Goal: Task Accomplishment & Management: Complete application form

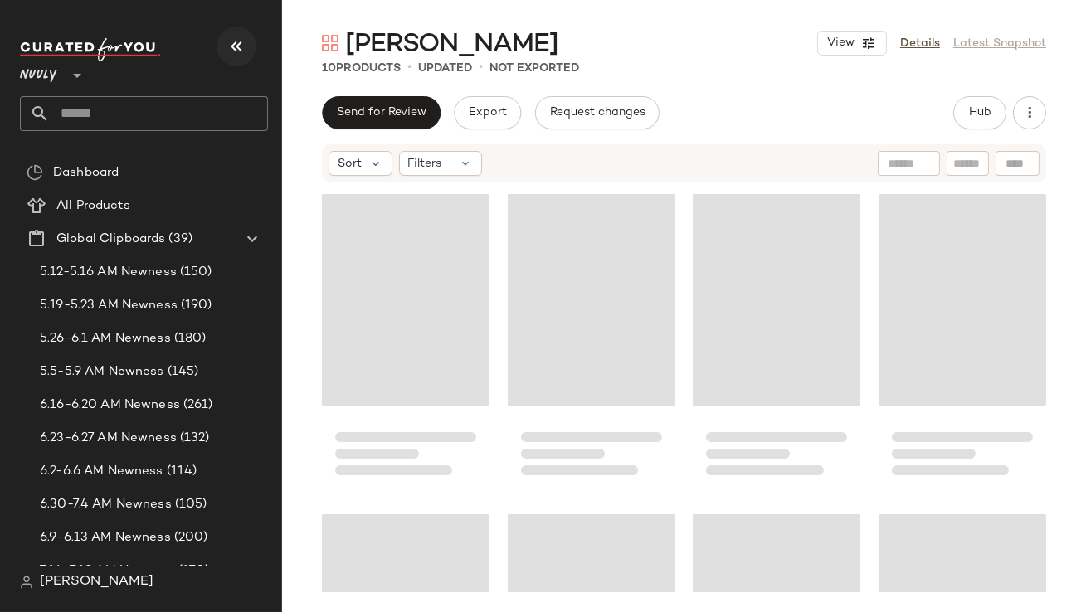
click at [223, 55] on button "button" at bounding box center [236, 47] width 40 height 40
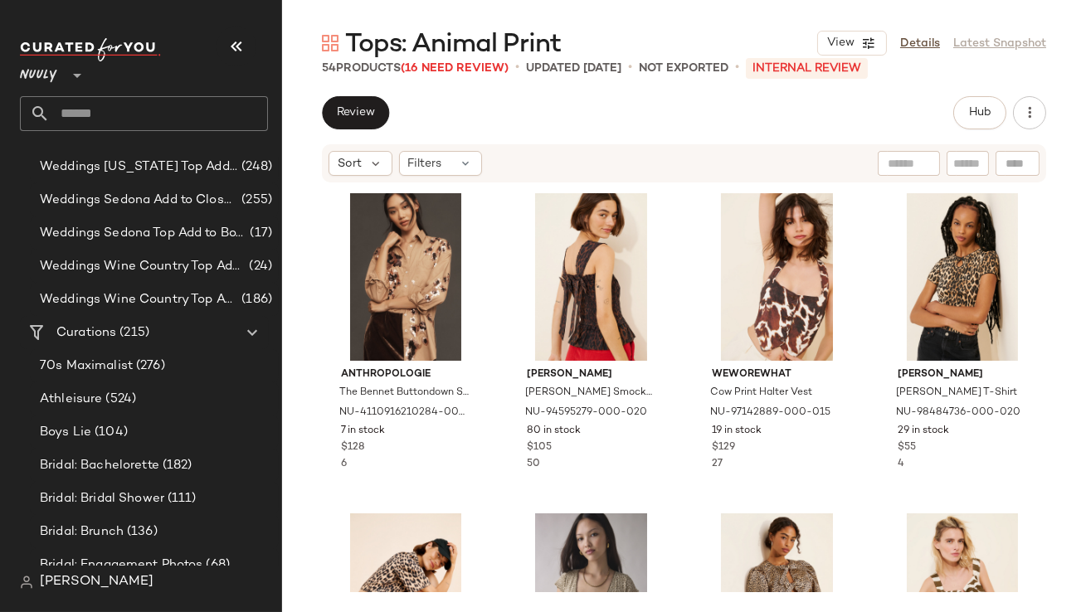
scroll to position [1300, 0]
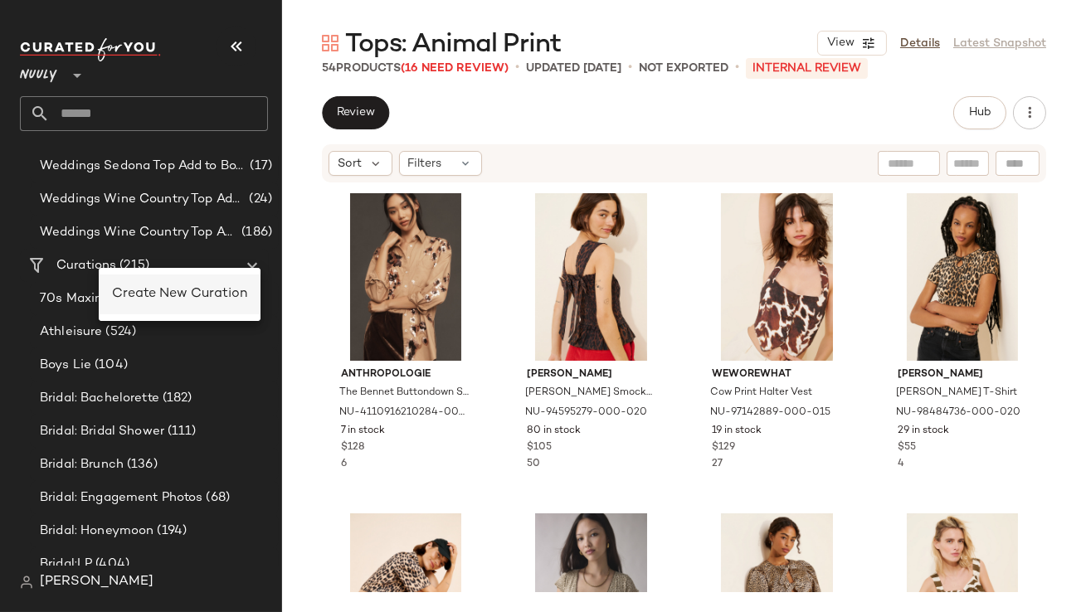
click at [119, 284] on div "Create New Curation" at bounding box center [179, 294] width 135 height 20
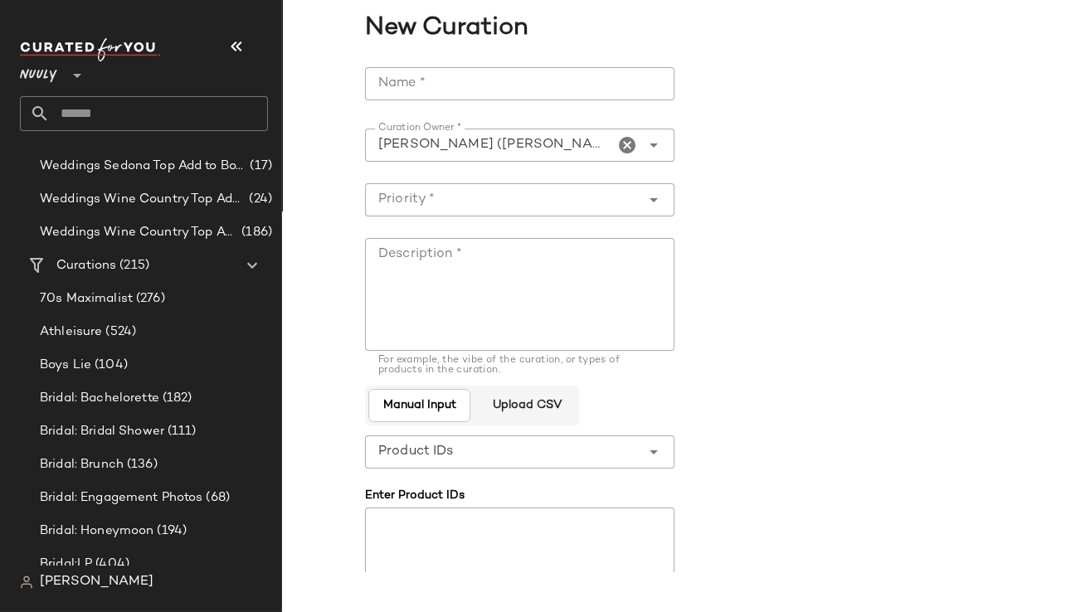
click at [385, 78] on input "Name *" at bounding box center [519, 83] width 309 height 33
type input "**********"
click at [483, 199] on input "Priority *" at bounding box center [503, 200] width 276 height 20
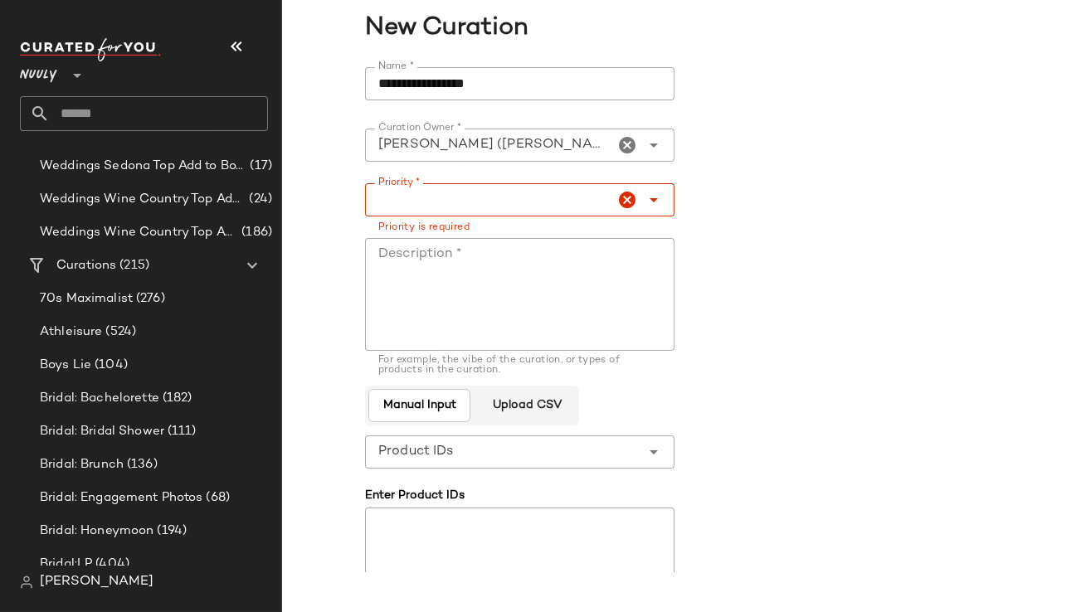
click at [861, 190] on form "**********" at bounding box center [684, 402] width 638 height 691
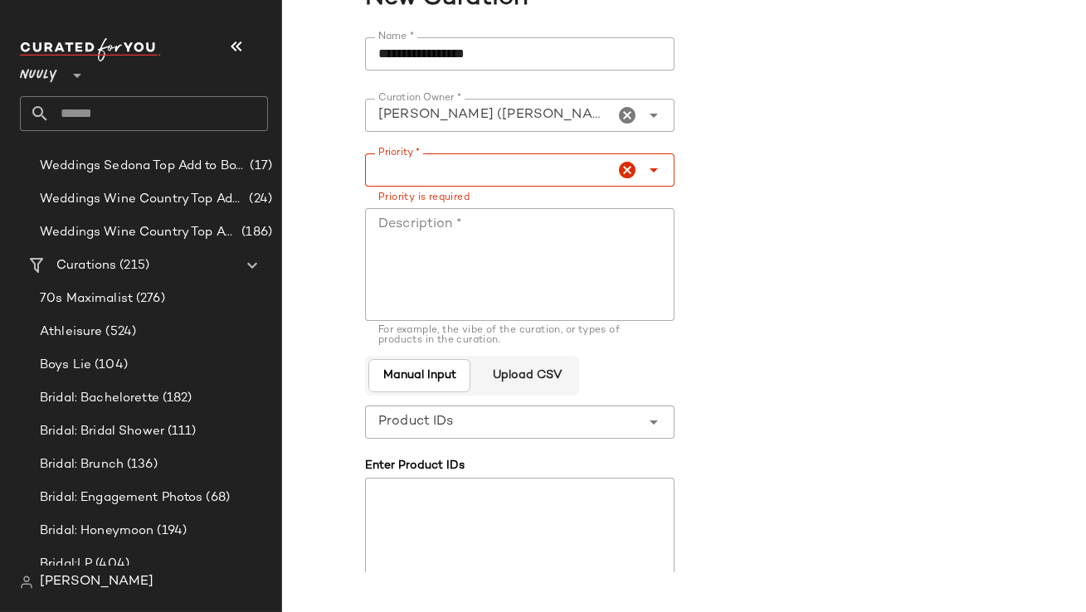
scroll to position [17, 0]
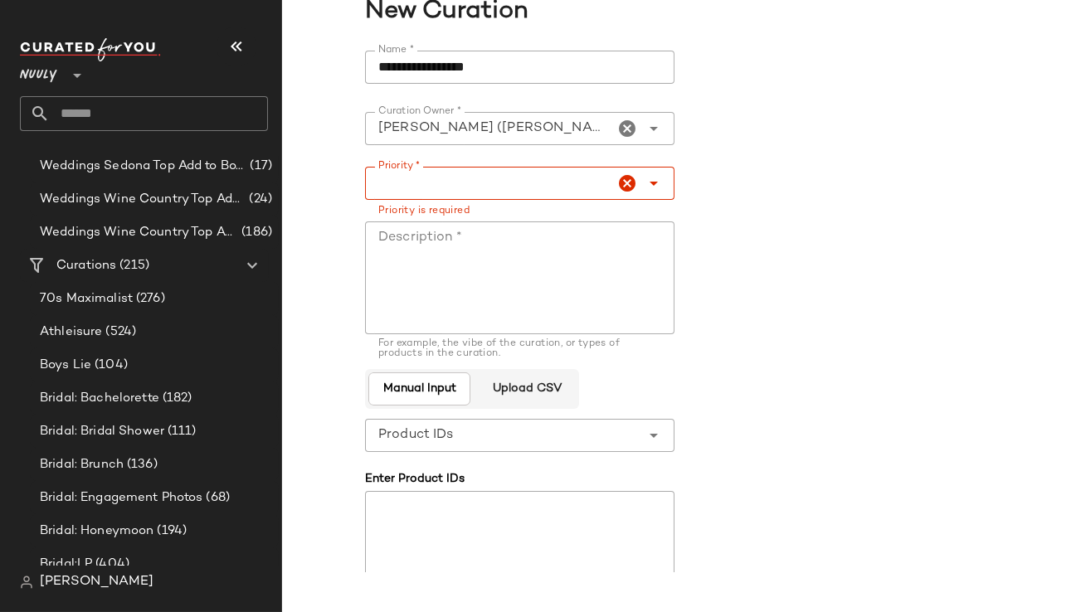
click at [553, 250] on textarea "Description *" at bounding box center [519, 277] width 309 height 113
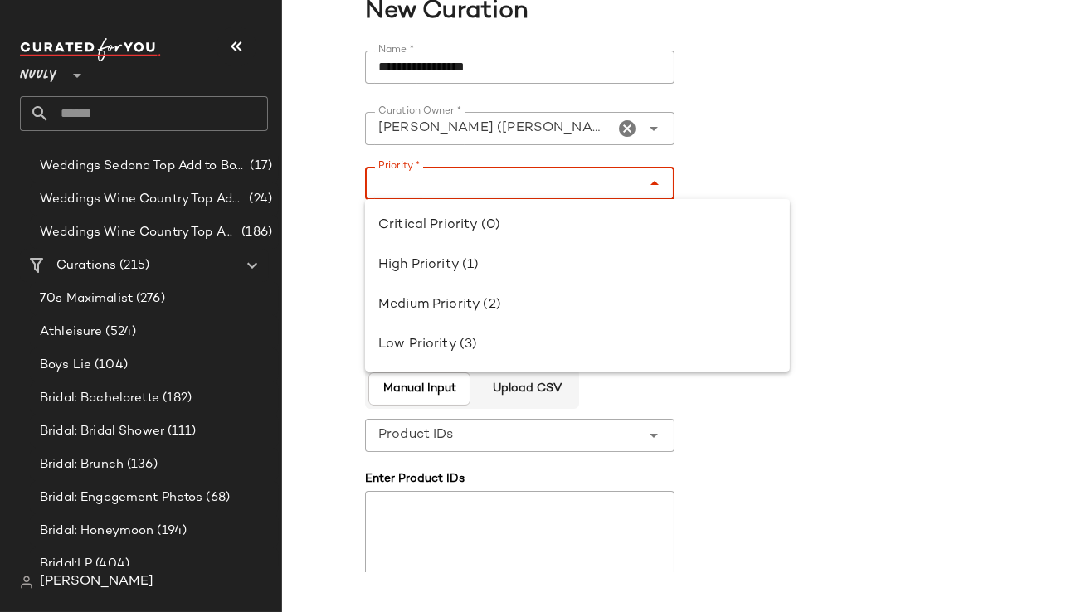
click at [578, 196] on div at bounding box center [500, 183] width 270 height 33
click at [766, 100] on form "**********" at bounding box center [684, 386] width 638 height 691
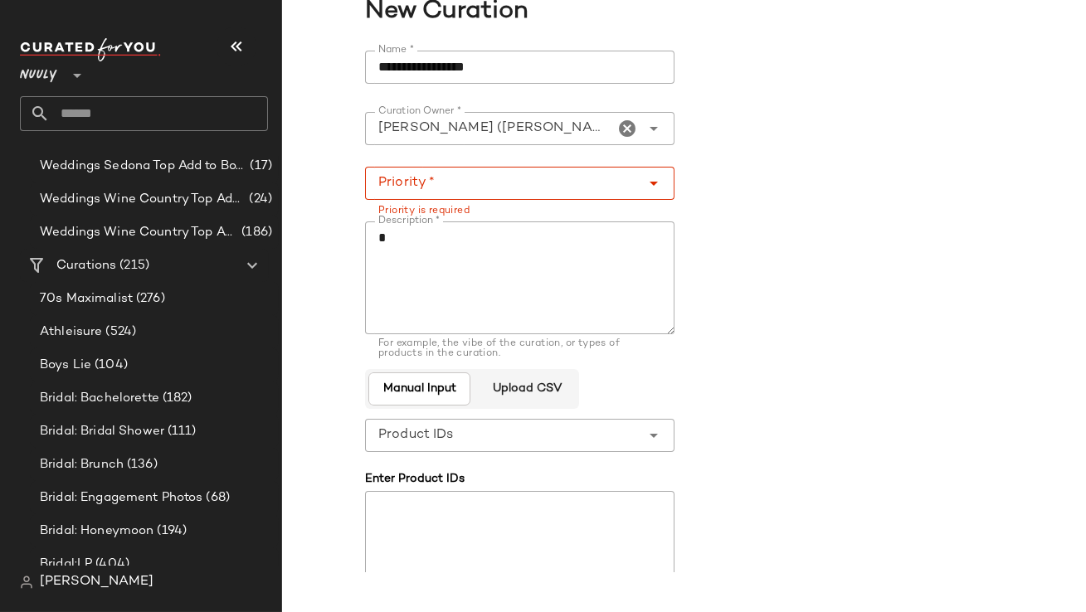
click at [644, 178] on icon "Open" at bounding box center [654, 183] width 20 height 20
click at [557, 288] on textarea "Description *" at bounding box center [519, 277] width 309 height 113
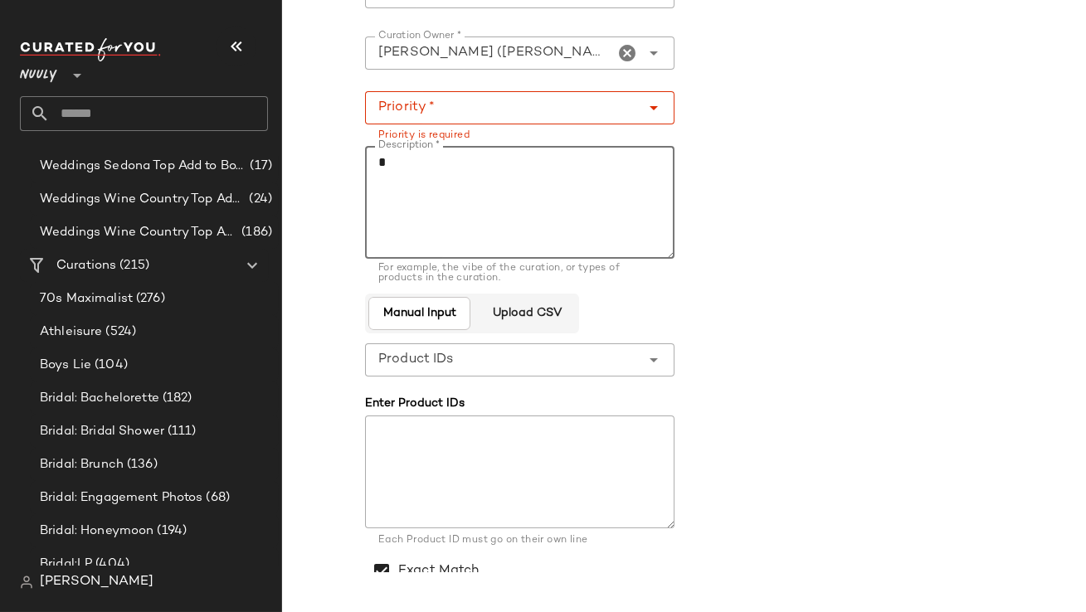
scroll to position [175, 0]
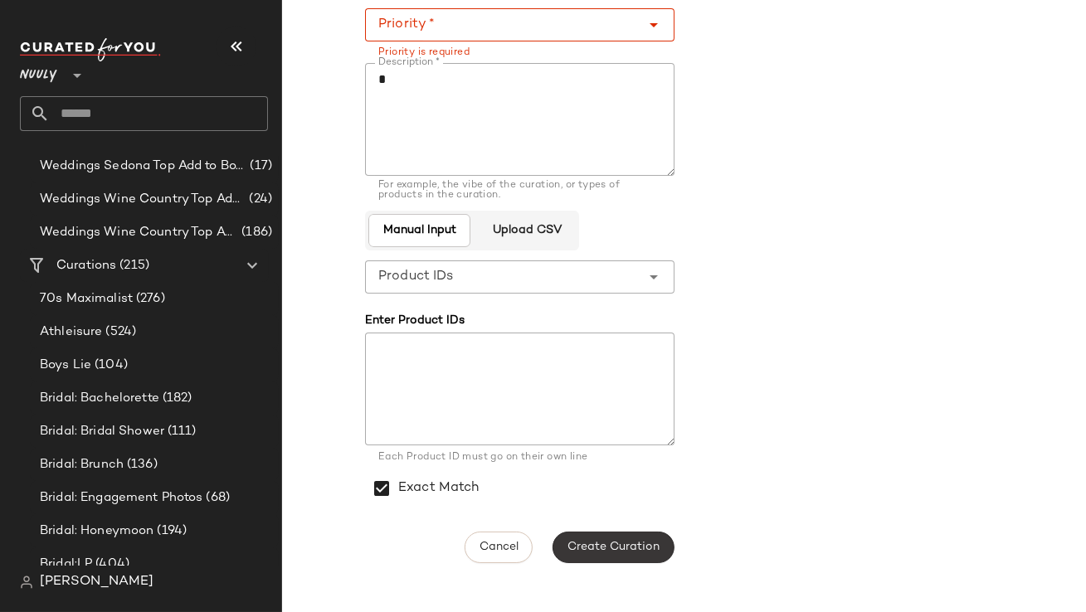
click at [604, 532] on button "Create Curation" at bounding box center [612, 548] width 121 height 32
click at [242, 43] on icon "button" at bounding box center [236, 46] width 20 height 20
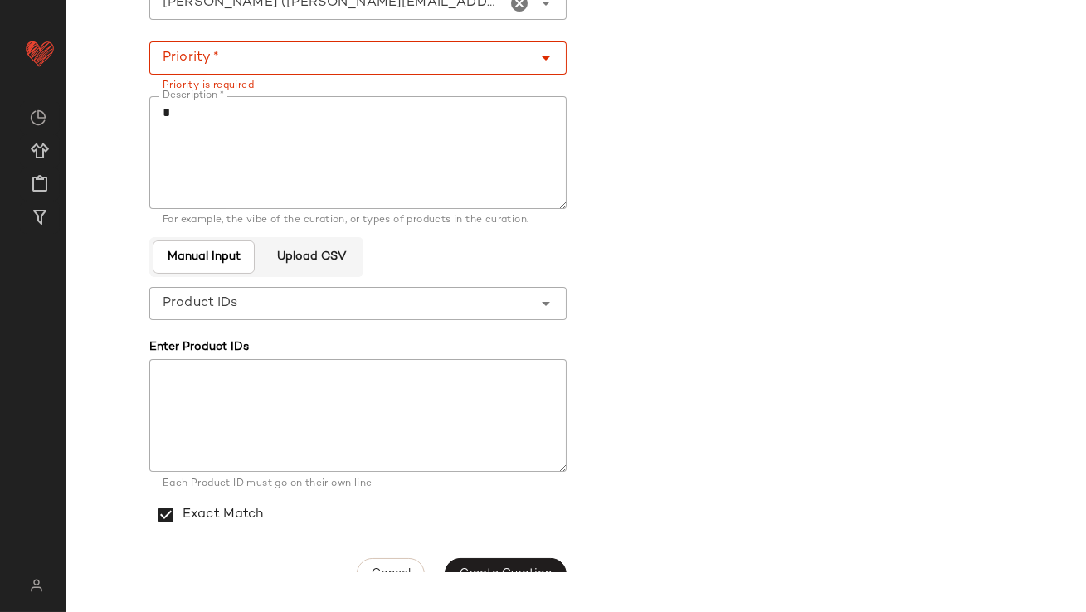
scroll to position [91, 0]
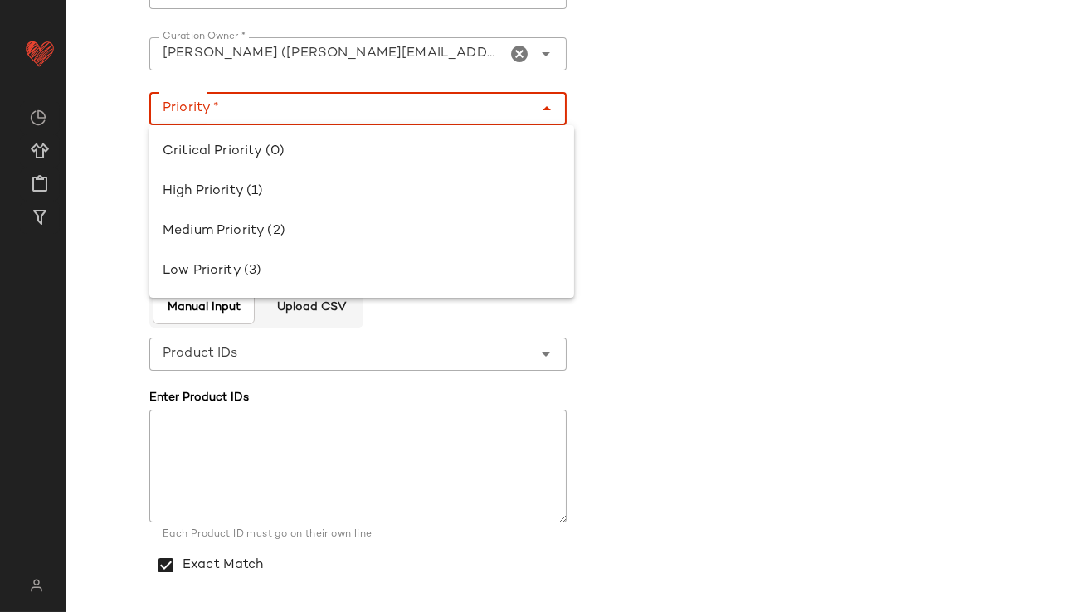
click at [373, 97] on div at bounding box center [341, 108] width 384 height 33
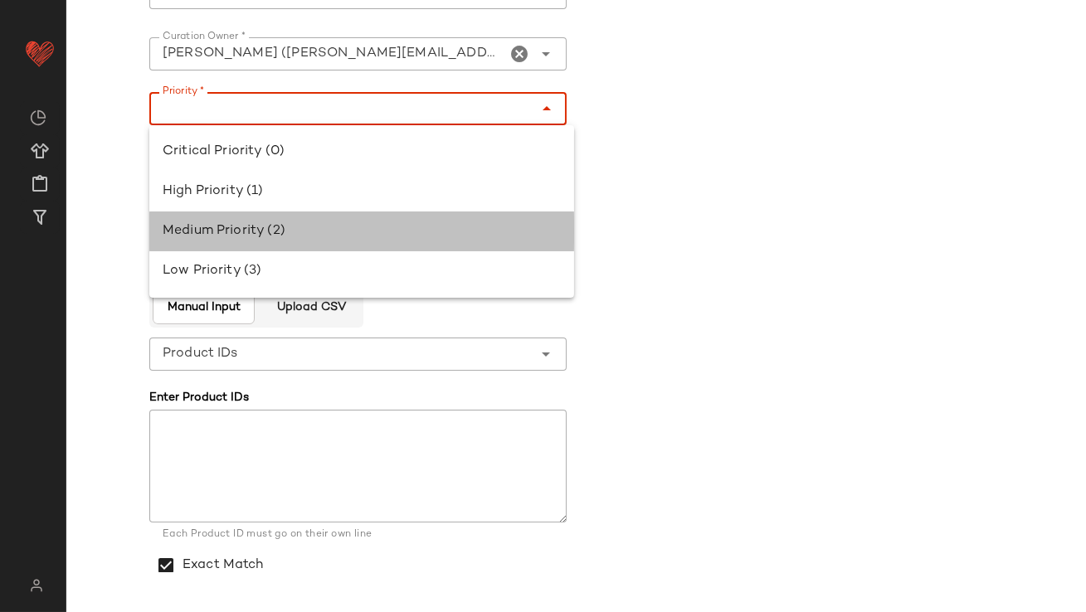
click at [316, 226] on div "Medium Priority (2)" at bounding box center [362, 231] width 398 height 20
type input "**********"
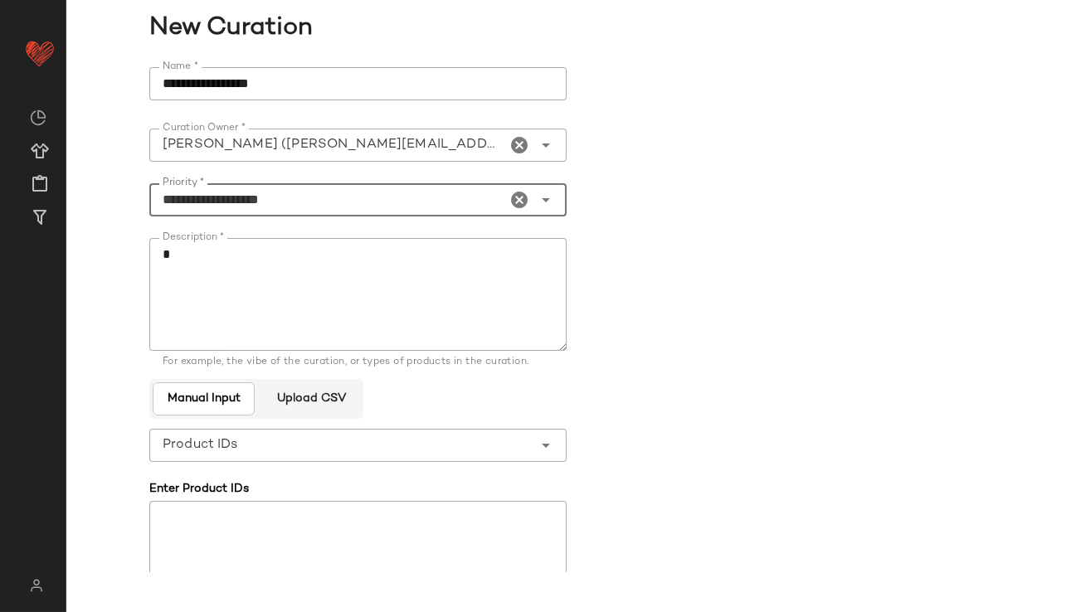
scroll to position [168, 0]
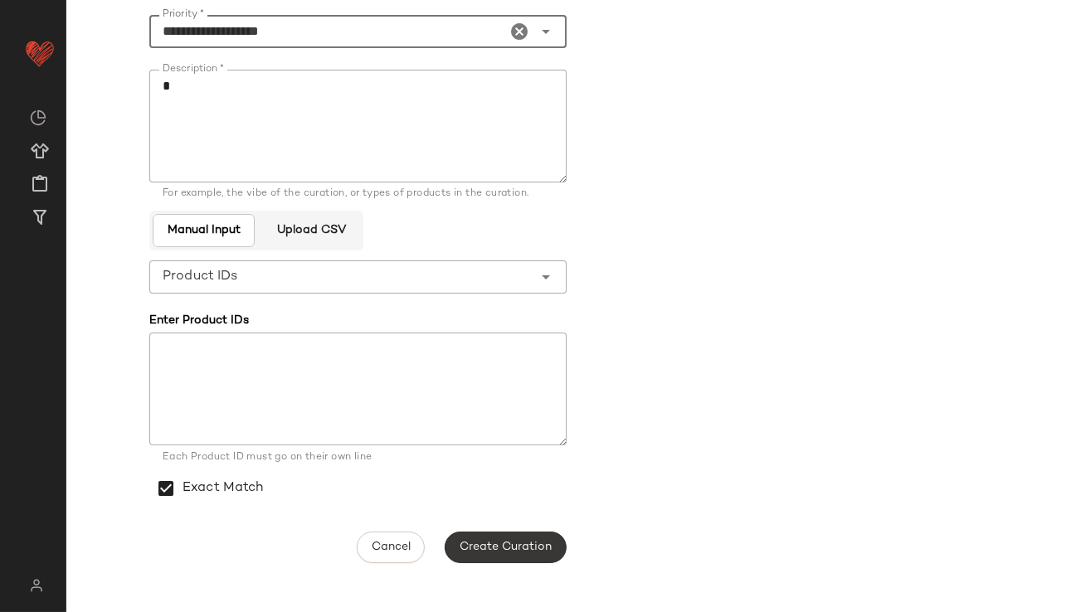
click at [475, 542] on span "Create Curation" at bounding box center [505, 547] width 93 height 13
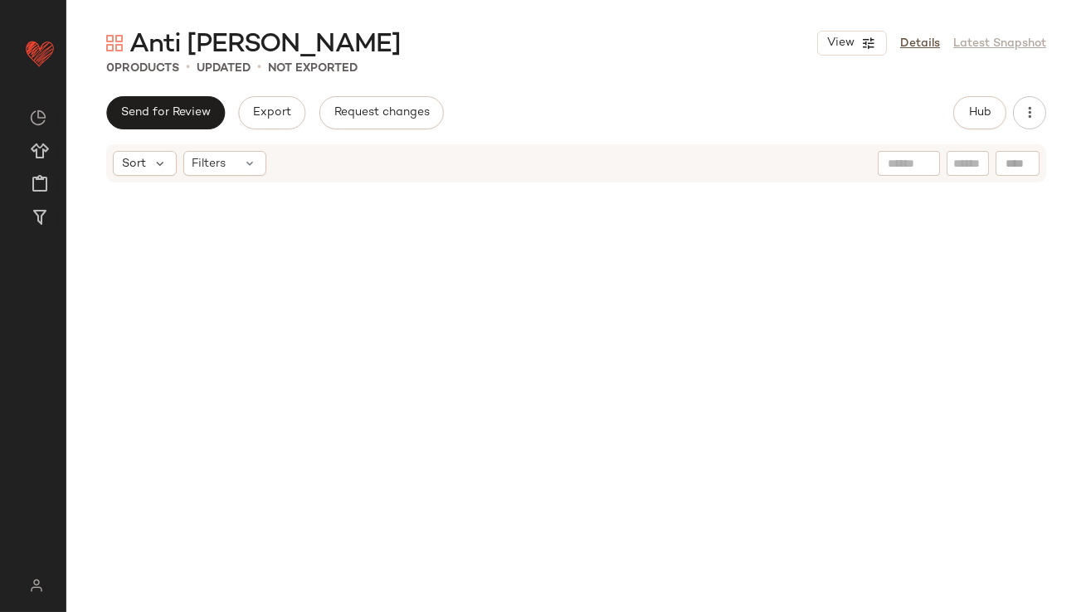
click at [953, 99] on div "Hub" at bounding box center [979, 112] width 53 height 33
click at [963, 114] on button "Hub" at bounding box center [979, 112] width 53 height 33
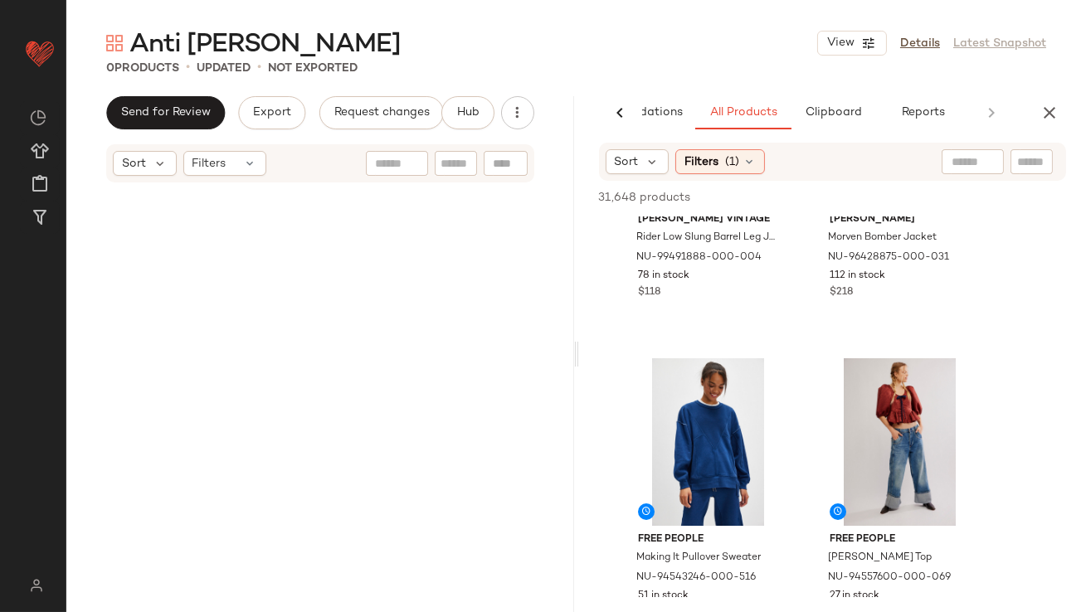
scroll to position [284, 0]
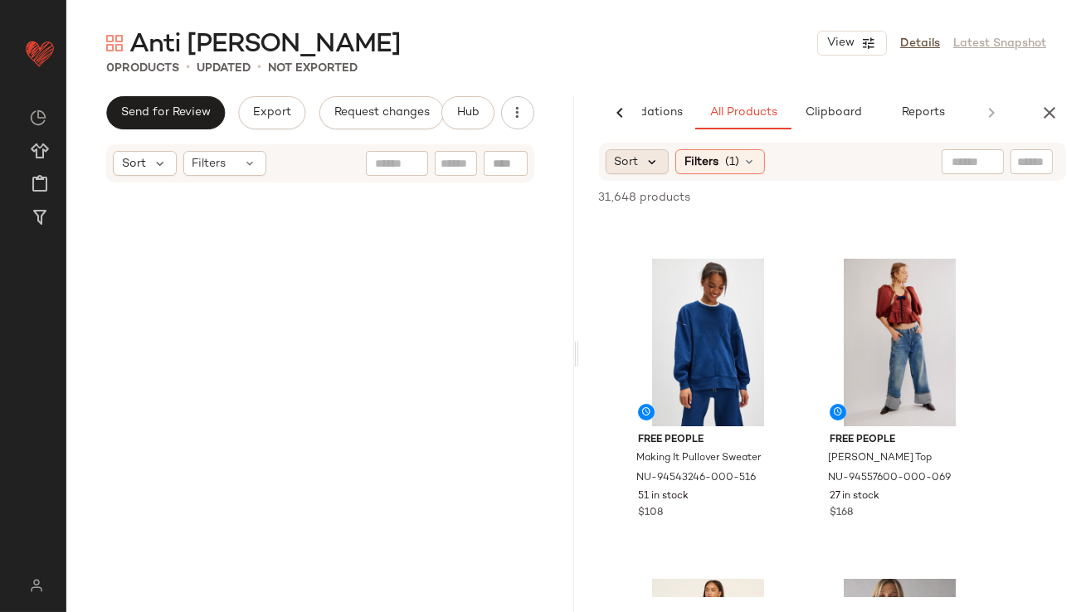
click at [645, 163] on icon at bounding box center [652, 161] width 15 height 15
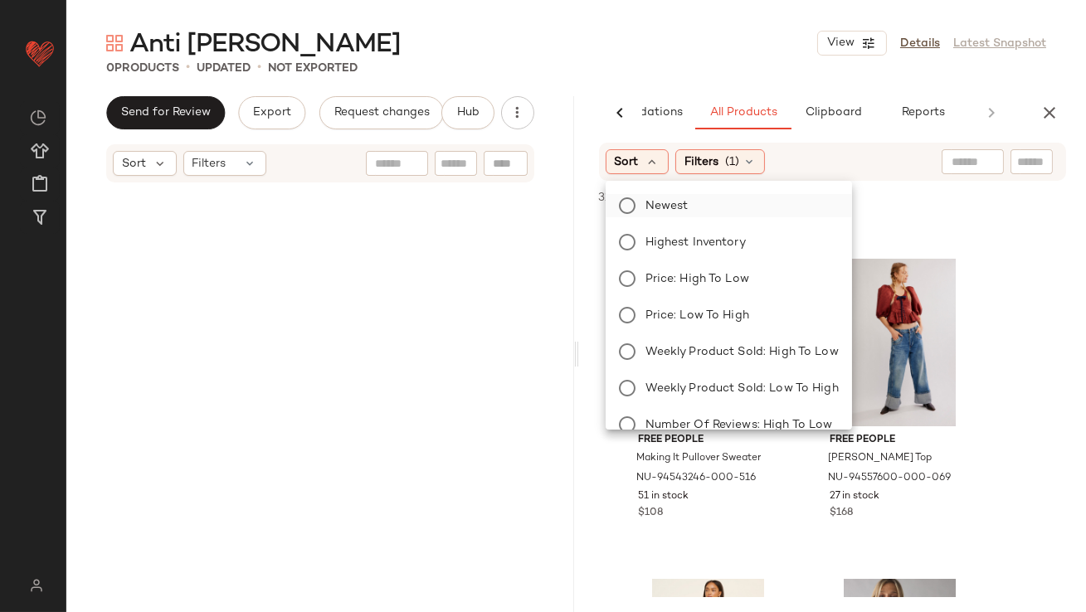
click at [675, 198] on span "Newest" at bounding box center [666, 205] width 43 height 17
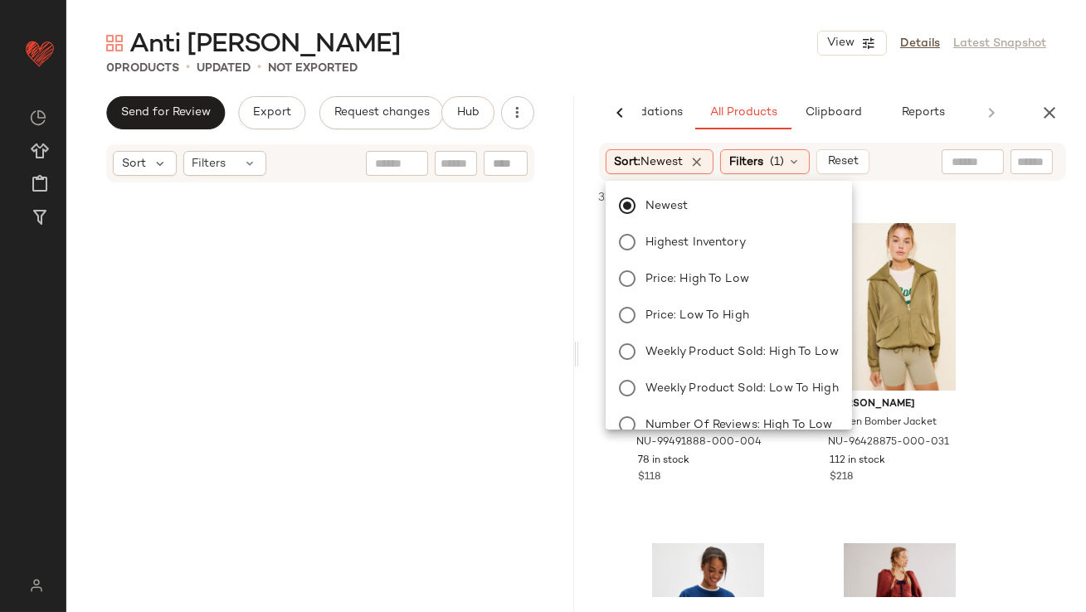
click at [738, 53] on div "Anti Taylor Swift View Details Latest Snapshot" at bounding box center [575, 43] width 1019 height 33
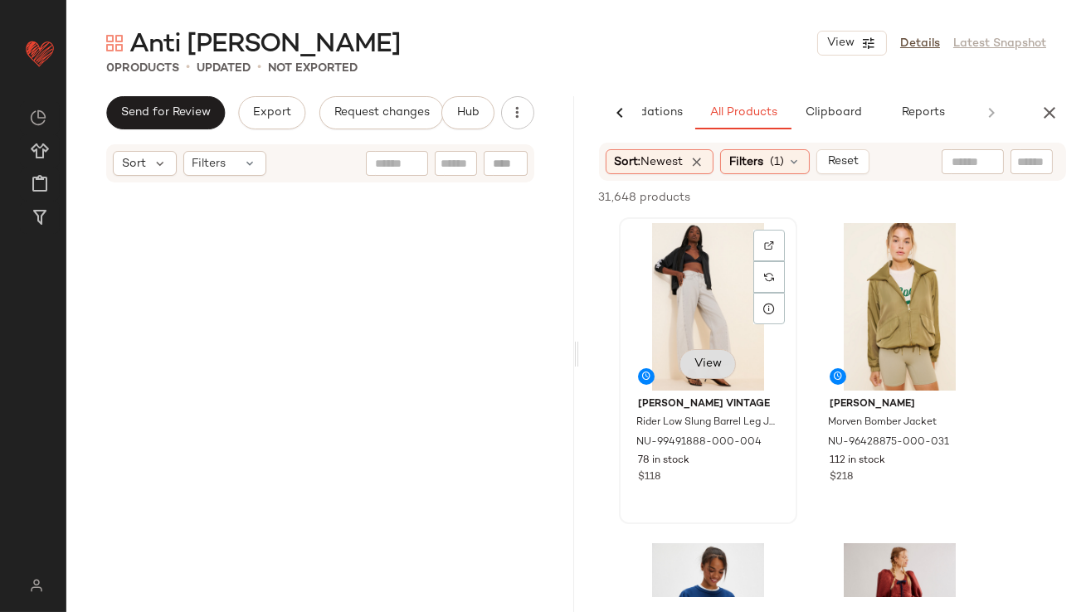
click at [686, 362] on button "View" at bounding box center [706, 364] width 56 height 30
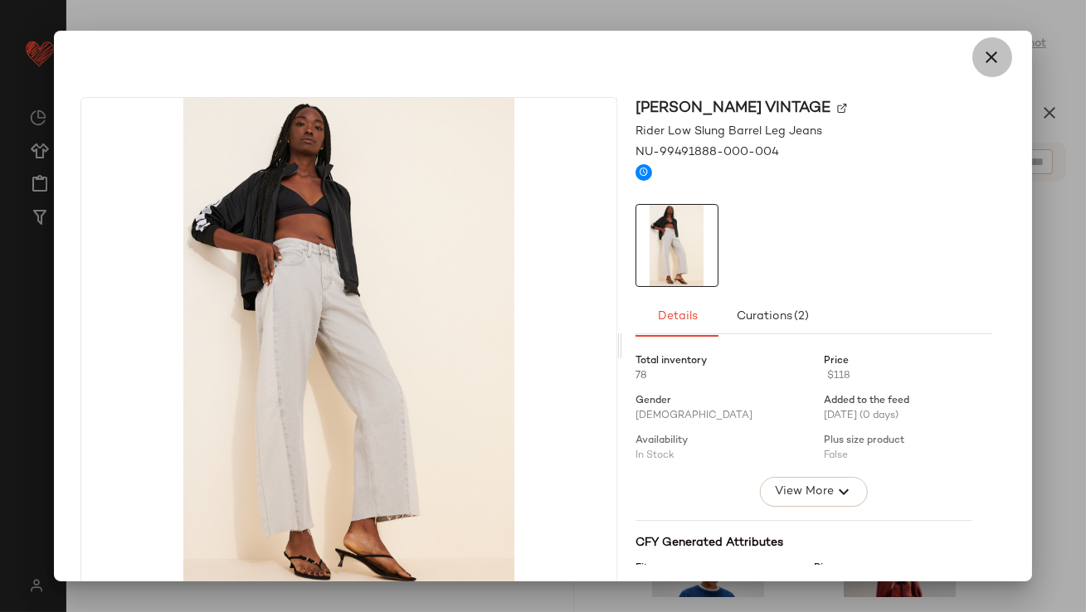
click at [989, 64] on icon "button" at bounding box center [992, 57] width 20 height 20
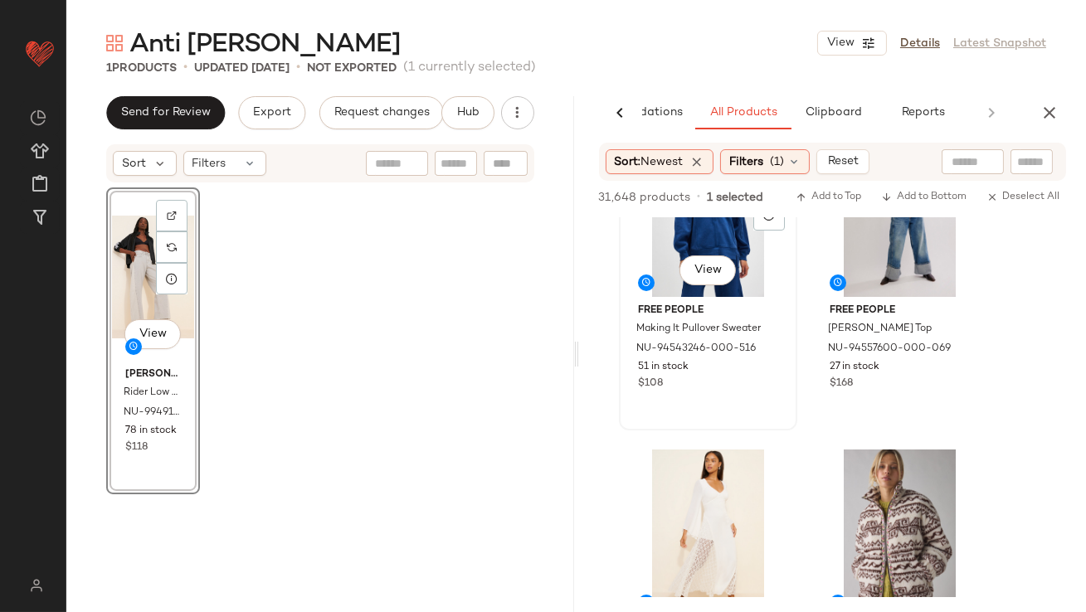
scroll to position [300, 0]
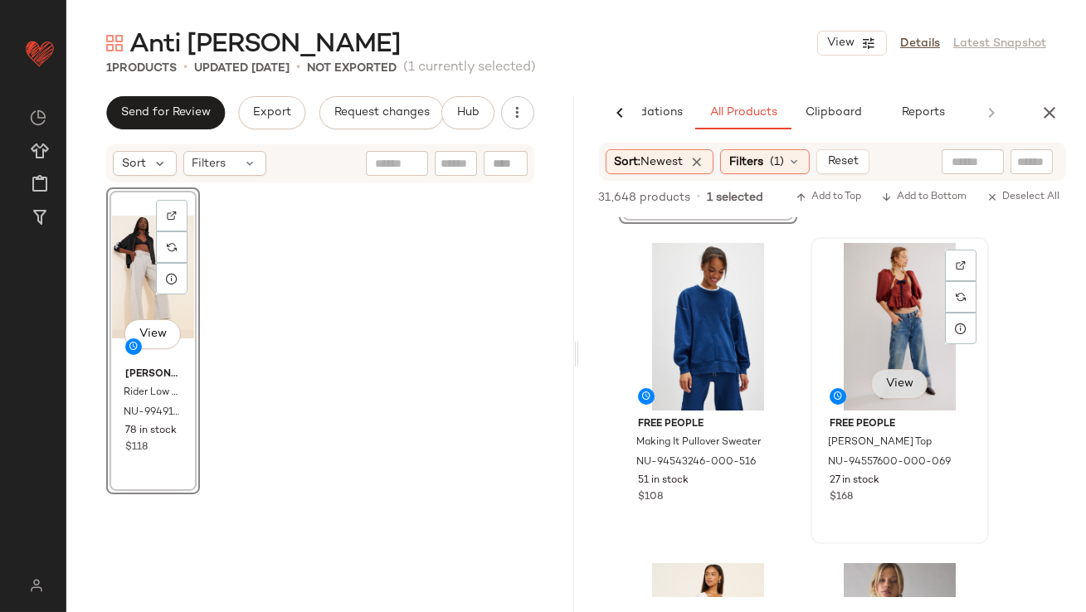
click at [908, 389] on span "View" at bounding box center [898, 383] width 28 height 13
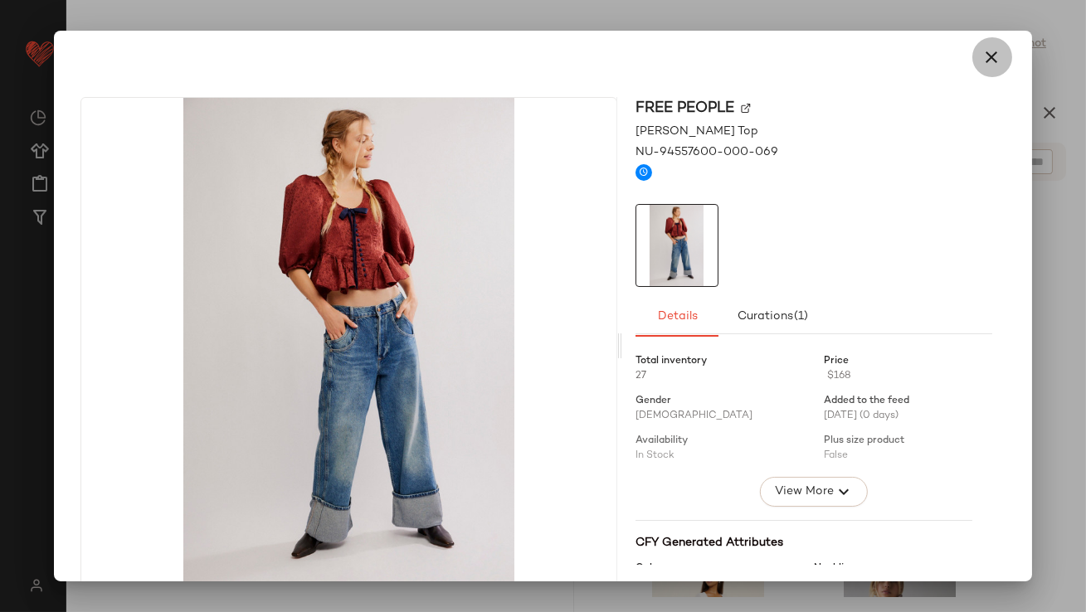
click at [986, 63] on icon "button" at bounding box center [992, 57] width 20 height 20
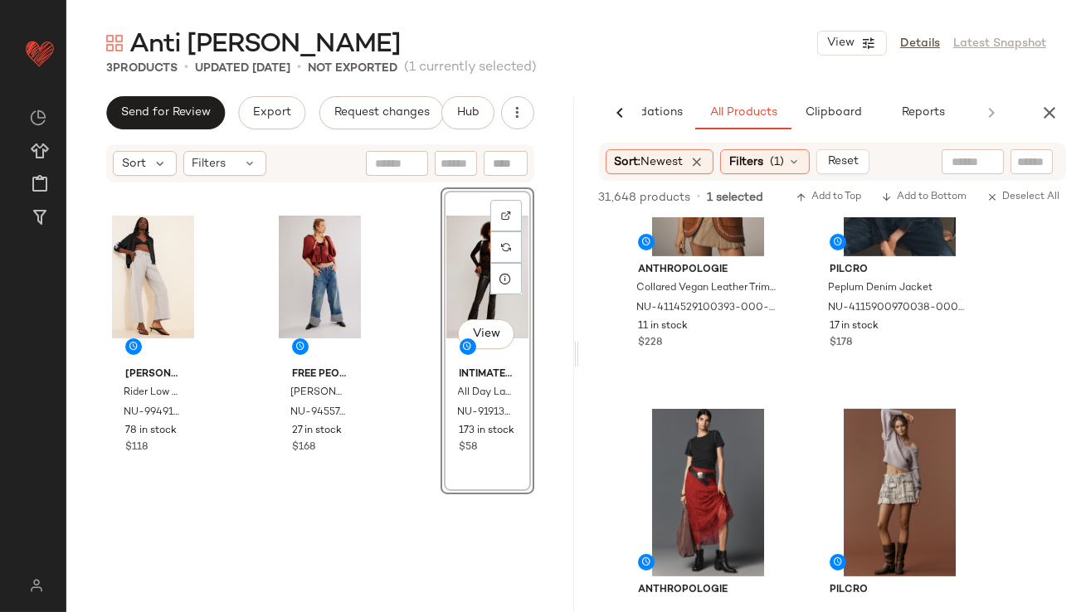
scroll to position [1866, 0]
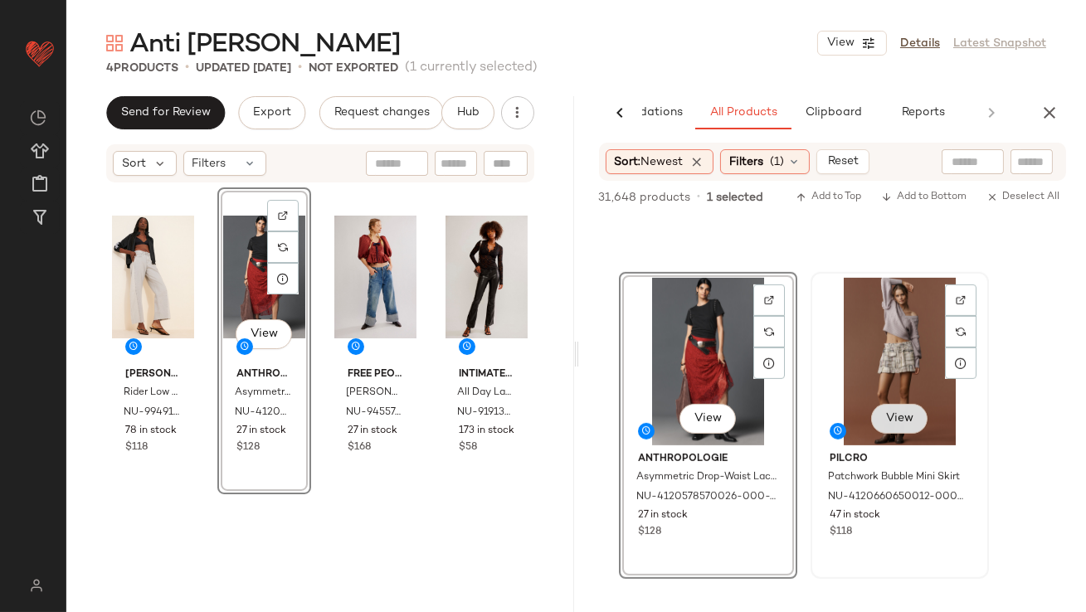
click at [877, 412] on button "View" at bounding box center [898, 419] width 56 height 30
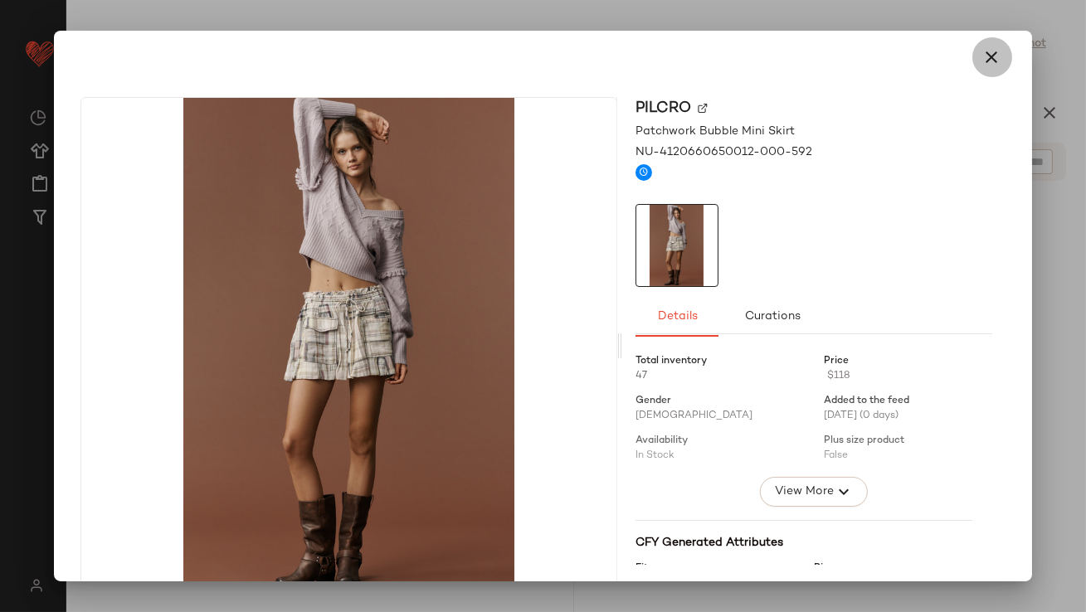
click at [989, 67] on button "button" at bounding box center [992, 57] width 40 height 40
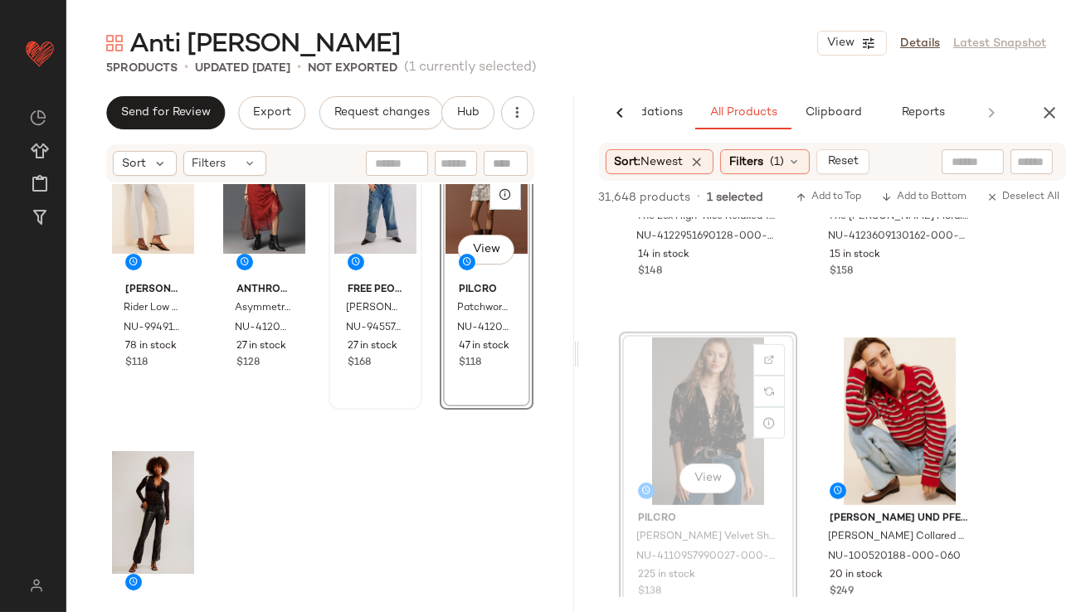
scroll to position [119, 0]
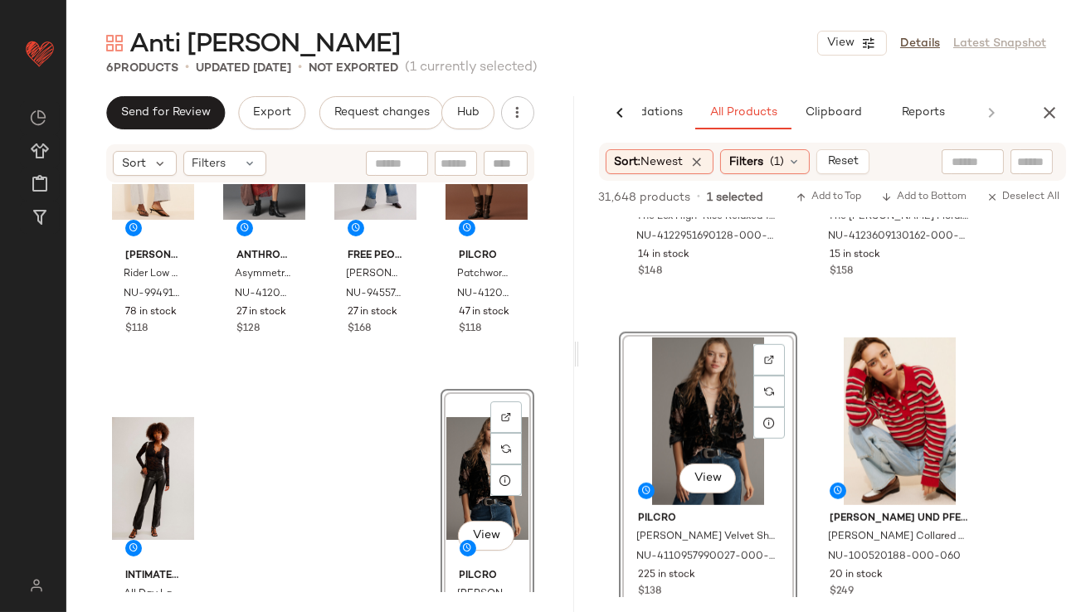
click at [446, 464] on div "View" at bounding box center [487, 479] width 82 height 168
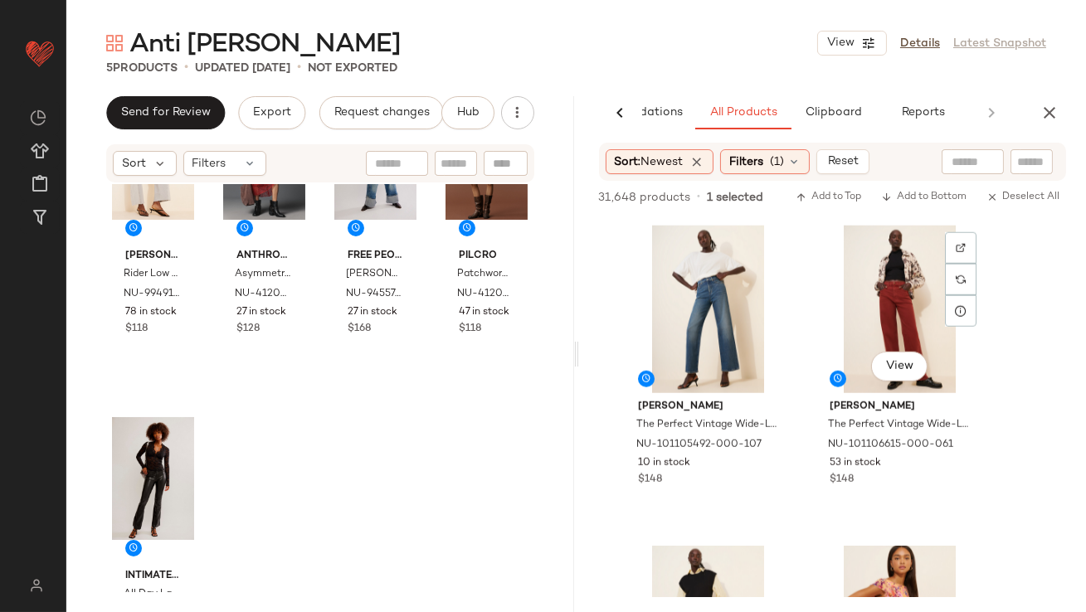
scroll to position [3201, 0]
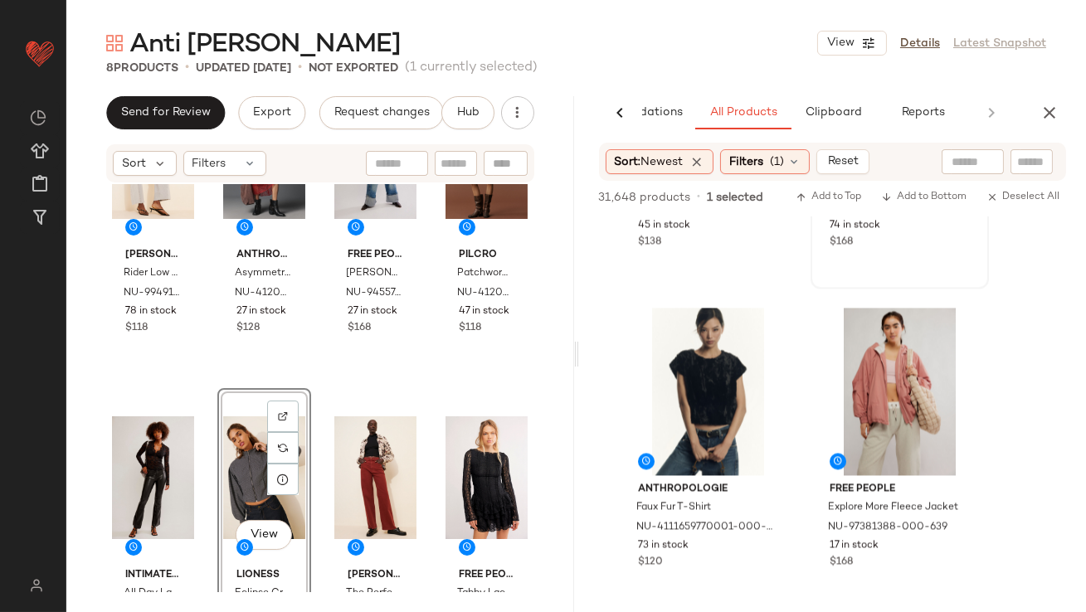
scroll to position [7013, 0]
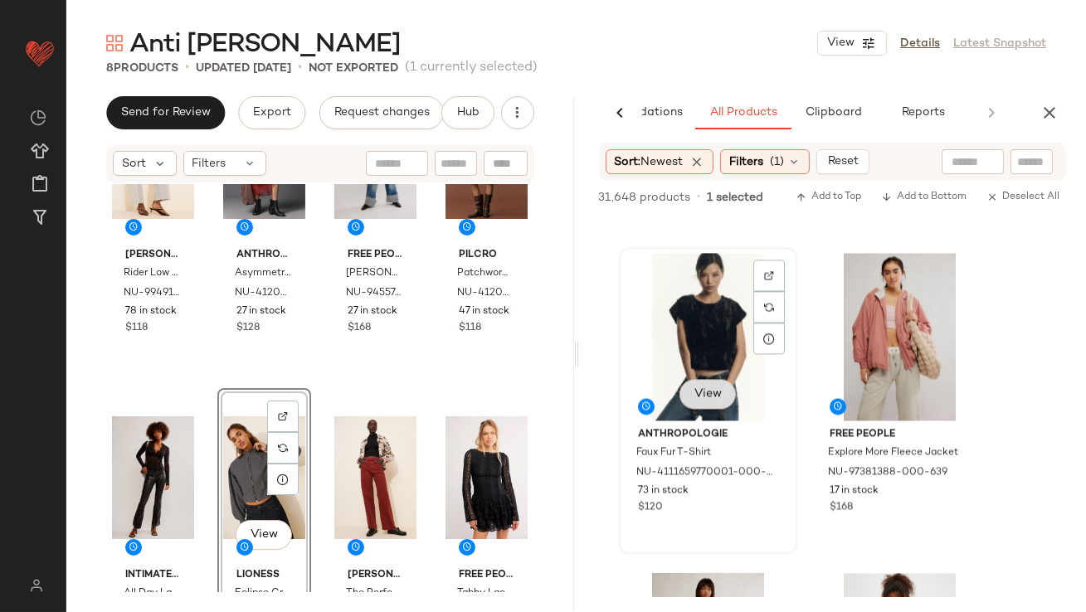
click at [700, 399] on span "View" at bounding box center [707, 393] width 28 height 13
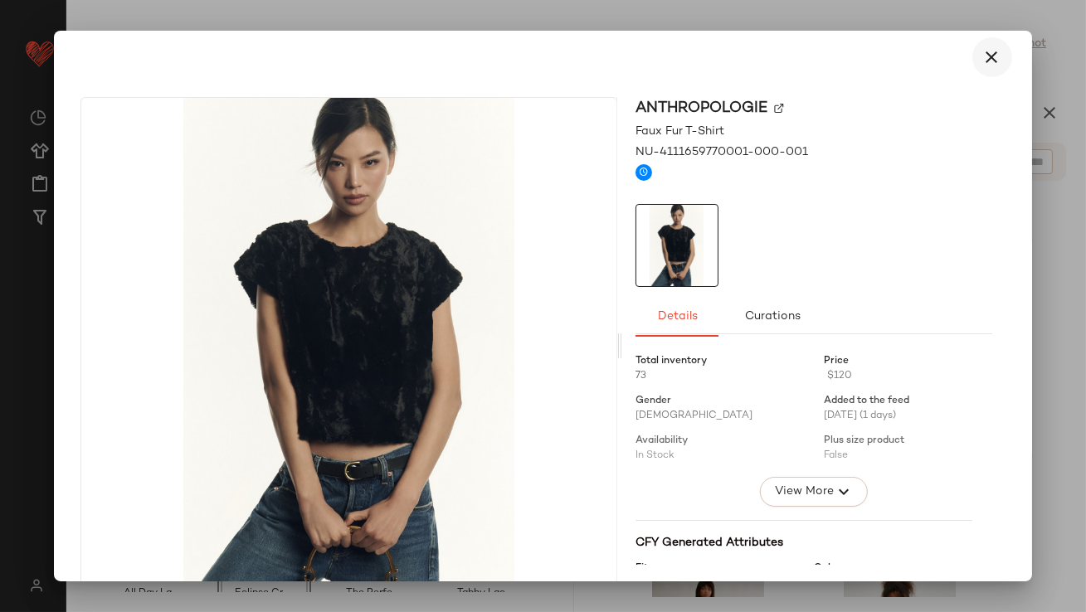
click at [987, 73] on button "button" at bounding box center [992, 57] width 40 height 40
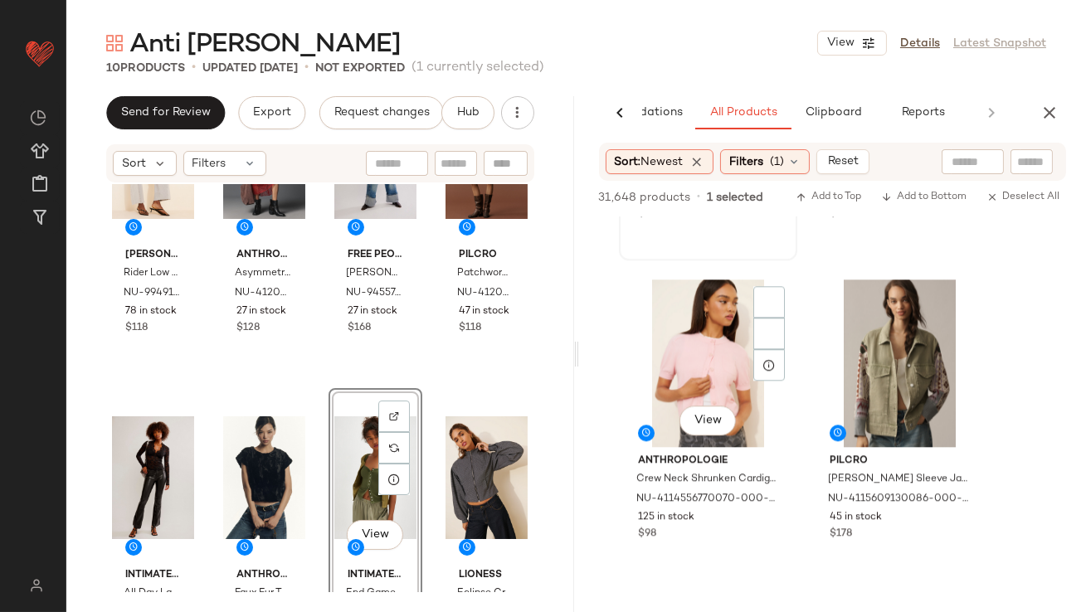
scroll to position [8332, 0]
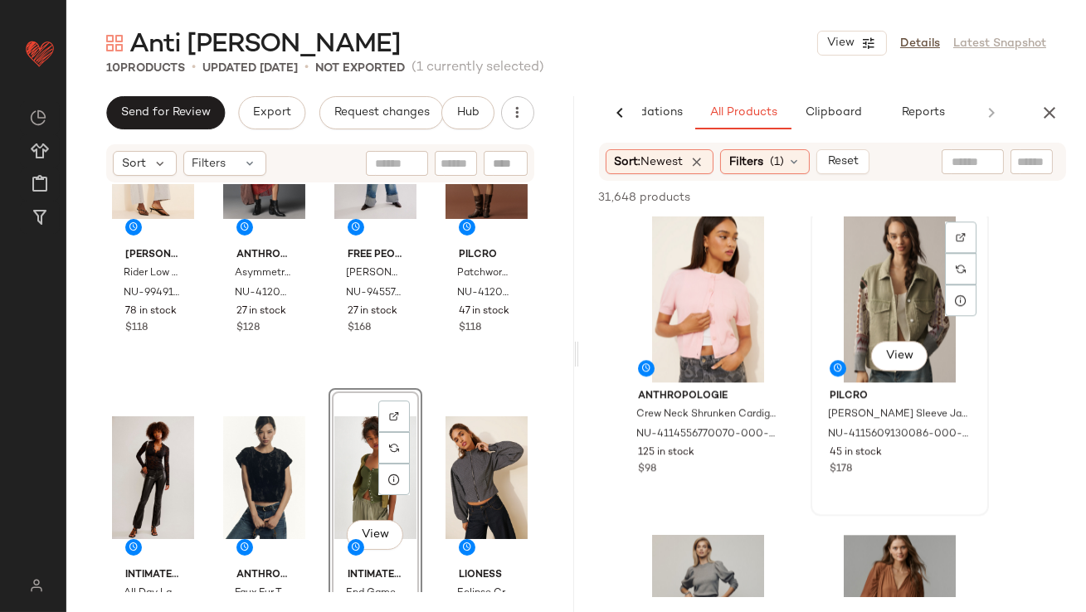
click at [867, 323] on div "View" at bounding box center [899, 299] width 167 height 168
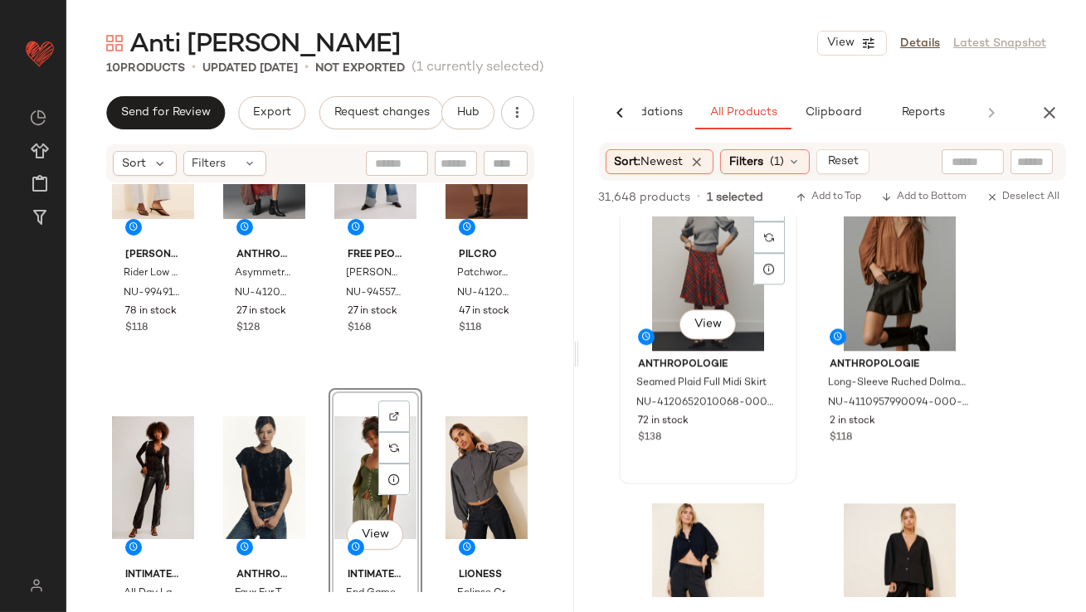
scroll to position [8858, 0]
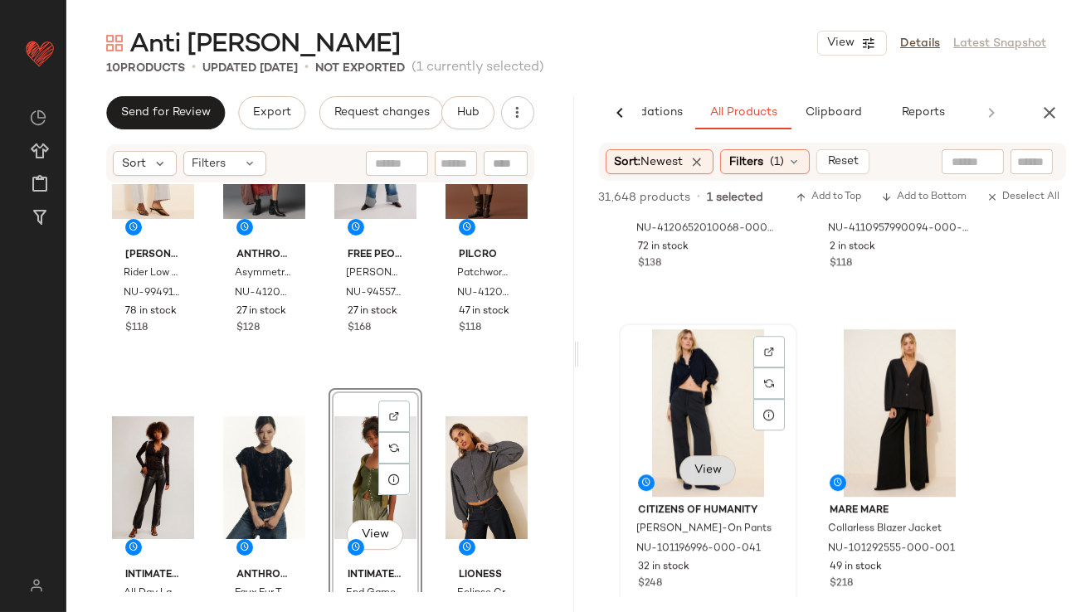
click at [714, 471] on span "View" at bounding box center [707, 470] width 28 height 13
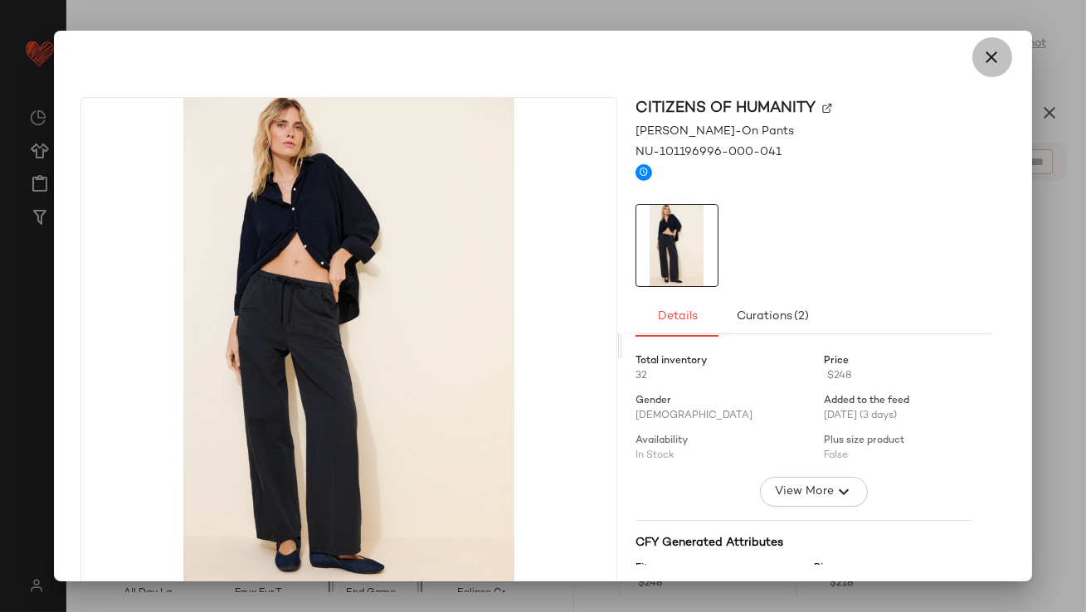
click at [982, 61] on icon "button" at bounding box center [992, 57] width 20 height 20
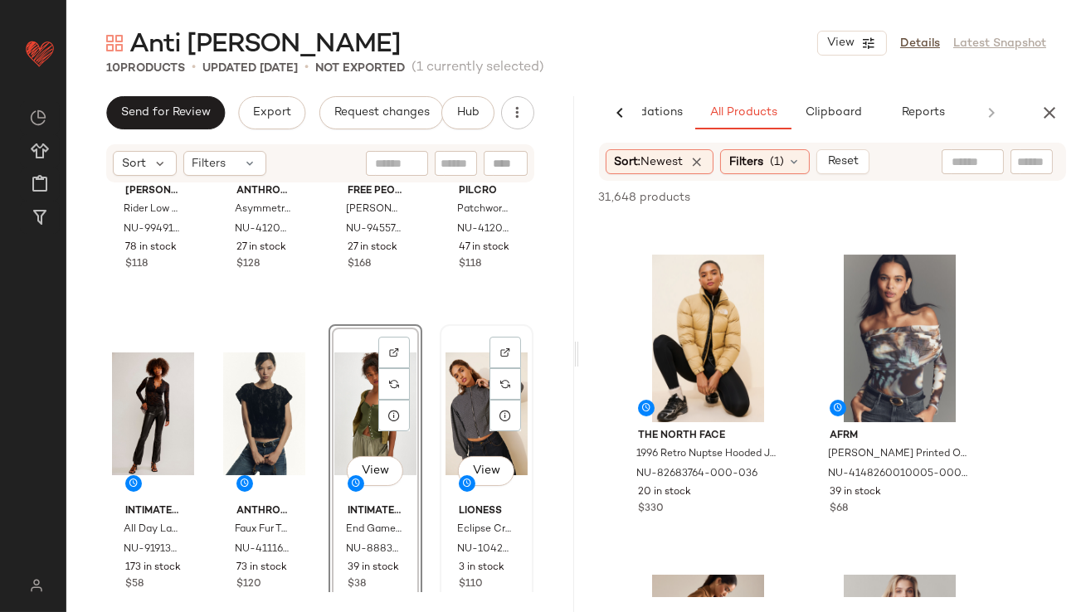
scroll to position [0, 0]
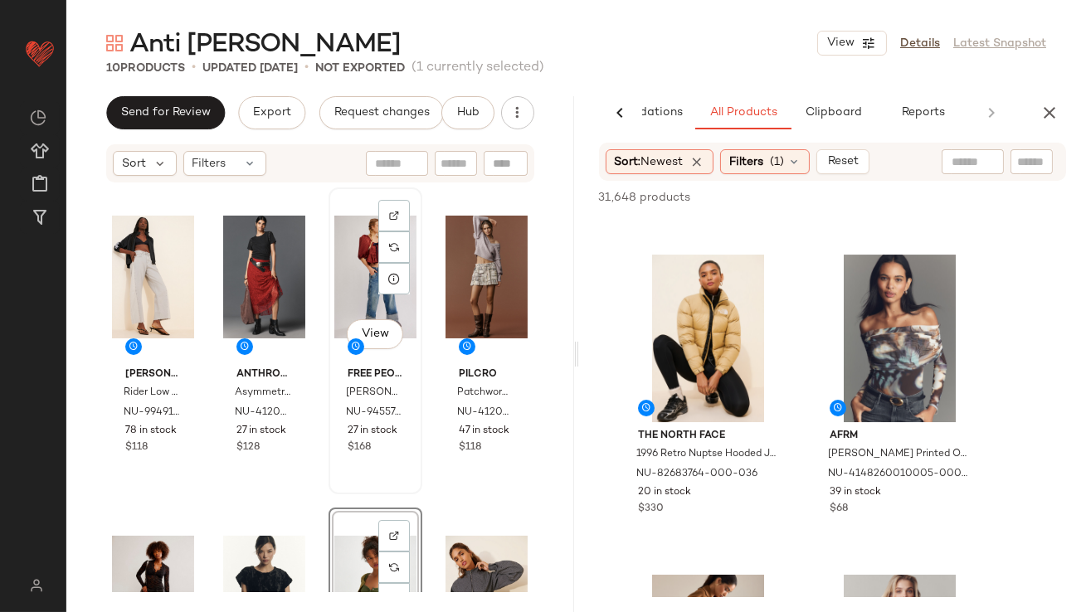
click at [361, 237] on div "View" at bounding box center [375, 277] width 82 height 168
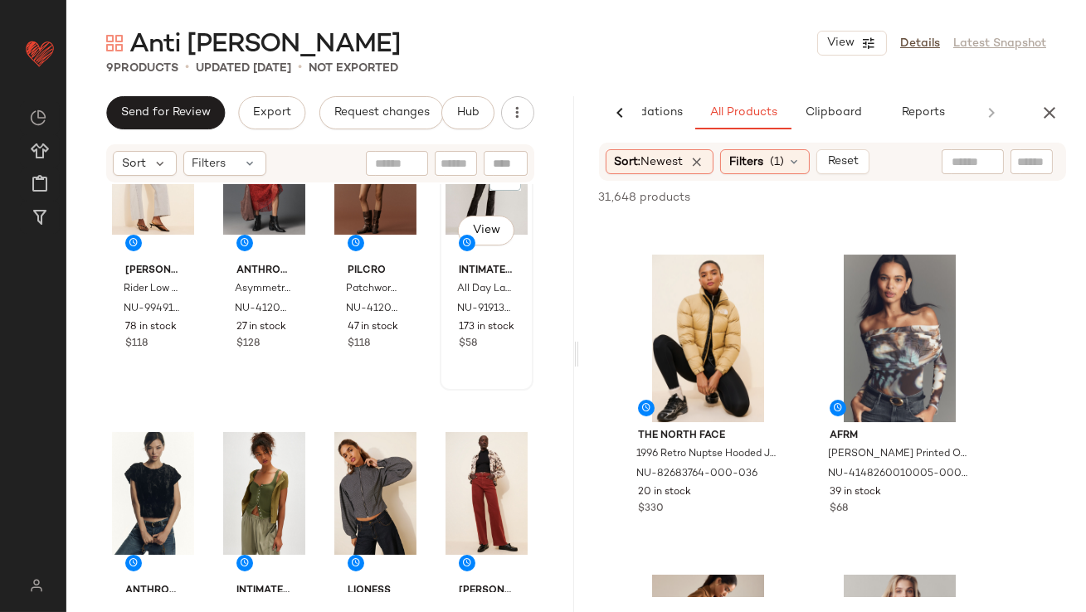
scroll to position [130, 0]
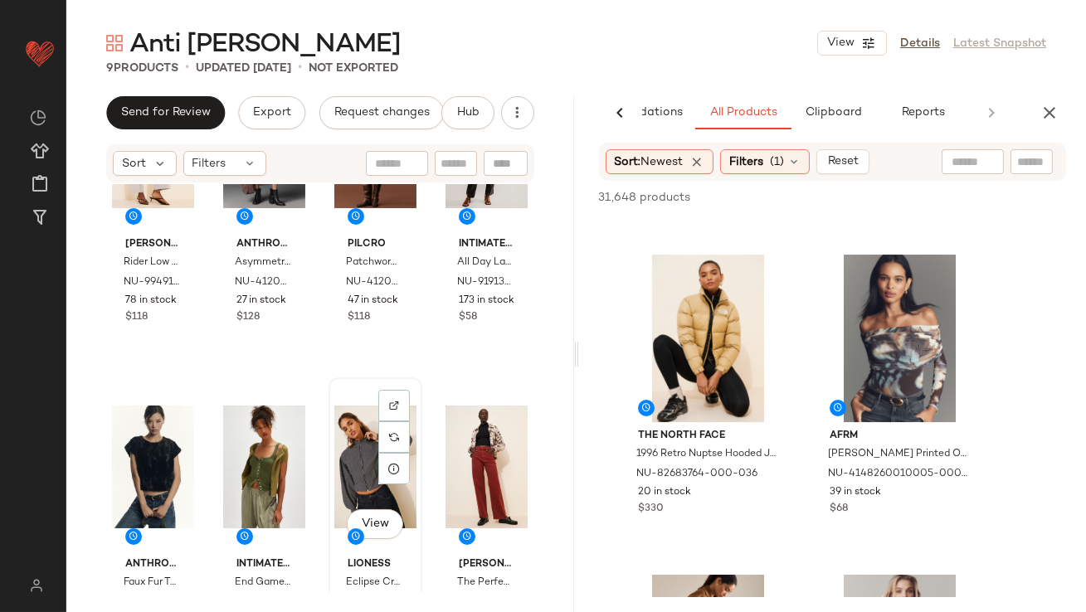
click at [352, 457] on div "View" at bounding box center [375, 467] width 82 height 168
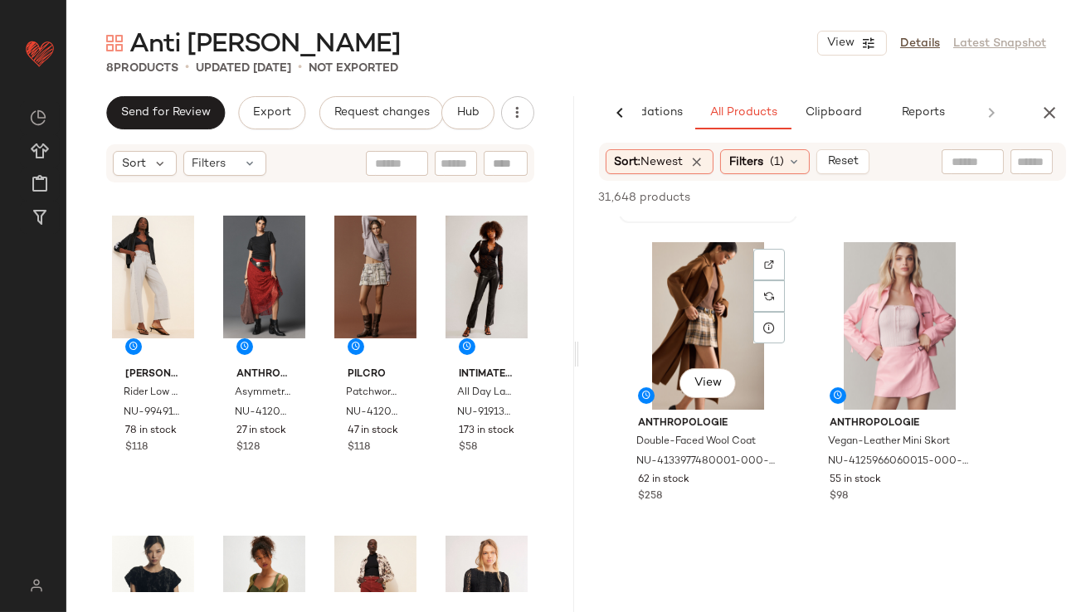
scroll to position [11818, 0]
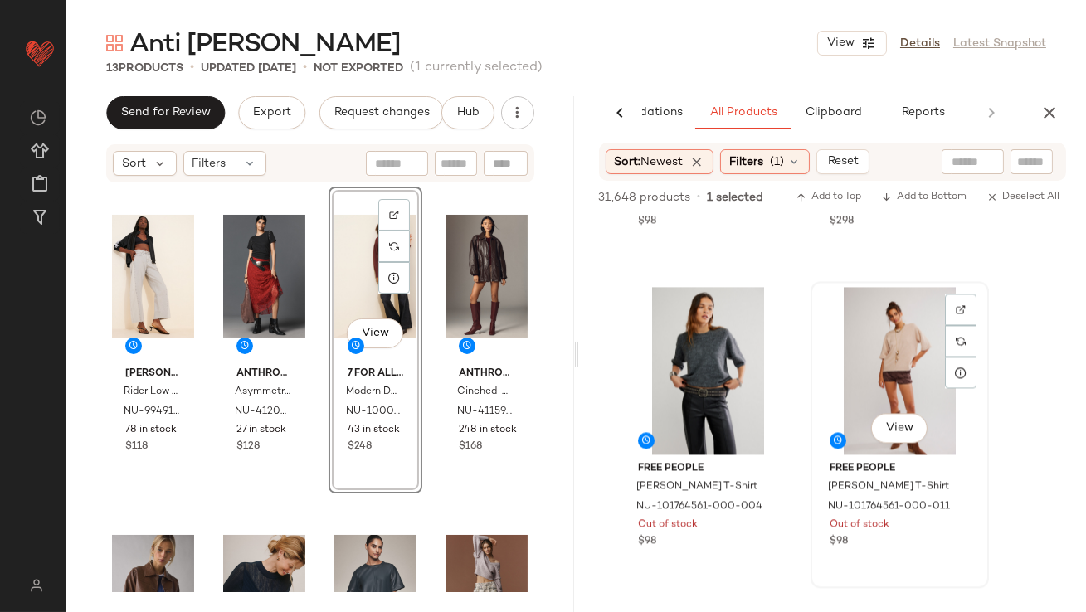
scroll to position [19146, 0]
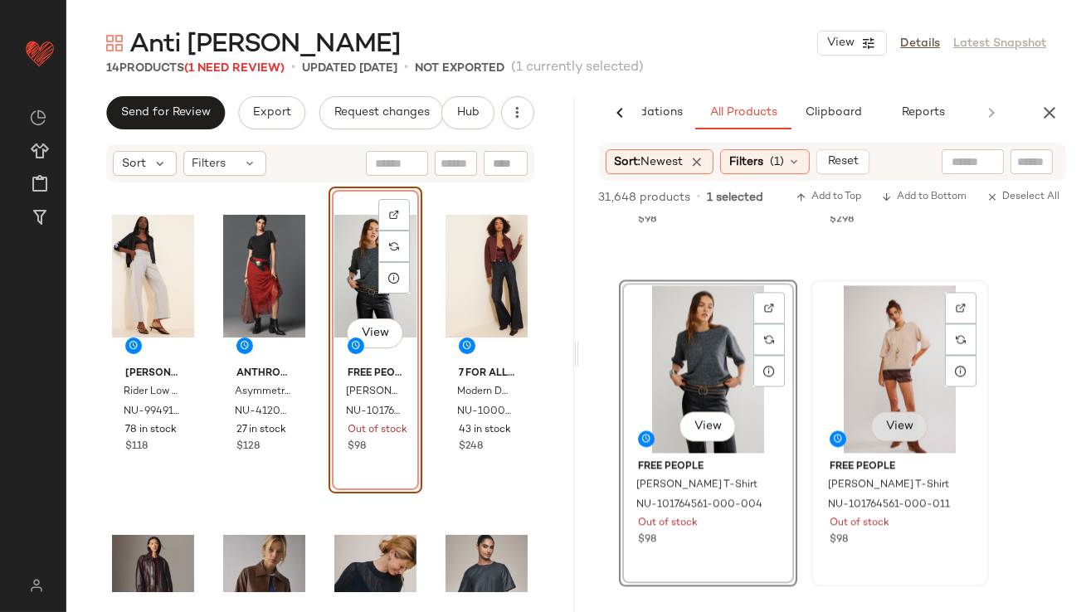
click at [897, 420] on span "View" at bounding box center [898, 426] width 28 height 13
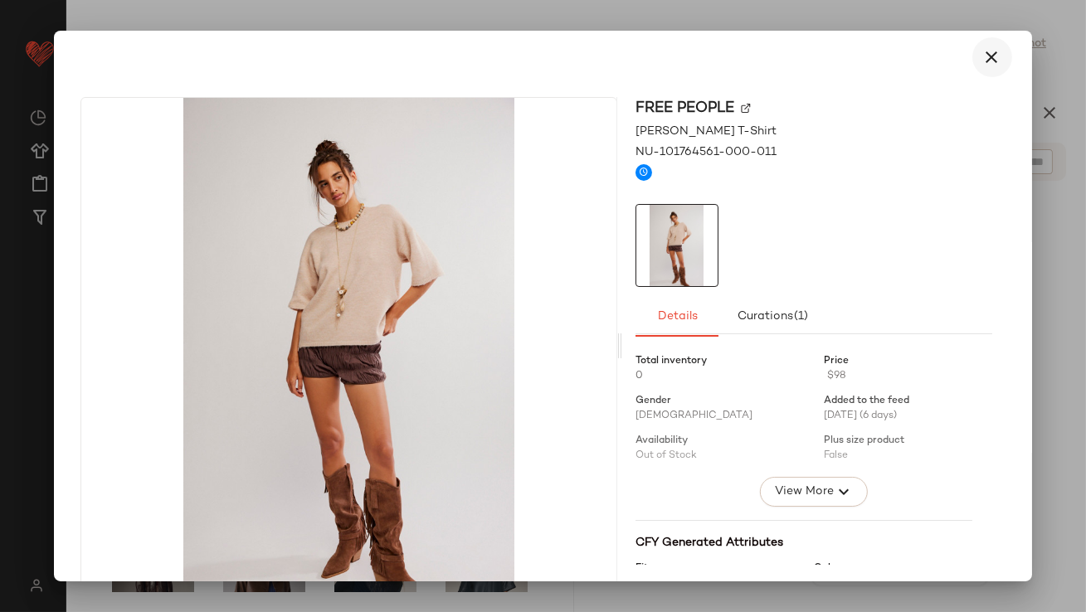
click at [982, 58] on icon "button" at bounding box center [992, 57] width 20 height 20
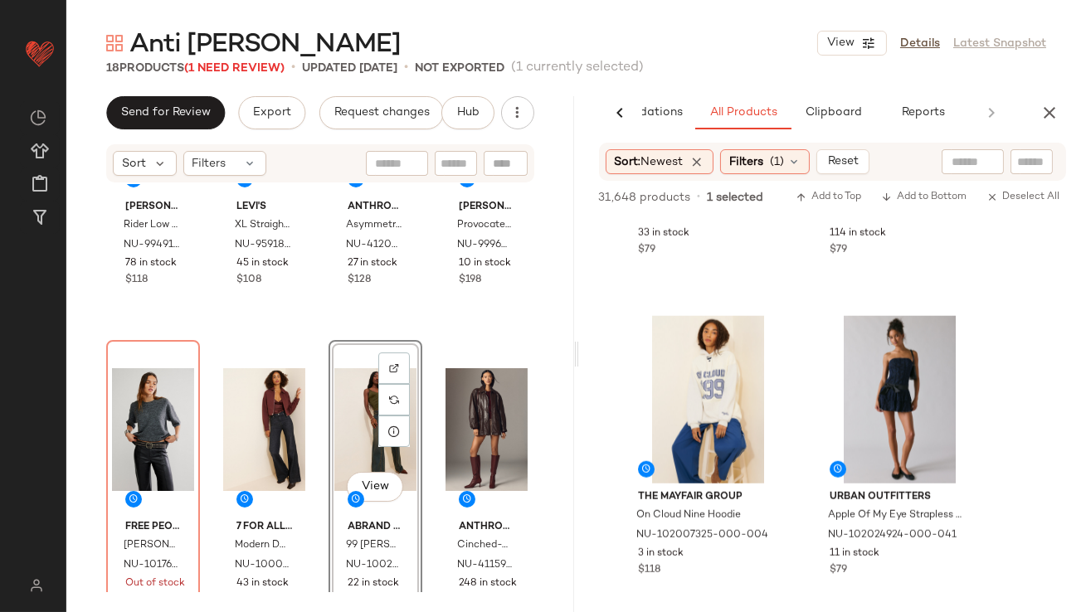
scroll to position [27122, 0]
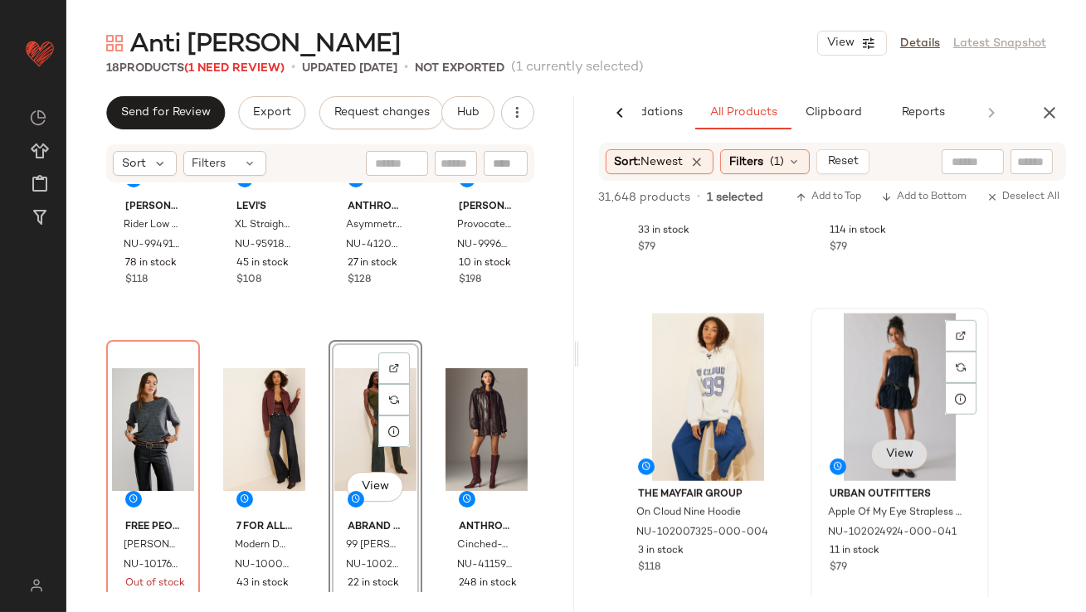
click at [881, 457] on button "View" at bounding box center [898, 455] width 56 height 30
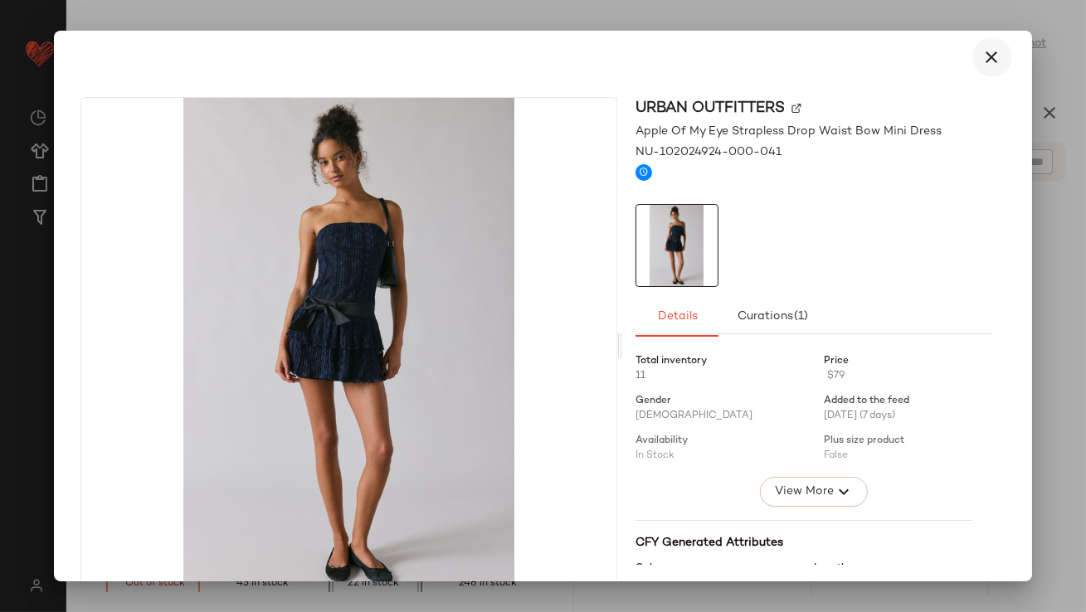
click at [991, 70] on button "button" at bounding box center [992, 57] width 40 height 40
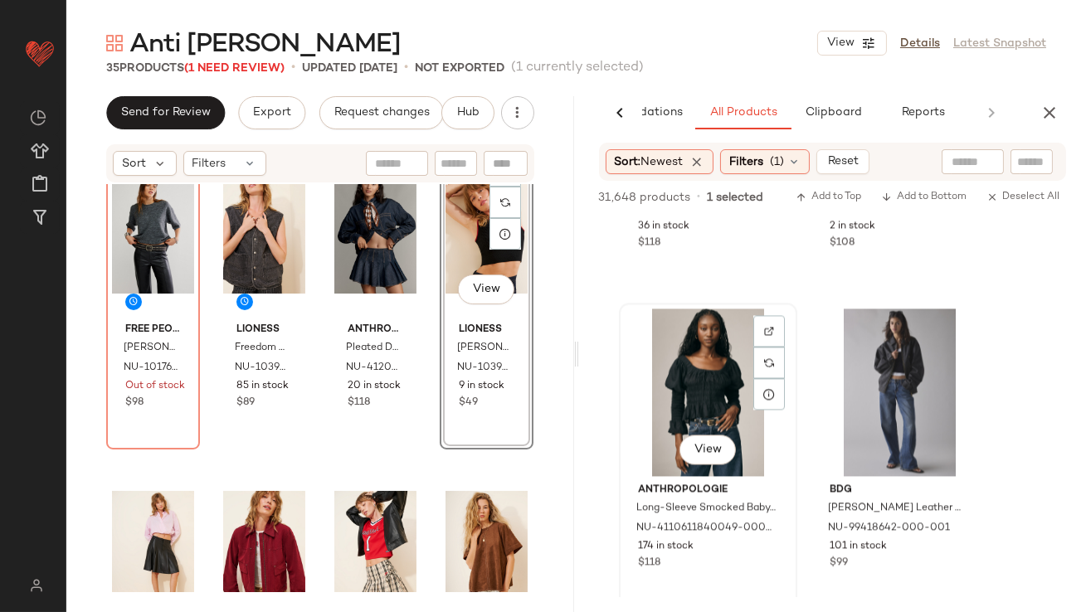
scroll to position [54981, 0]
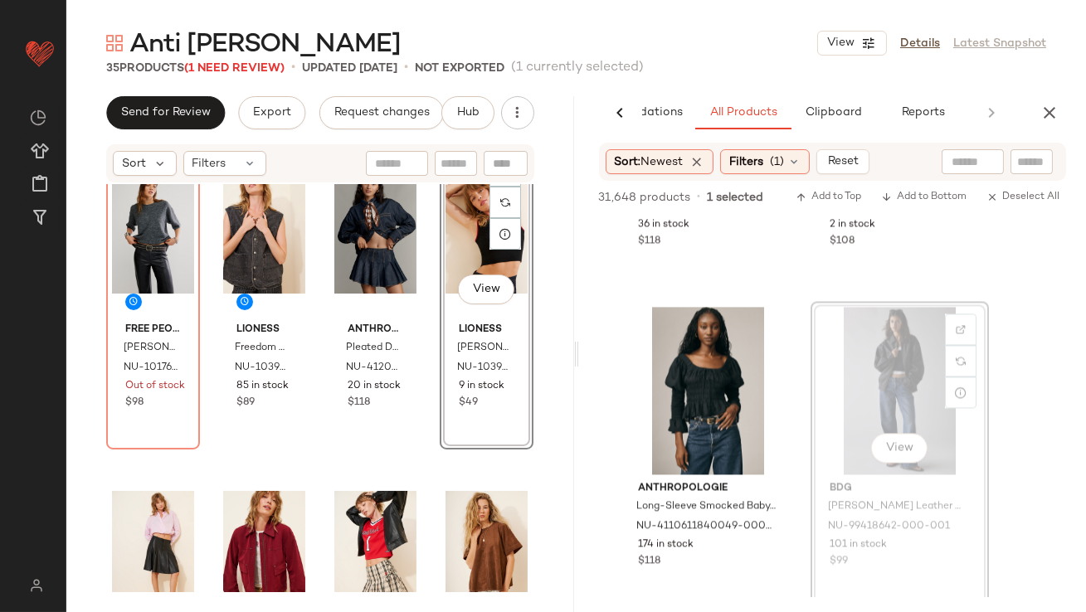
drag, startPoint x: 858, startPoint y: 404, endPoint x: 834, endPoint y: 404, distance: 24.9
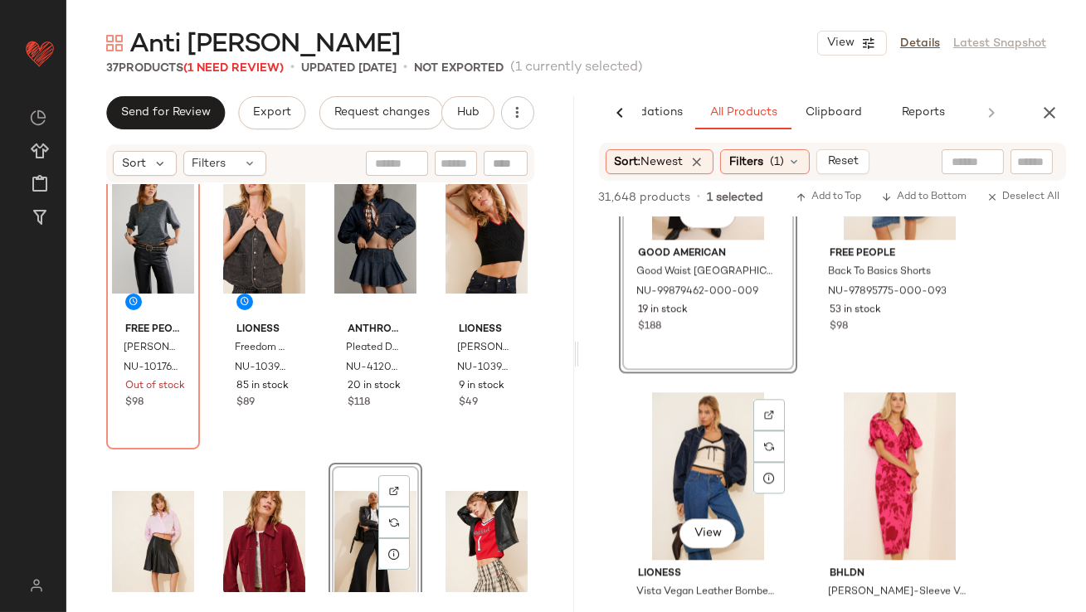
scroll to position [55588, 0]
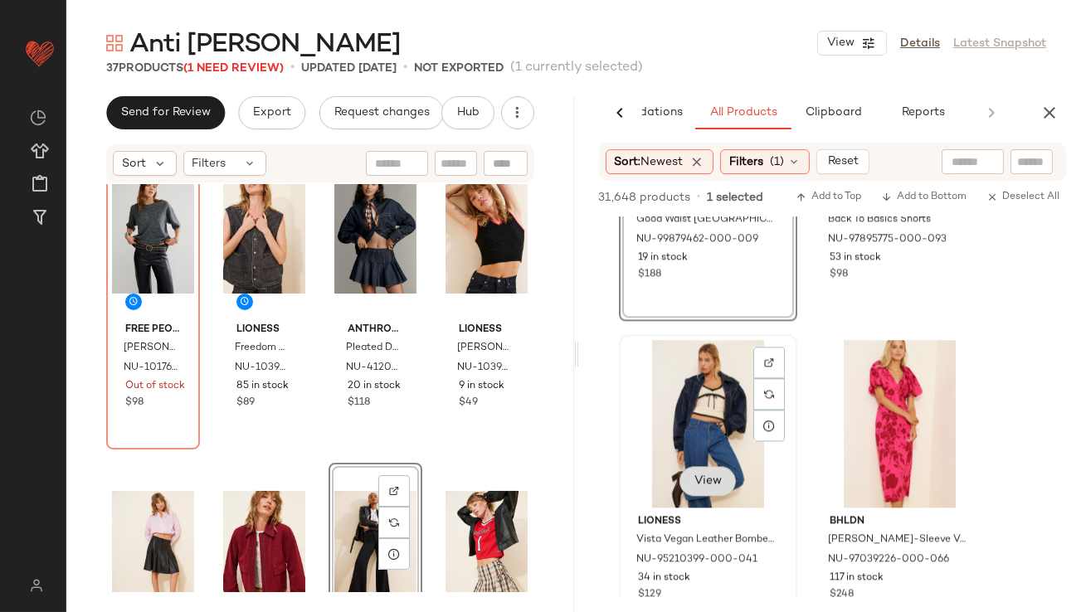
click at [708, 475] on span "View" at bounding box center [707, 480] width 28 height 13
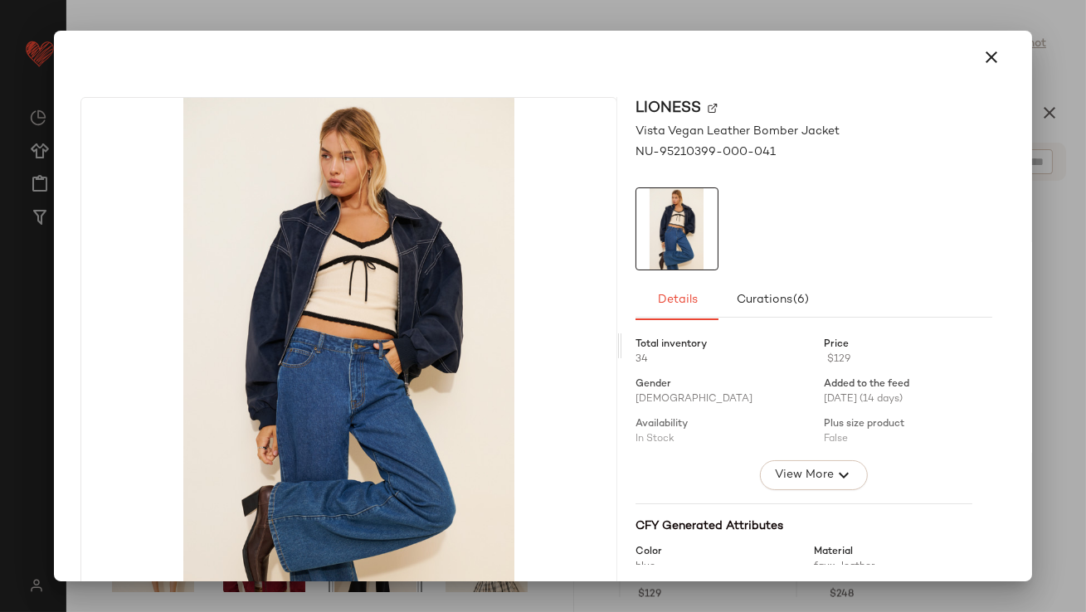
click at [982, 61] on icon "button" at bounding box center [992, 57] width 20 height 20
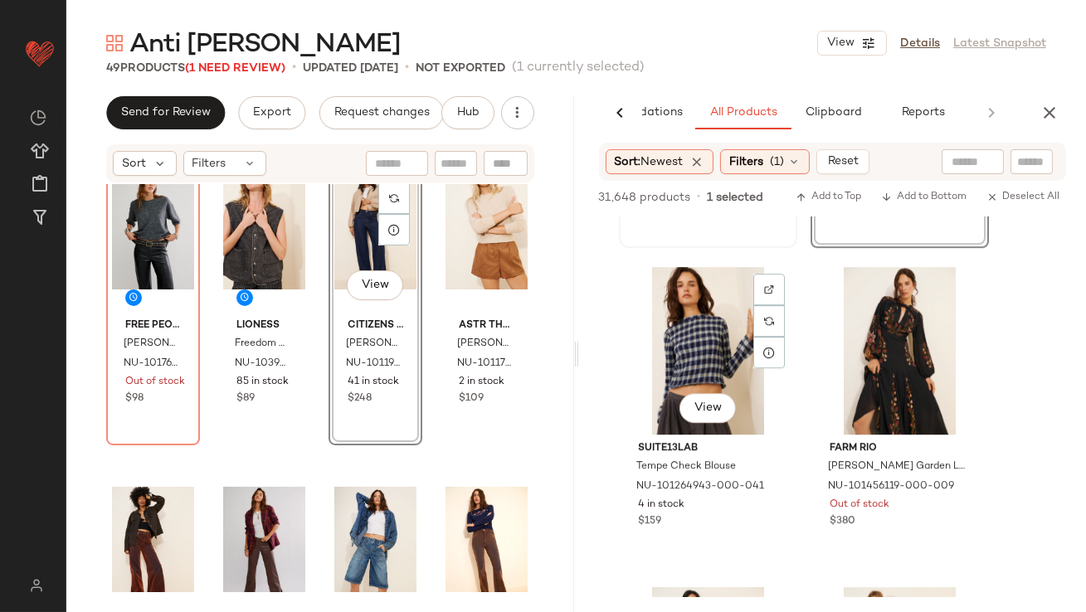
scroll to position [69749, 0]
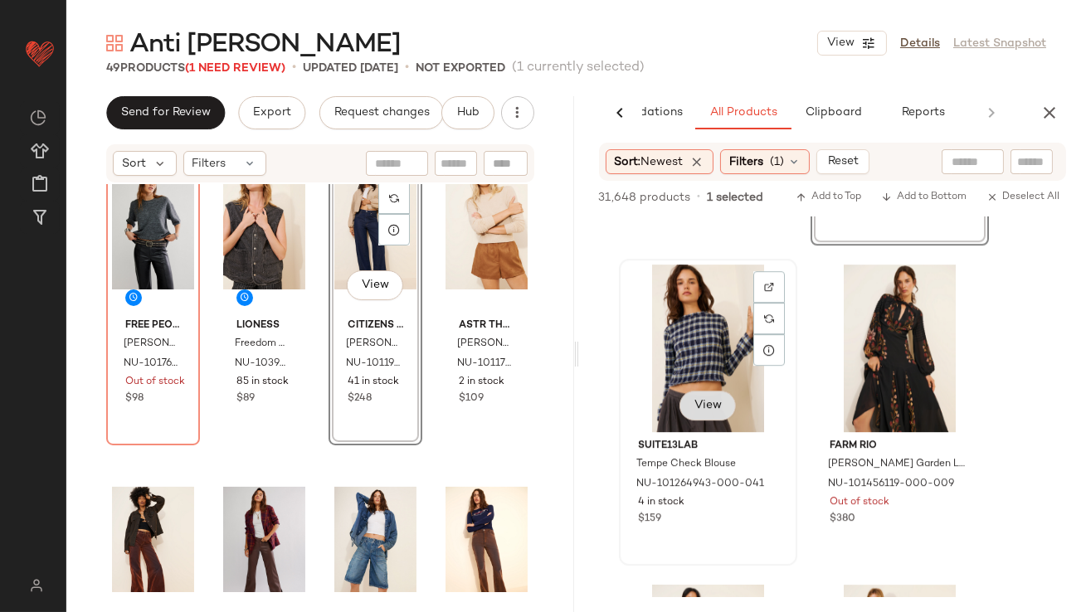
click at [711, 408] on span "View" at bounding box center [707, 405] width 28 height 13
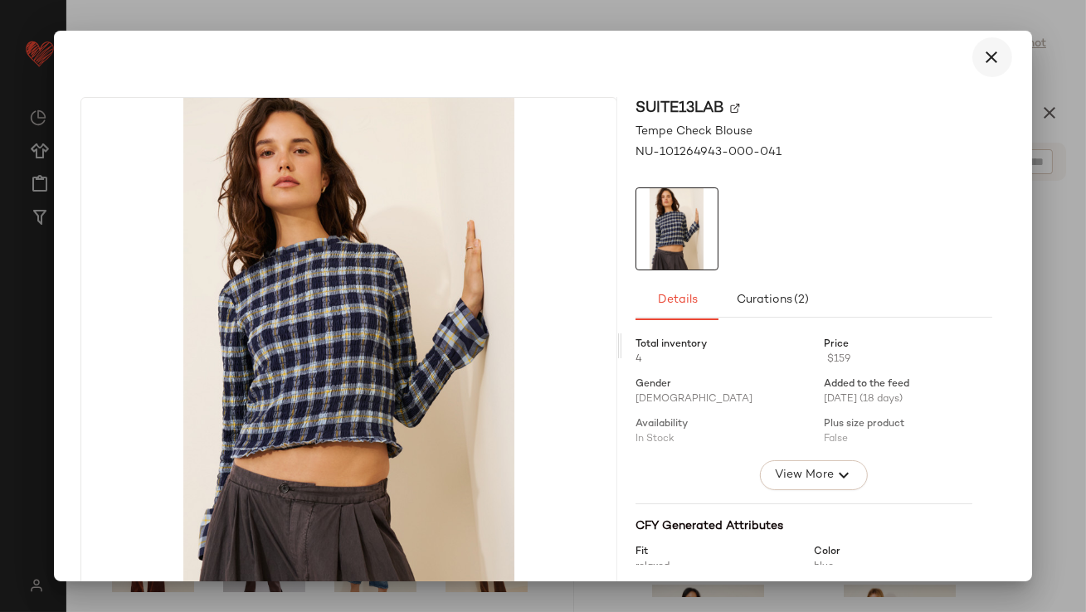
click at [975, 46] on button "button" at bounding box center [992, 57] width 40 height 40
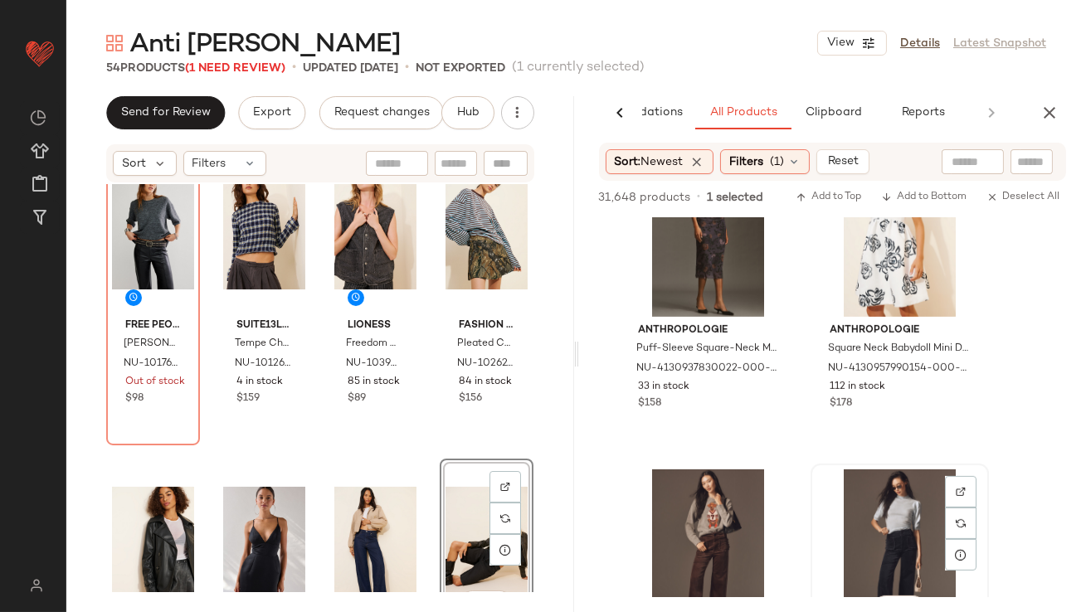
scroll to position [73533, 0]
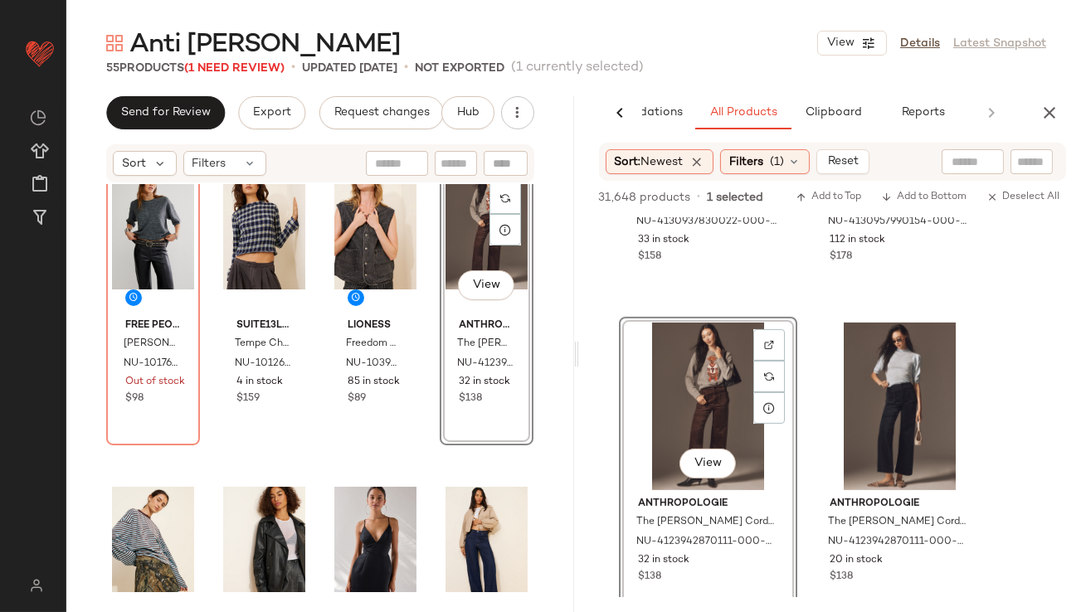
click at [469, 234] on div "View" at bounding box center [486, 228] width 82 height 168
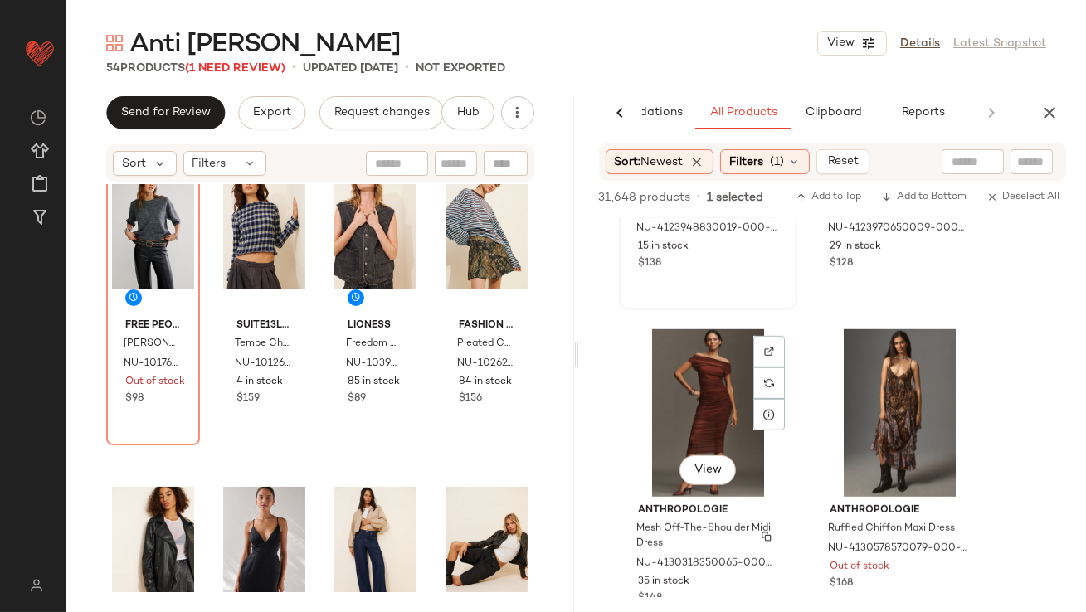
scroll to position [74192, 0]
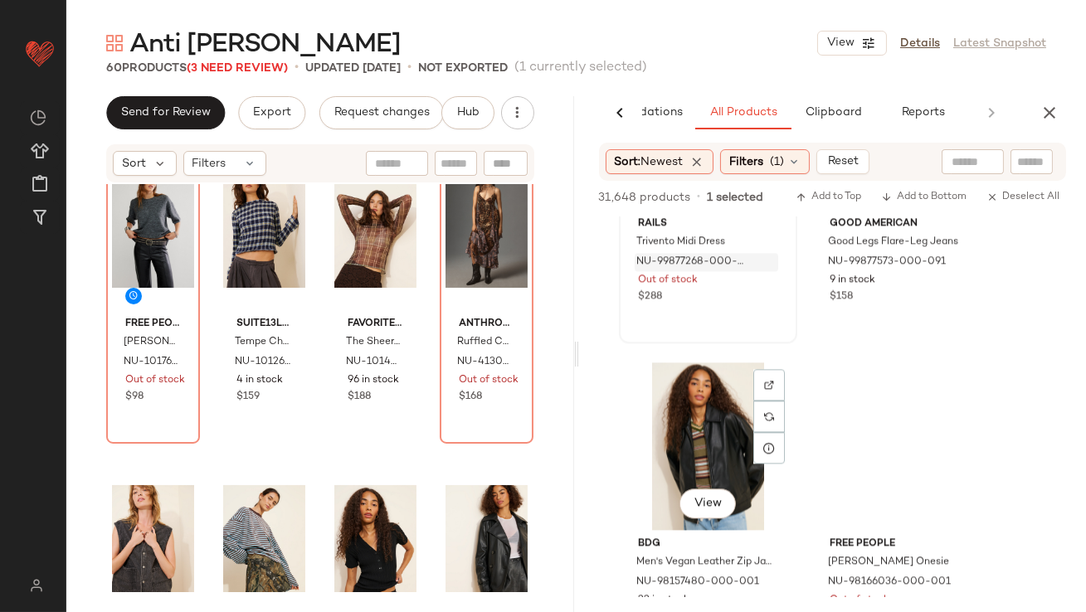
scroll to position [79281, 0]
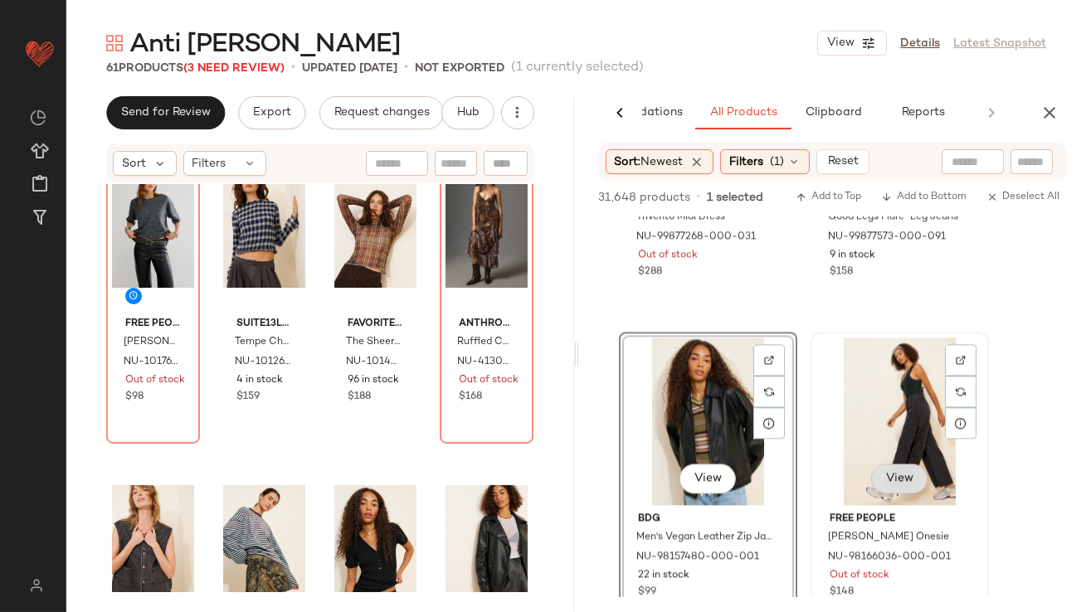
click at [899, 472] on span "View" at bounding box center [898, 478] width 28 height 13
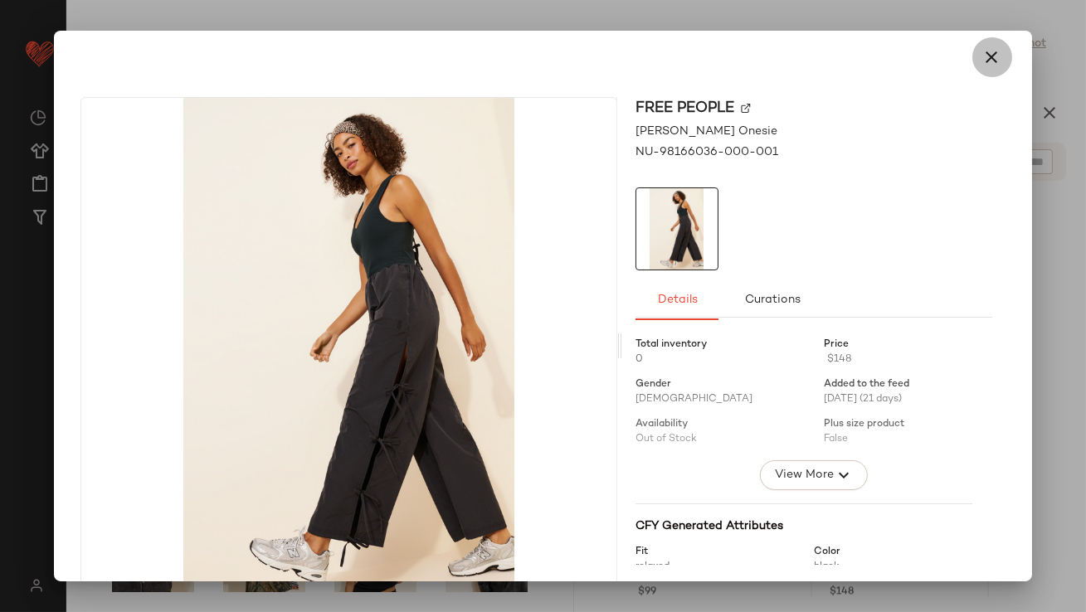
click at [982, 66] on icon "button" at bounding box center [992, 57] width 20 height 20
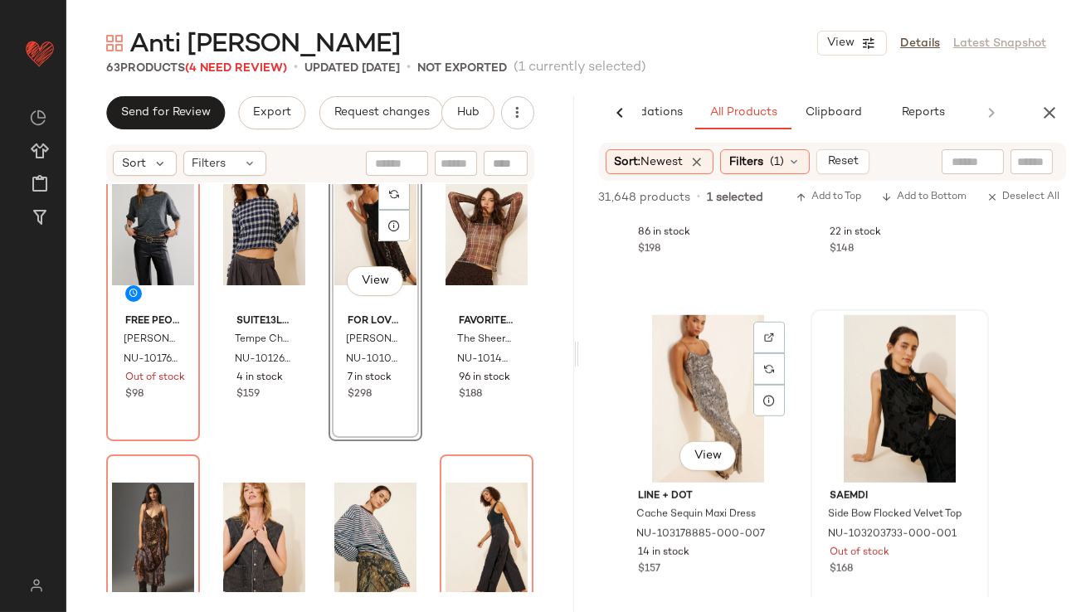
scroll to position [86349, 0]
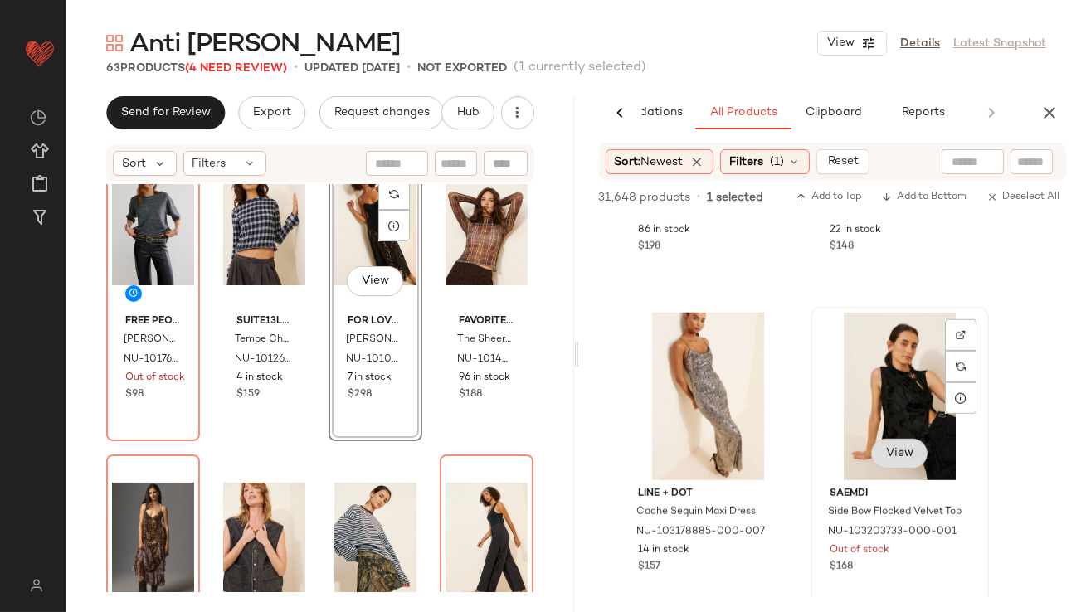
click at [918, 452] on button "View" at bounding box center [898, 454] width 56 height 30
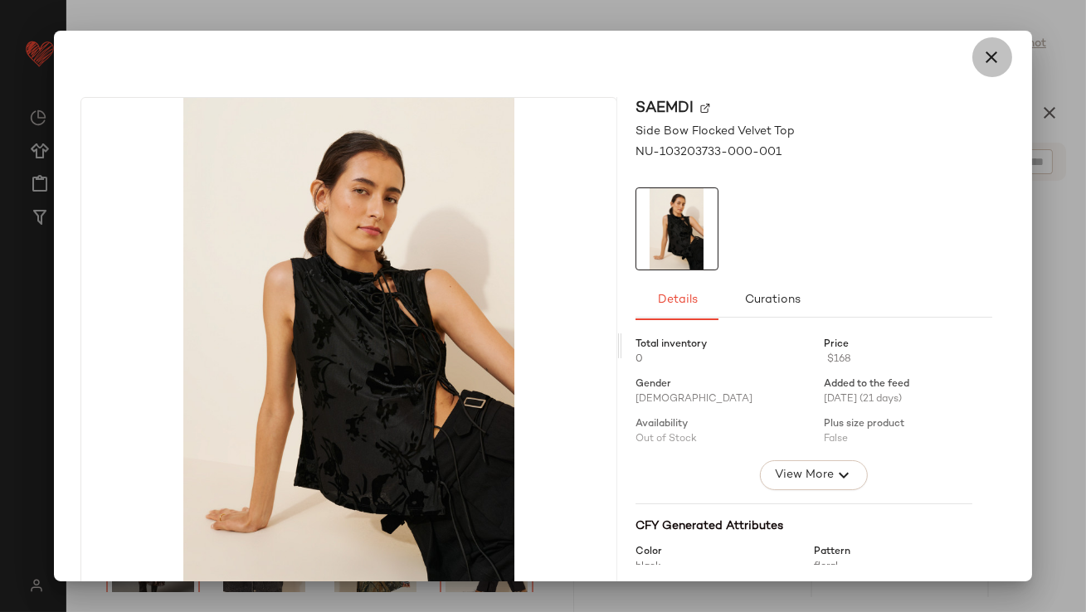
click at [983, 56] on icon "button" at bounding box center [992, 57] width 20 height 20
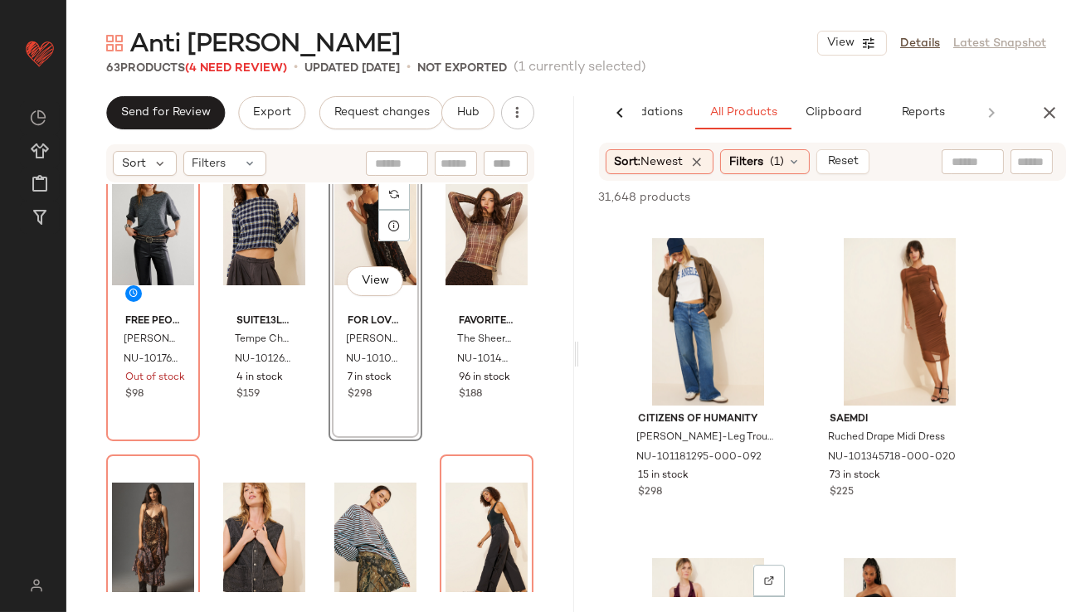
scroll to position [94323, 0]
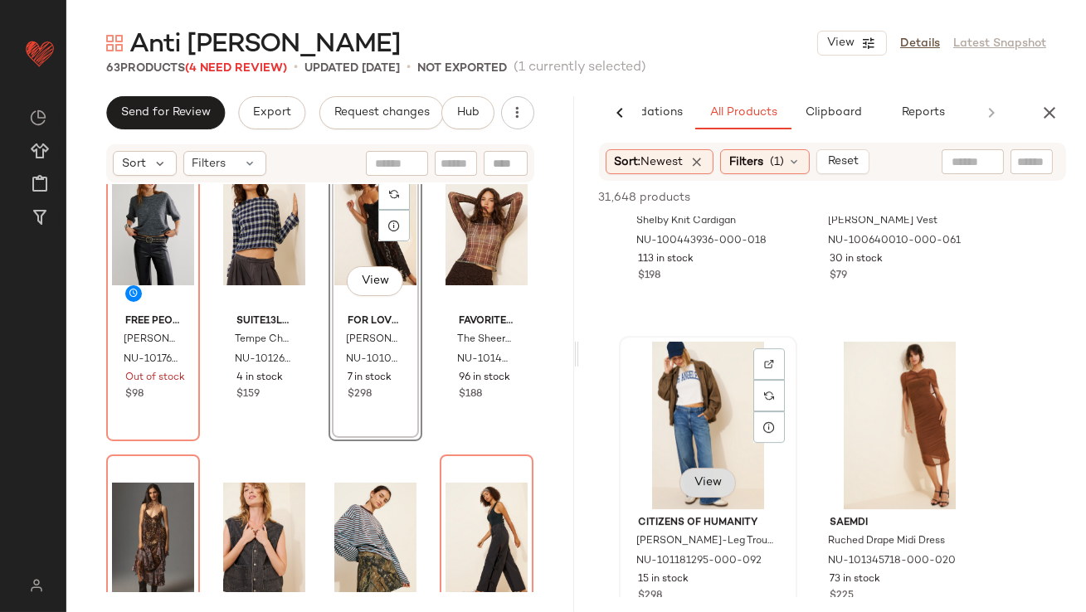
click at [722, 492] on button "View" at bounding box center [706, 483] width 56 height 30
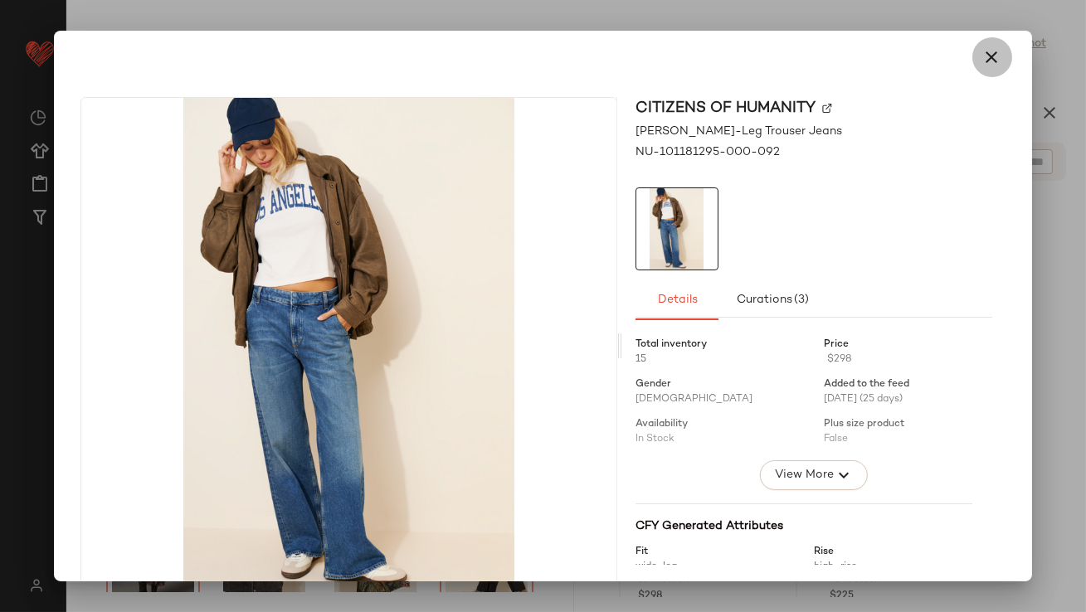
click at [982, 60] on icon "button" at bounding box center [992, 57] width 20 height 20
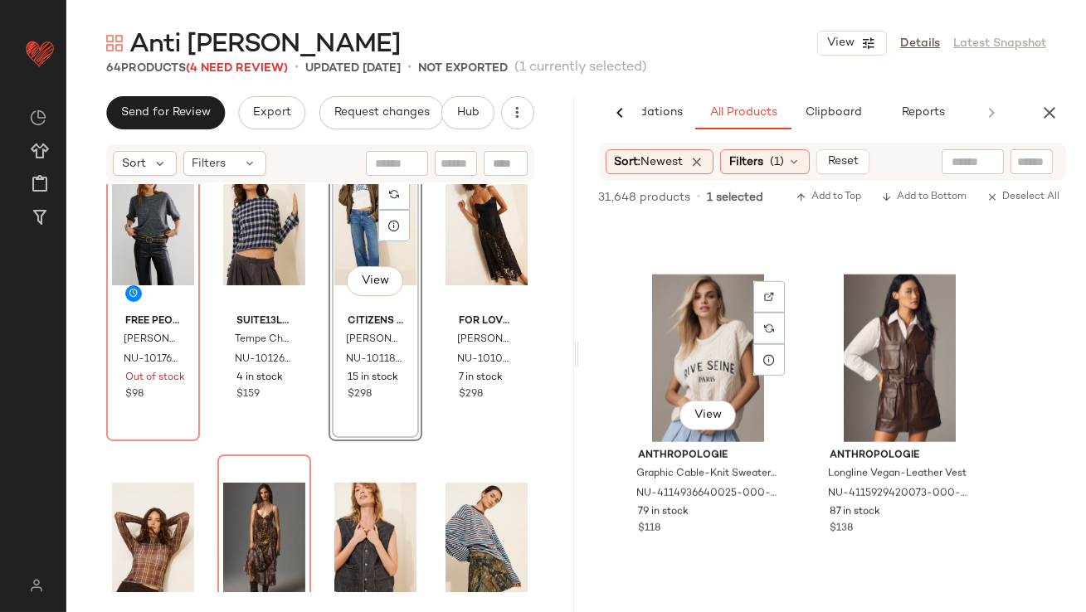
scroll to position [98558, 0]
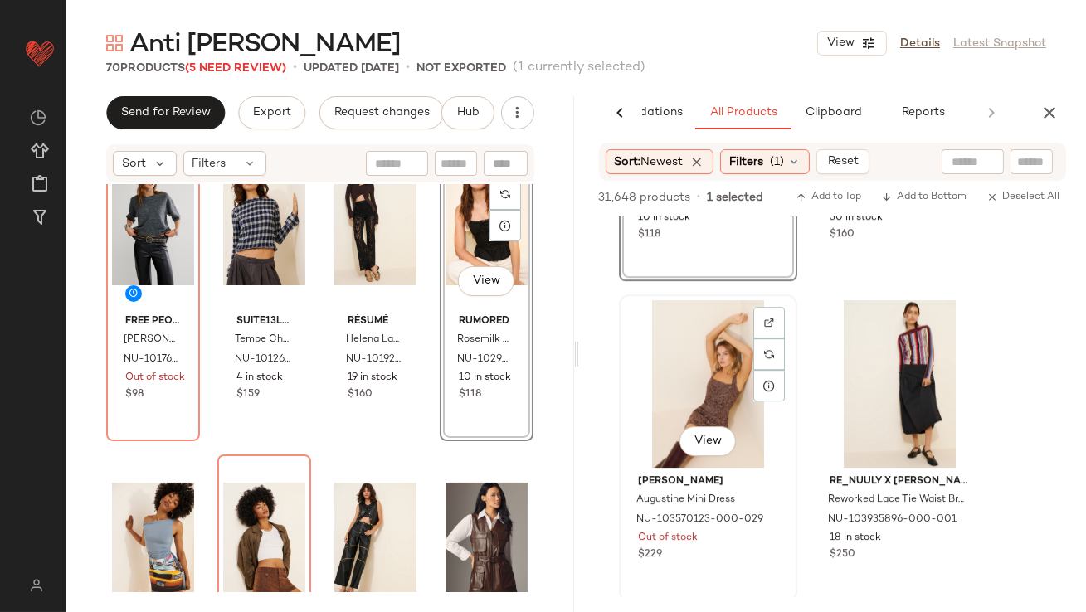
scroll to position [105993, 0]
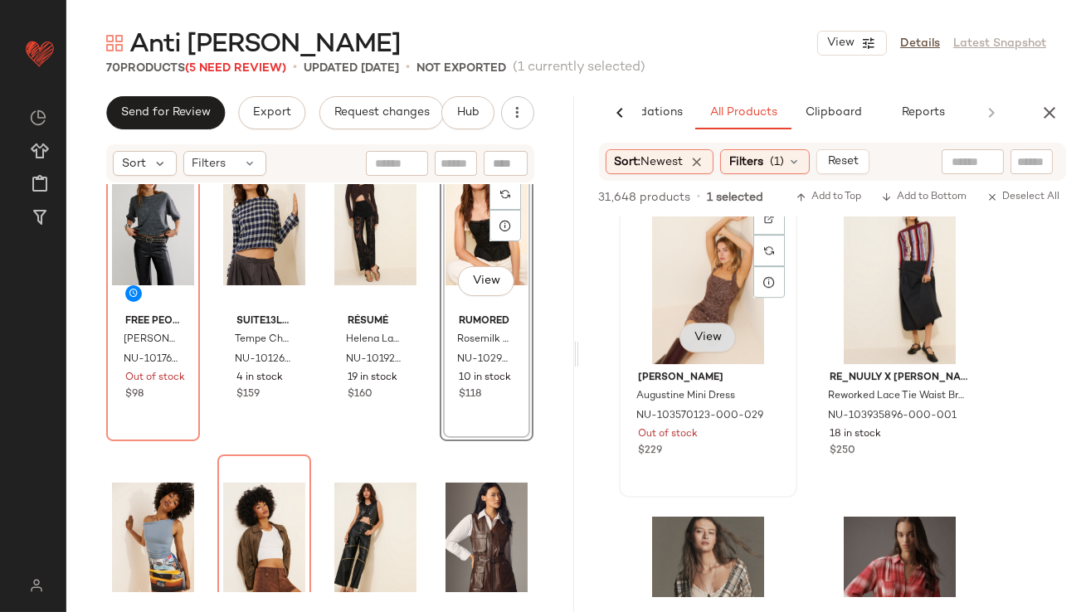
click at [691, 338] on button "View" at bounding box center [706, 338] width 56 height 30
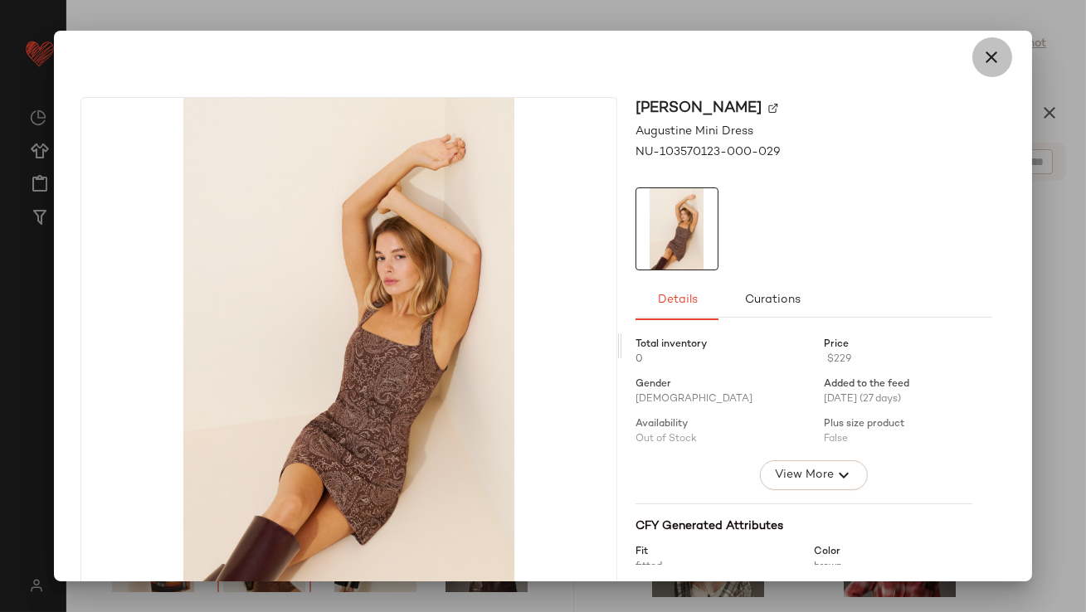
click at [989, 65] on icon "button" at bounding box center [992, 57] width 20 height 20
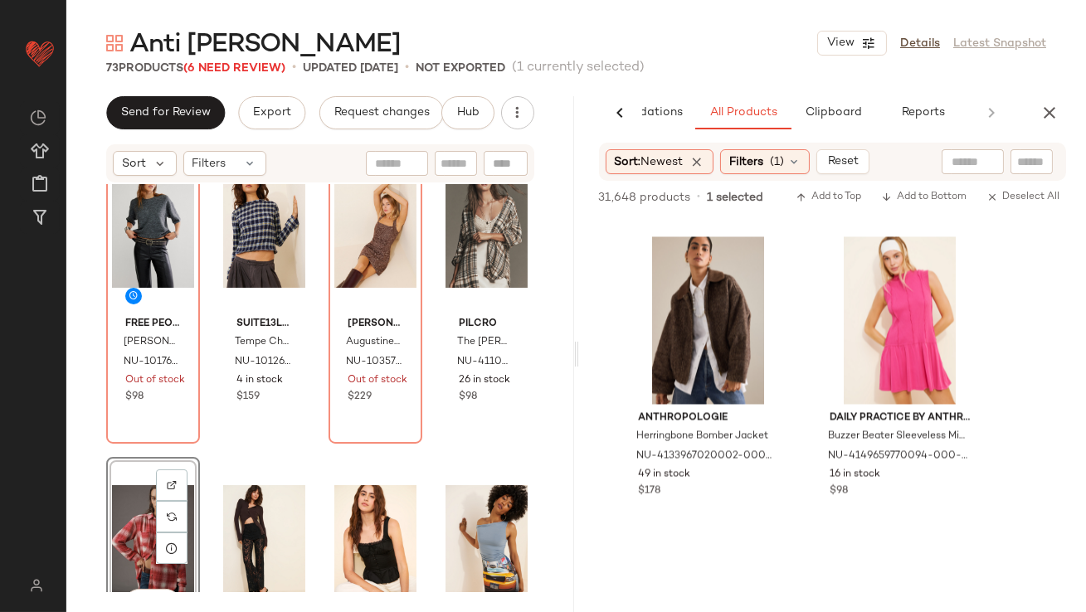
scroll to position [113650, 0]
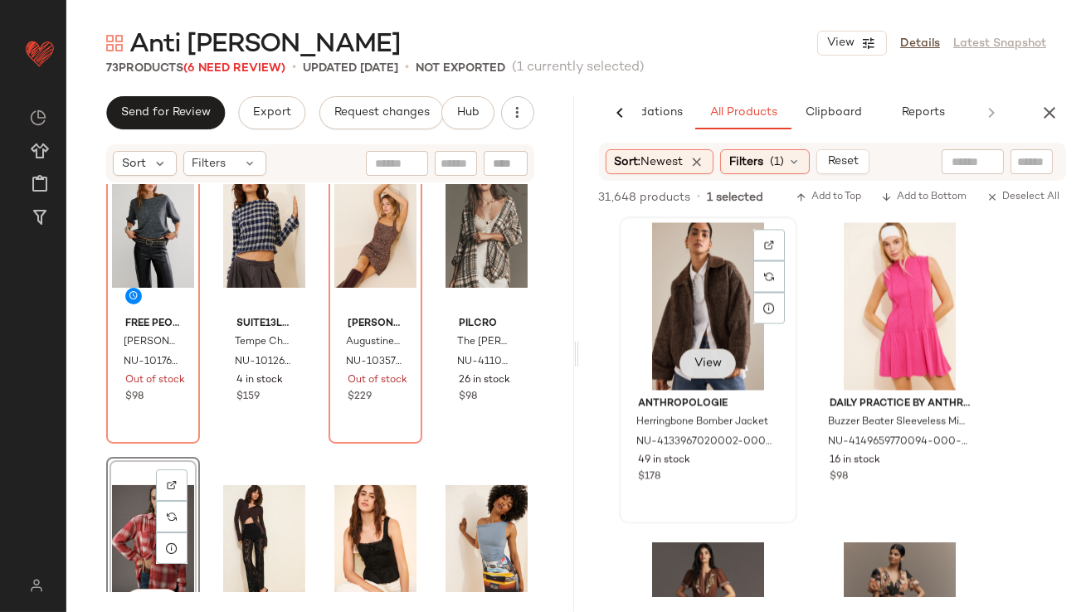
click at [714, 360] on span "View" at bounding box center [707, 363] width 28 height 13
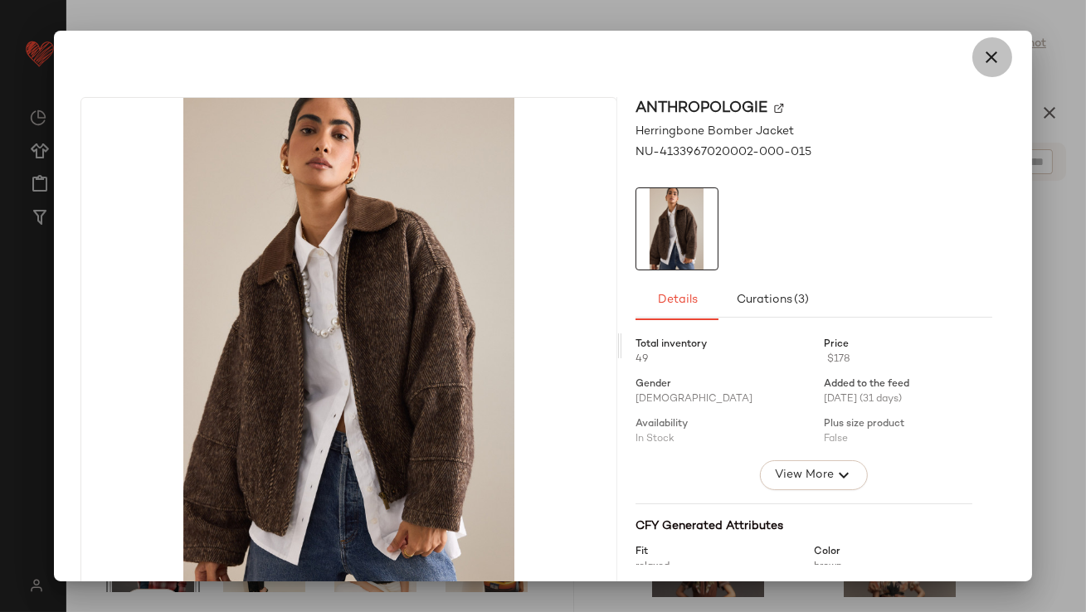
click at [983, 74] on button "button" at bounding box center [992, 57] width 40 height 40
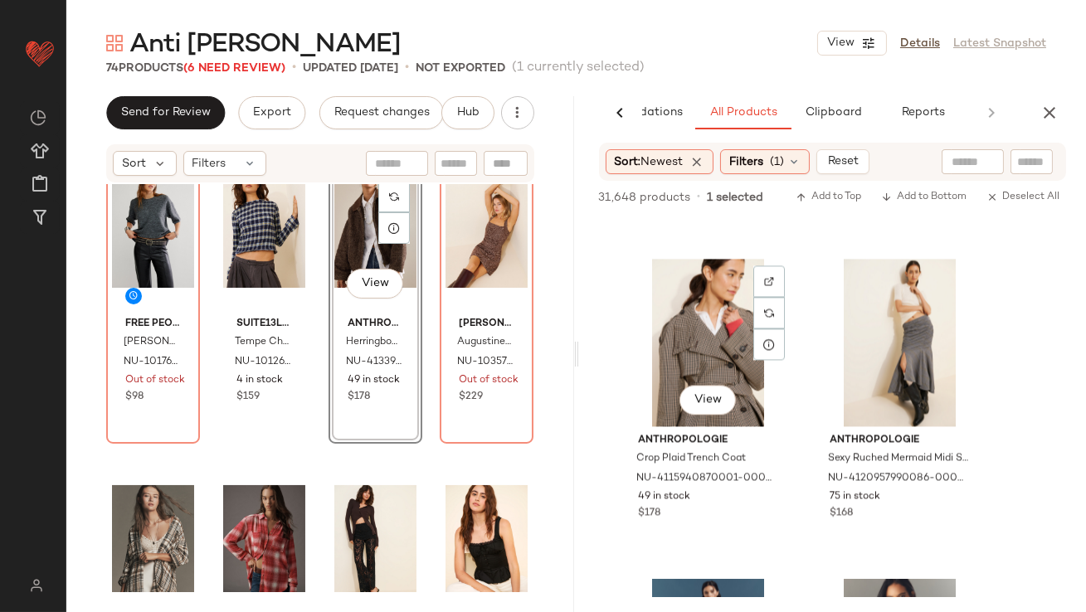
scroll to position [114579, 0]
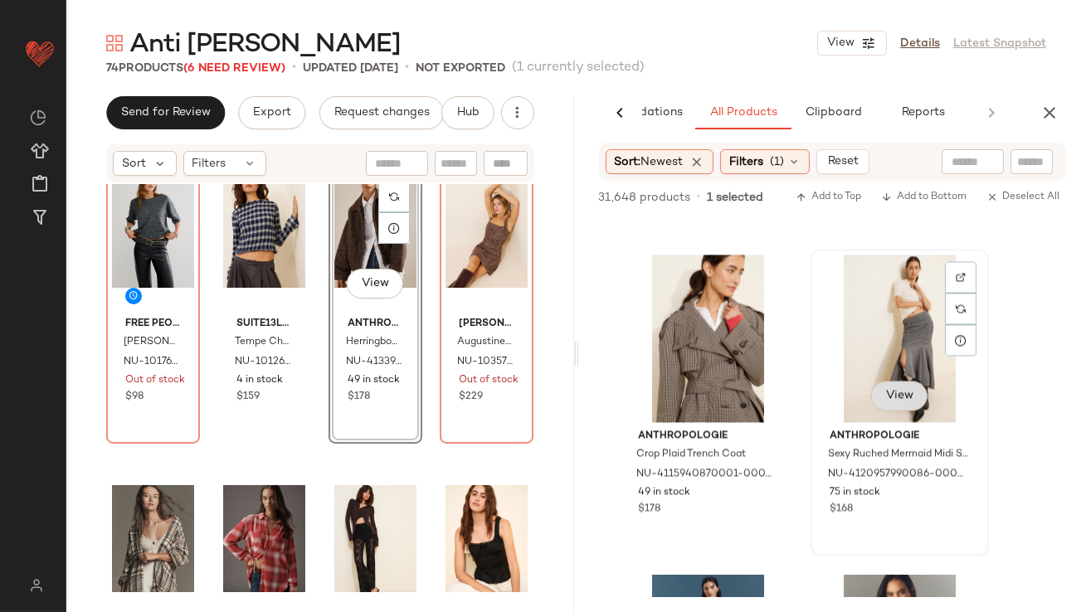
click at [902, 391] on span "View" at bounding box center [898, 395] width 28 height 13
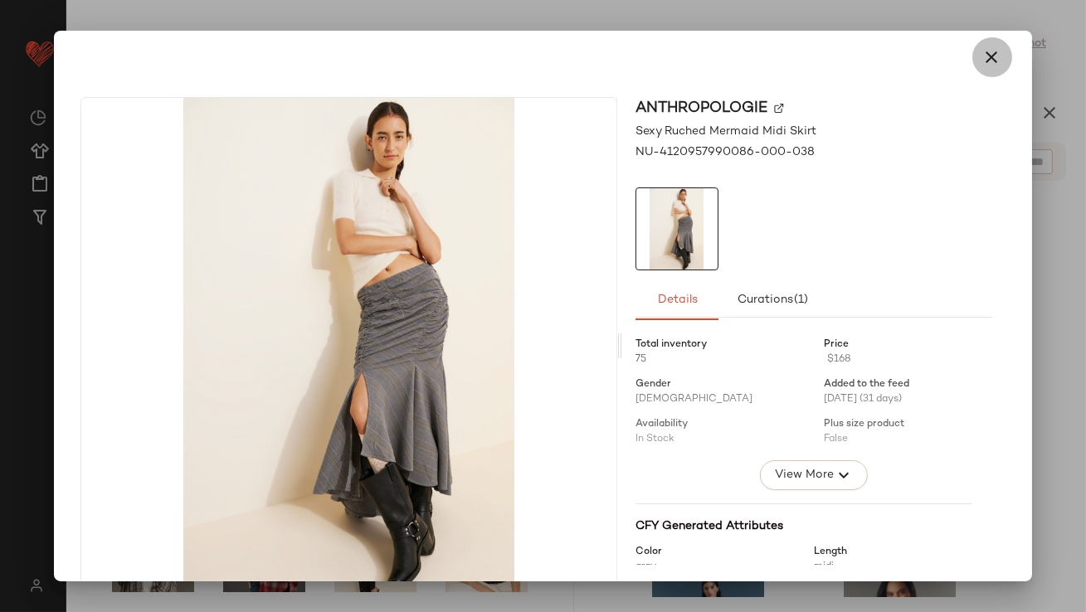
click at [982, 55] on icon "button" at bounding box center [992, 57] width 20 height 20
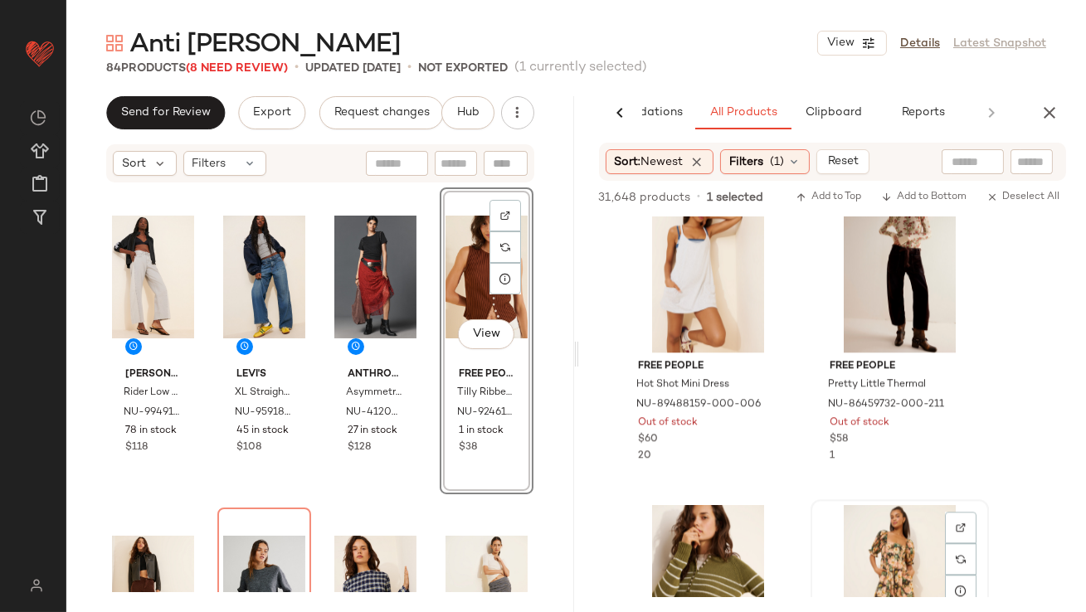
scroll to position [127750, 0]
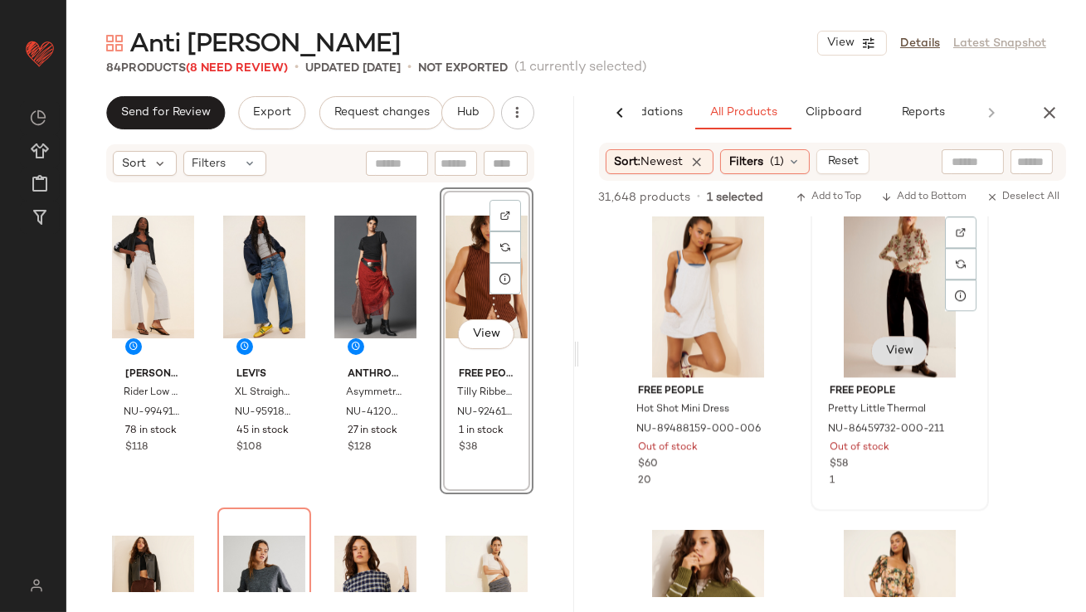
click at [896, 356] on span "View" at bounding box center [898, 350] width 28 height 13
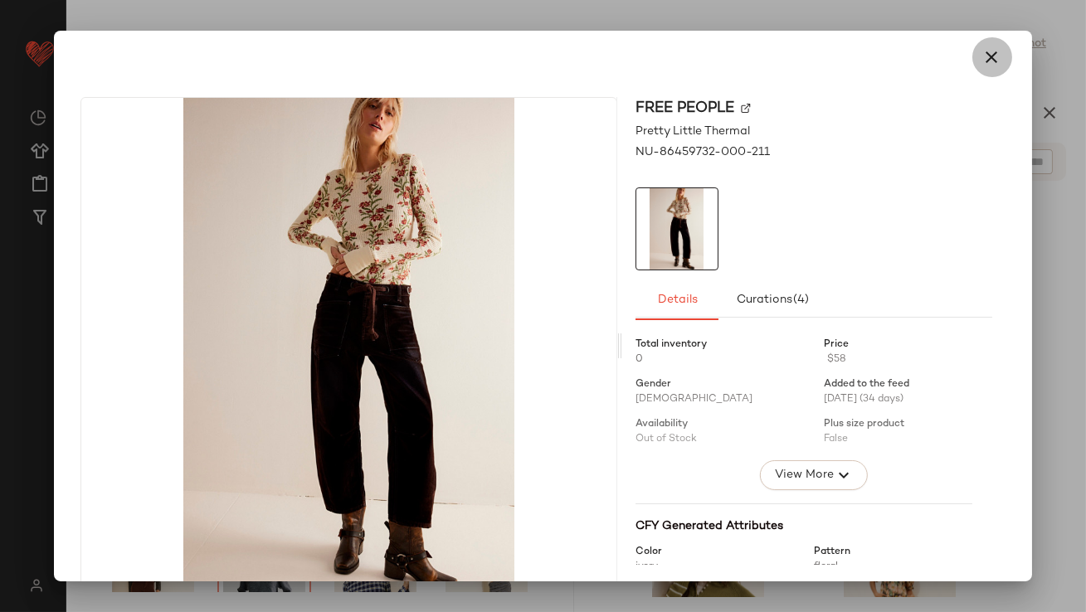
click at [984, 62] on icon "button" at bounding box center [992, 57] width 20 height 20
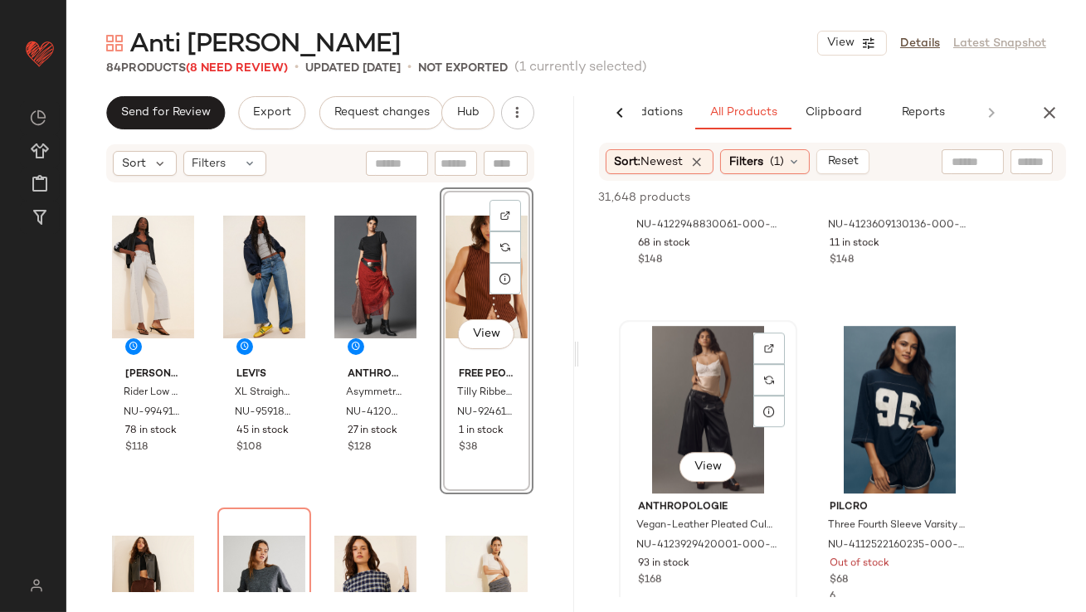
scroll to position [129341, 0]
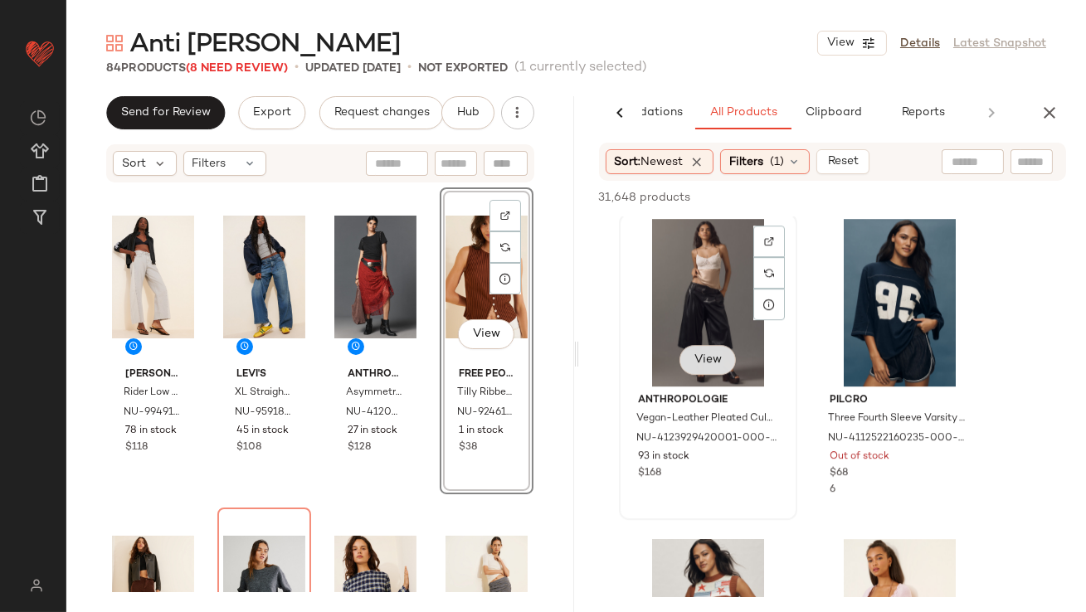
click at [703, 348] on button "View" at bounding box center [706, 360] width 56 height 30
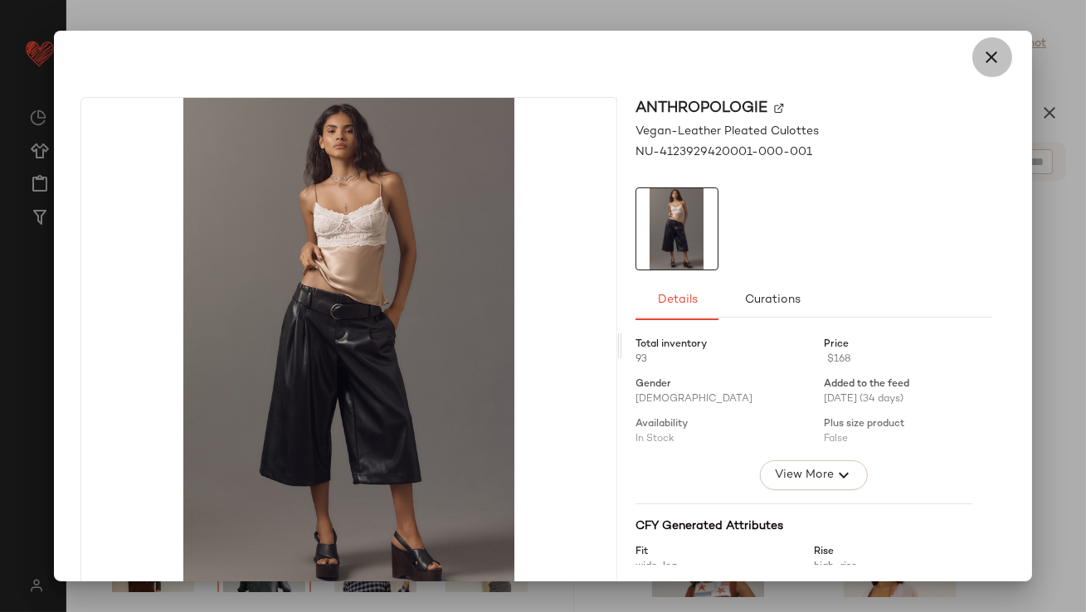
click at [995, 48] on button "button" at bounding box center [992, 57] width 40 height 40
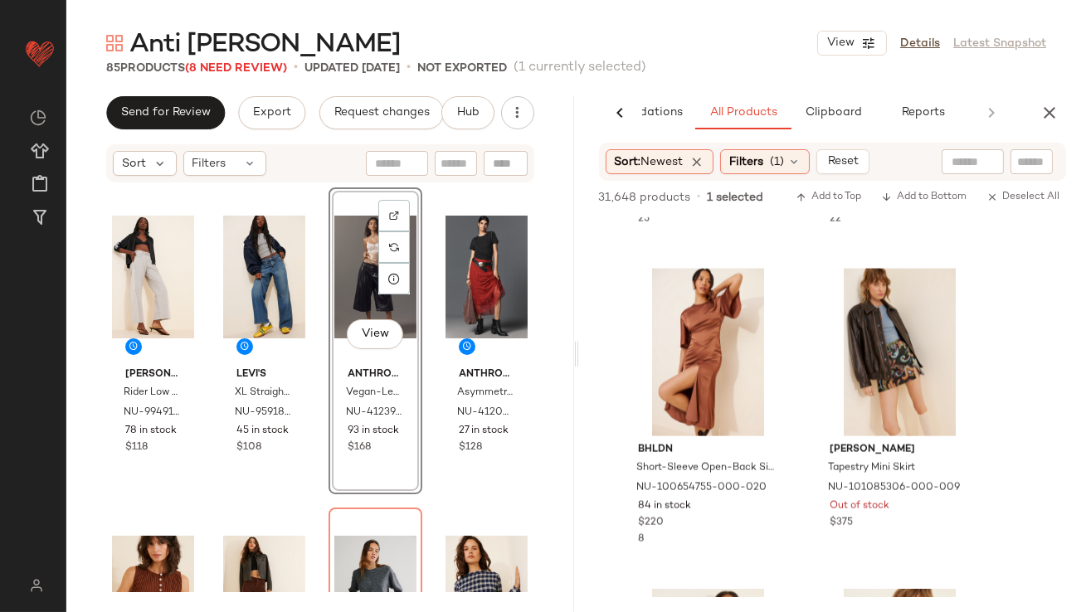
scroll to position [136334, 0]
click at [690, 403] on button "View" at bounding box center [706, 411] width 56 height 30
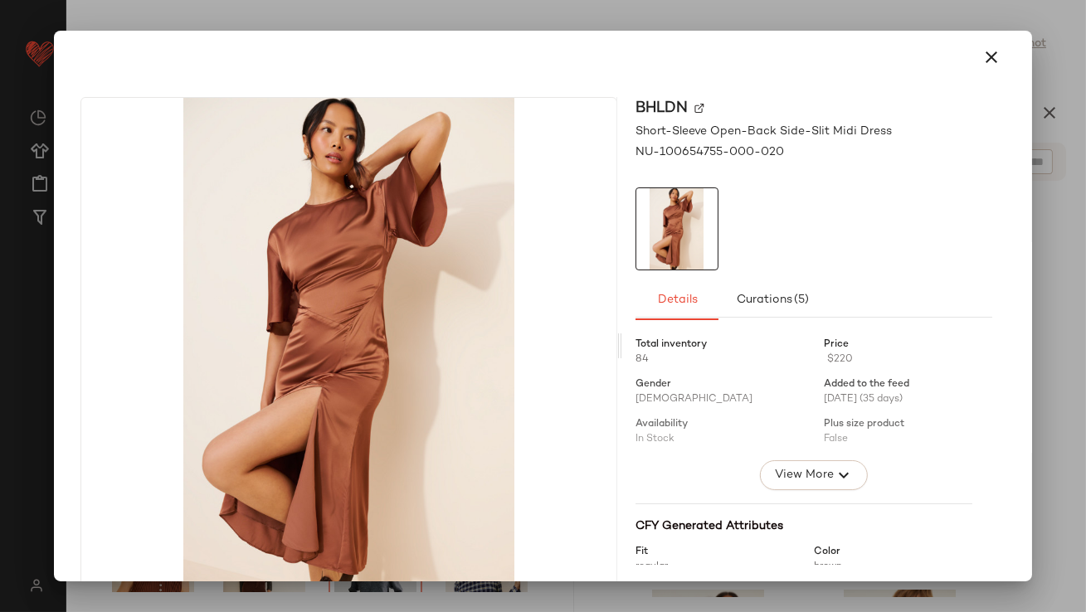
click at [982, 63] on icon "button" at bounding box center [992, 57] width 20 height 20
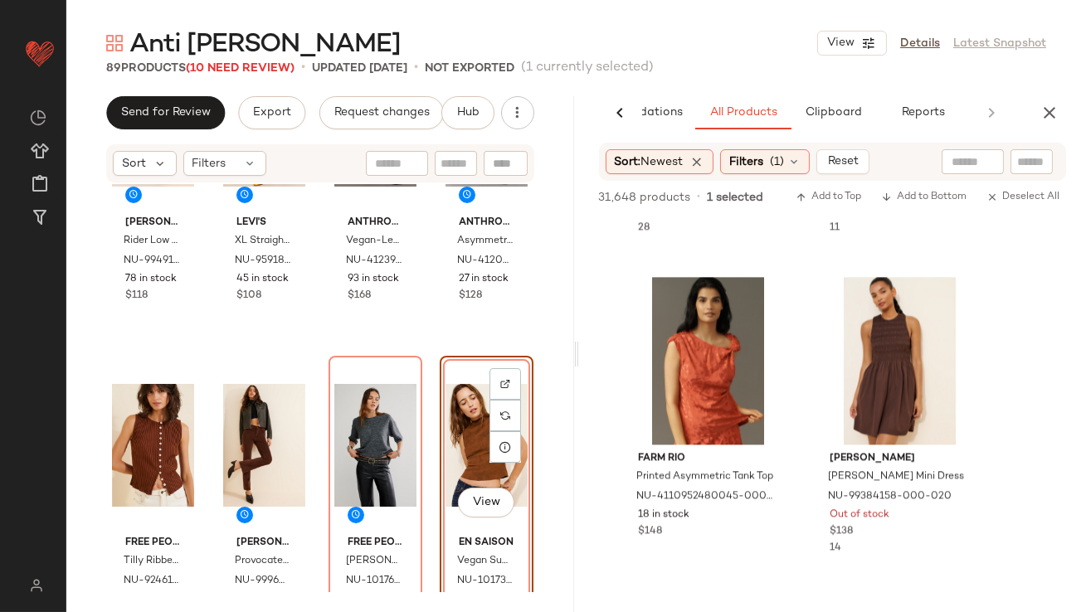
scroll to position [139228, 0]
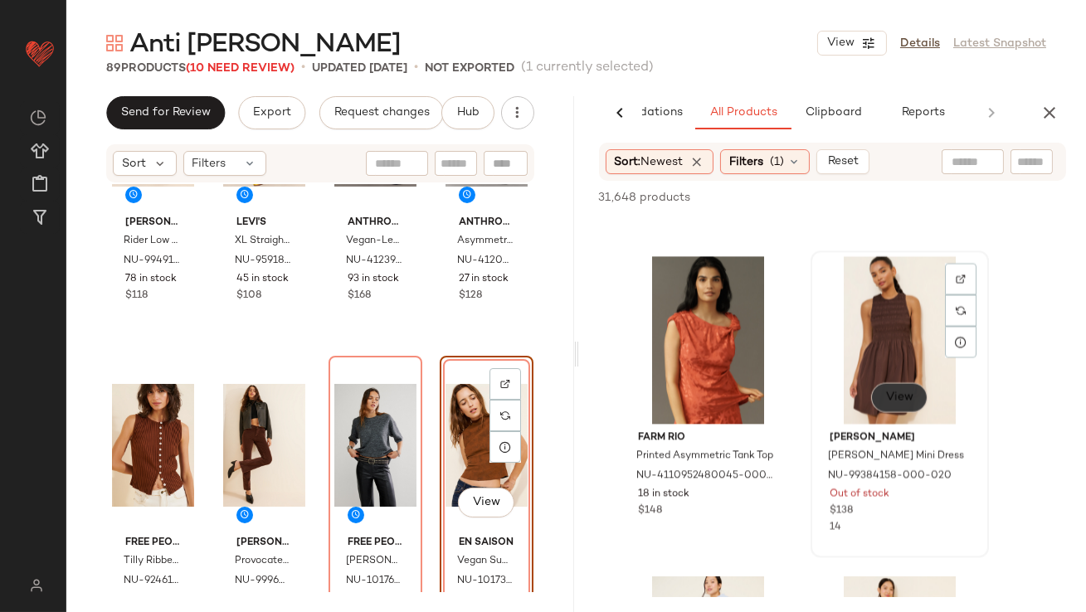
click at [887, 406] on button "View" at bounding box center [898, 397] width 56 height 30
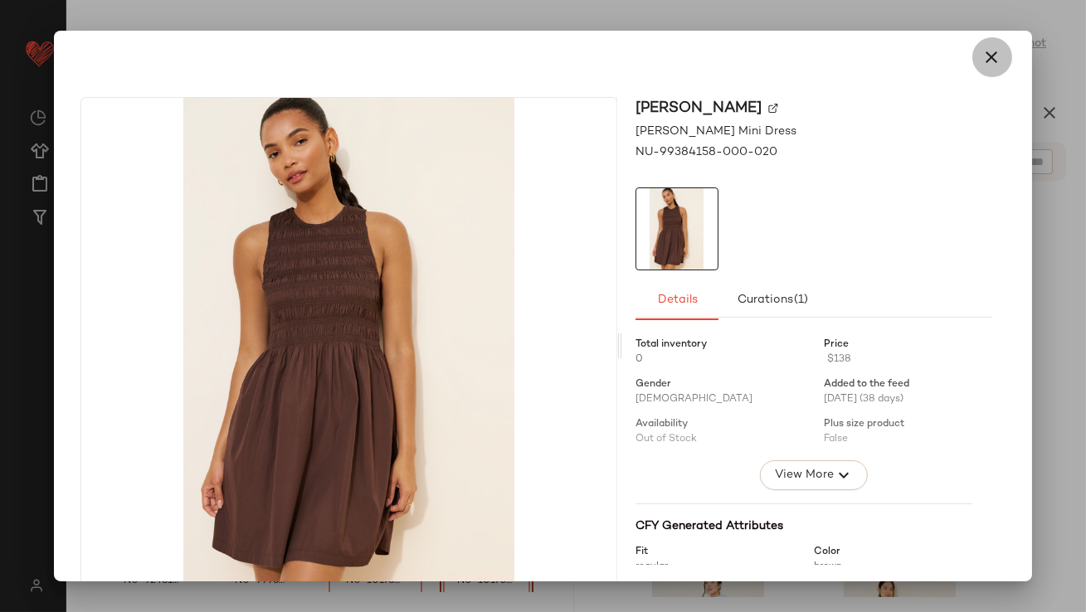
click at [982, 61] on icon "button" at bounding box center [992, 57] width 20 height 20
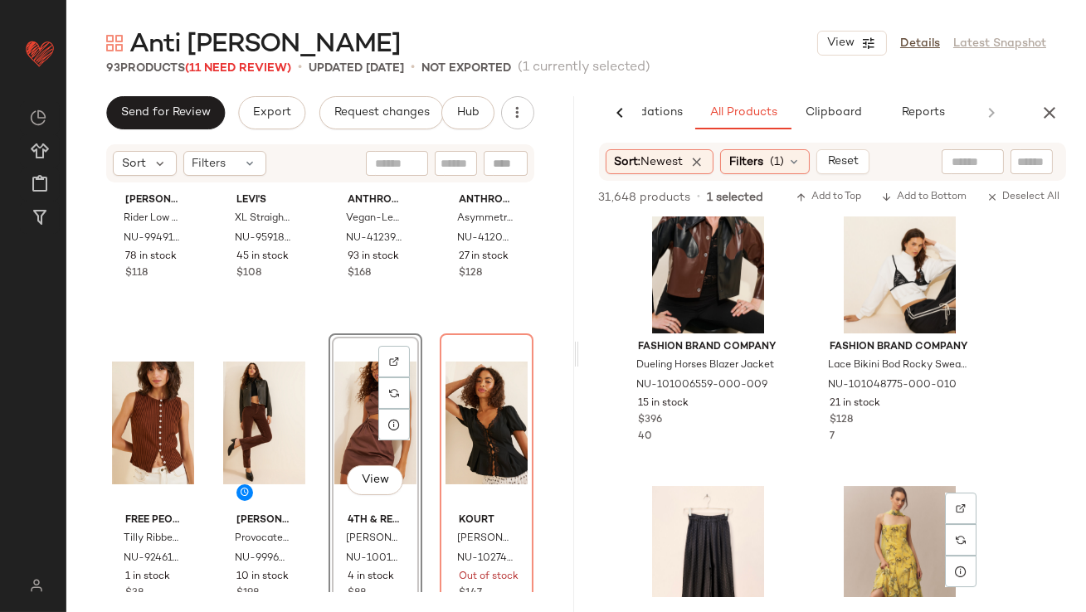
scroll to position [154599, 0]
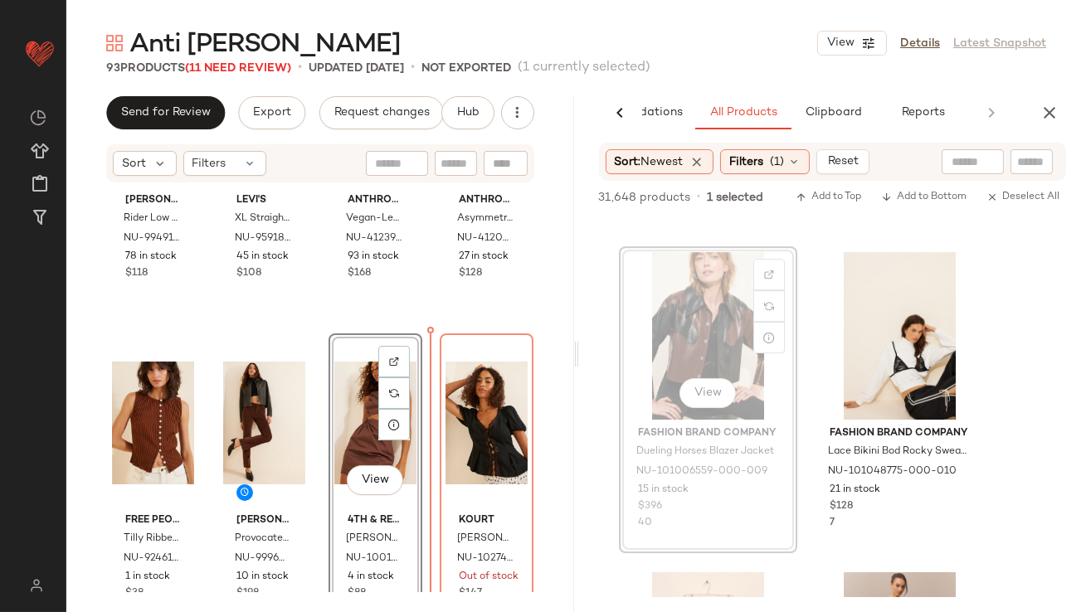
drag, startPoint x: 715, startPoint y: 291, endPoint x: 561, endPoint y: 360, distance: 168.2
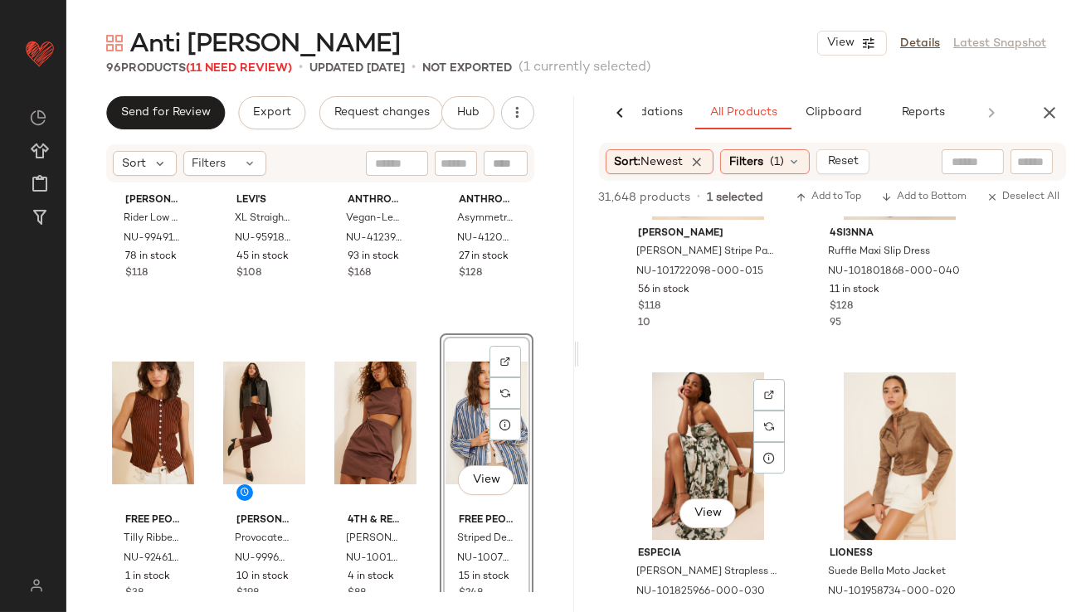
scroll to position [166106, 0]
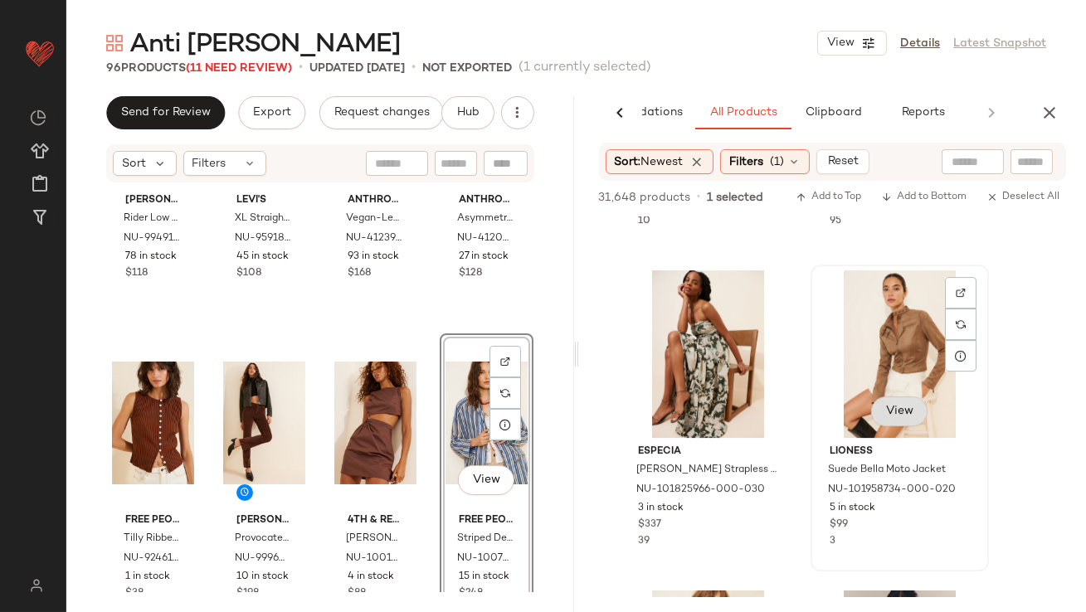
click at [895, 416] on span "View" at bounding box center [898, 411] width 28 height 13
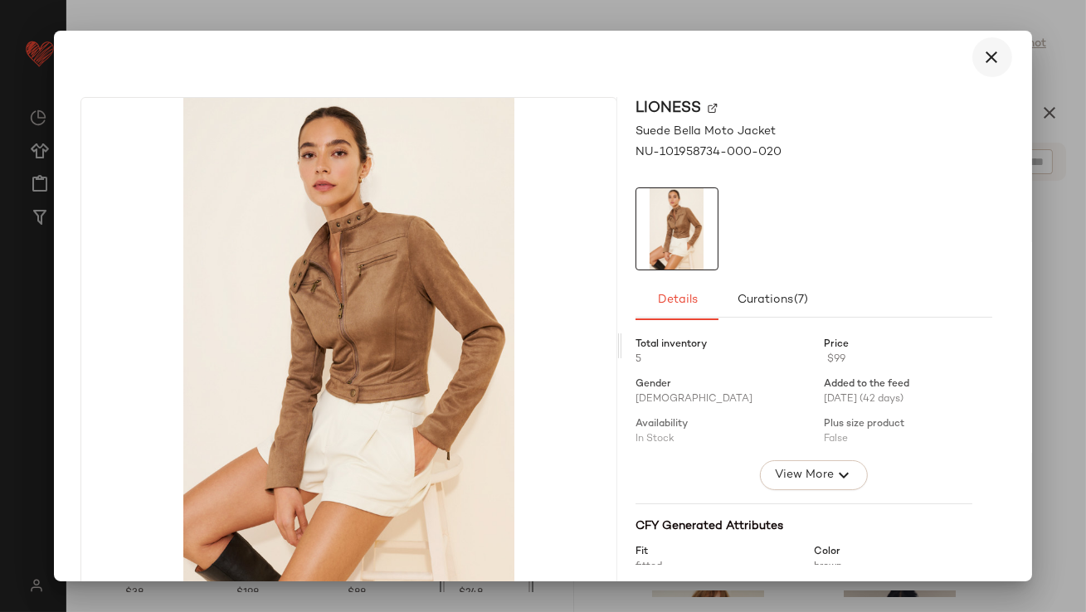
click at [973, 46] on button "button" at bounding box center [992, 57] width 40 height 40
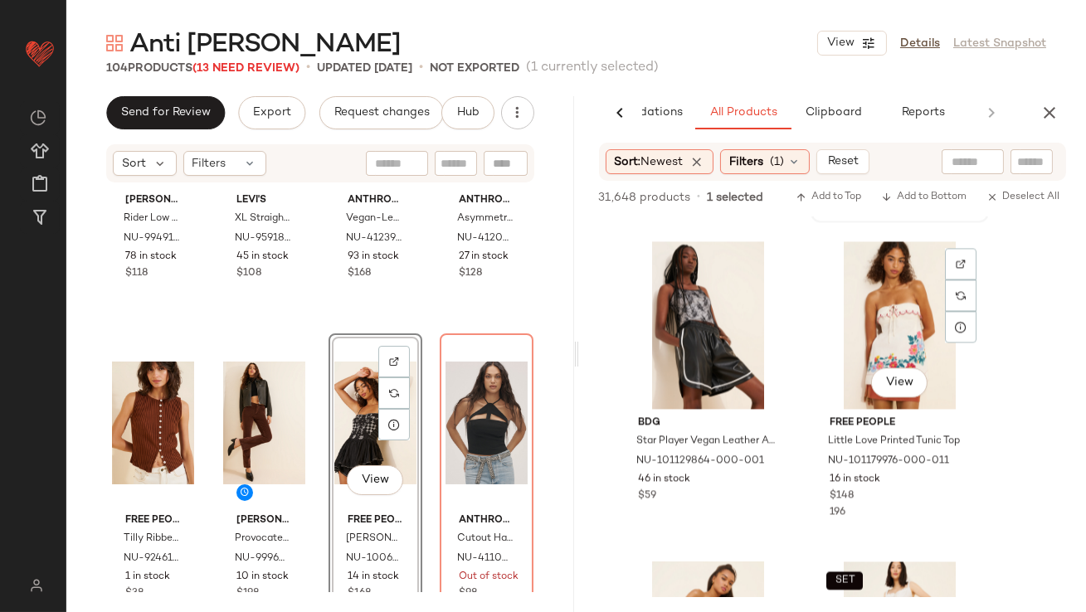
scroll to position [186303, 0]
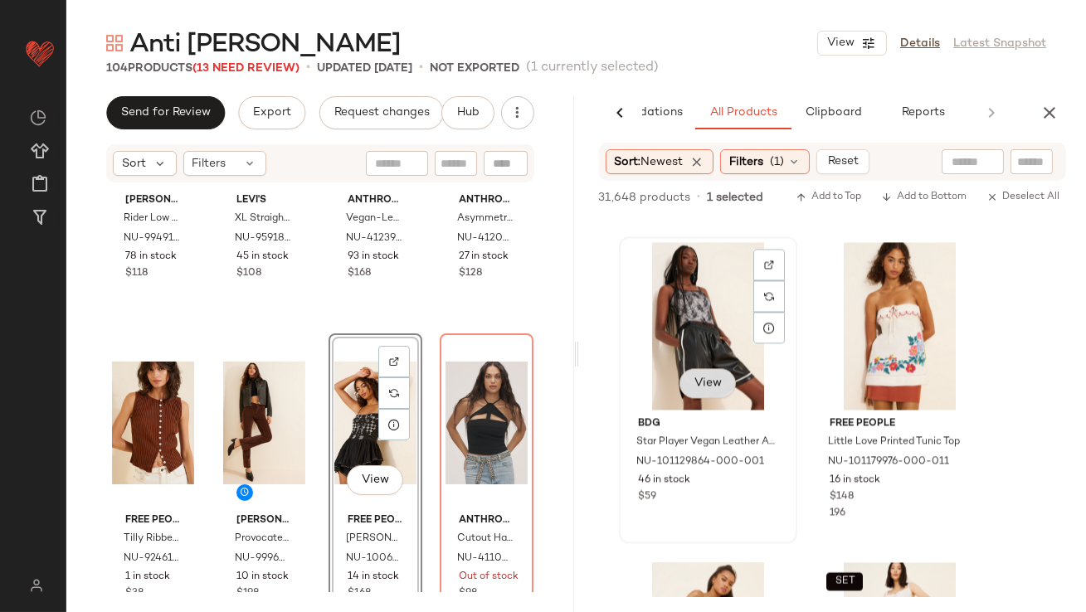
click at [698, 379] on span "View" at bounding box center [707, 383] width 28 height 13
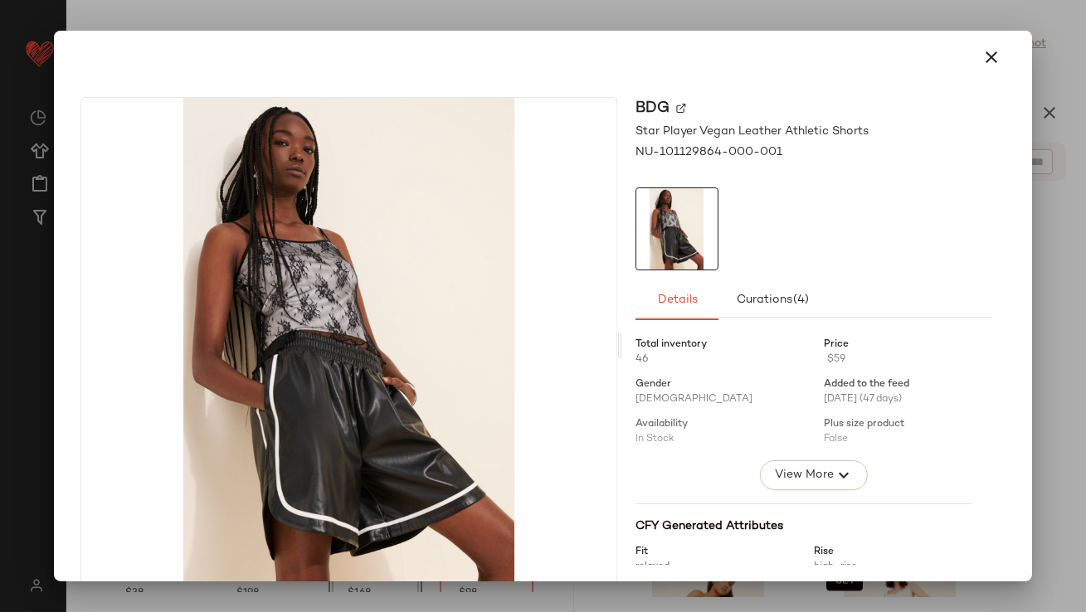
click at [996, 36] on div at bounding box center [543, 57] width 964 height 53
click at [987, 48] on icon "button" at bounding box center [992, 57] width 20 height 20
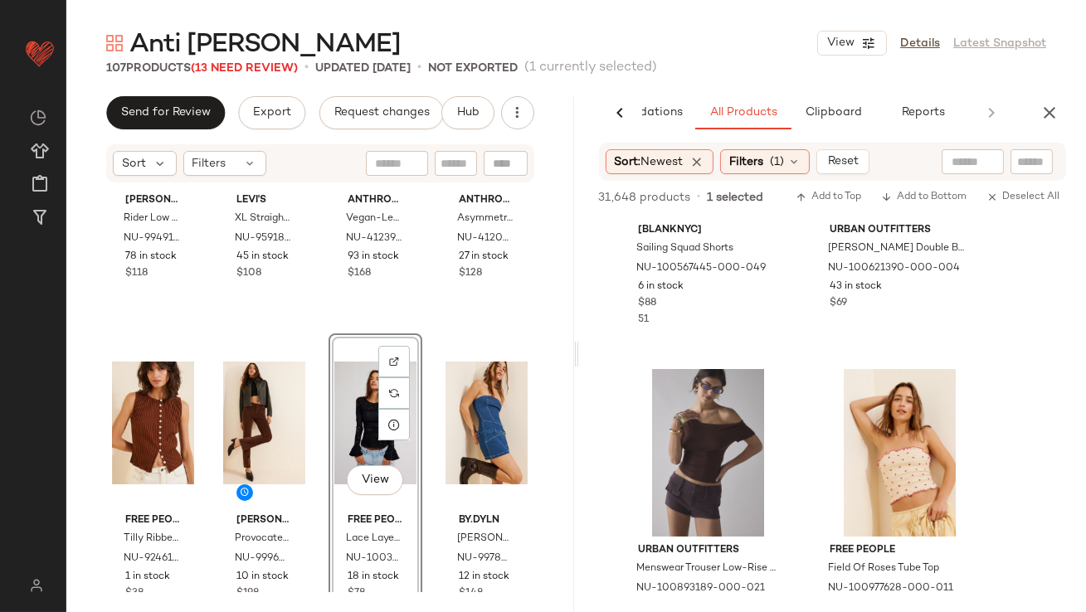
scroll to position [191718, 0]
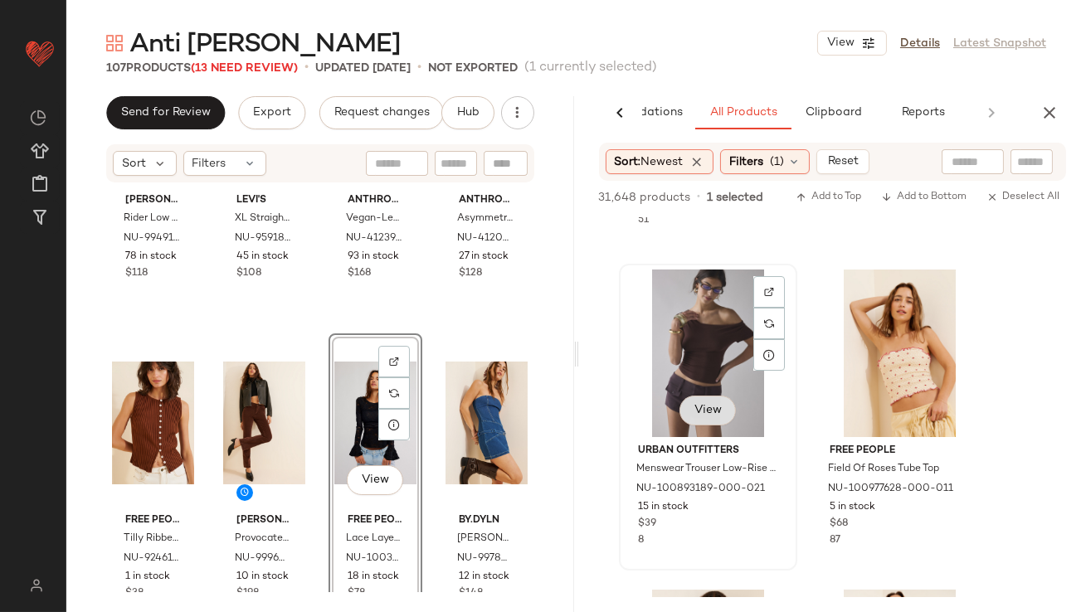
click at [696, 417] on button "View" at bounding box center [706, 411] width 56 height 30
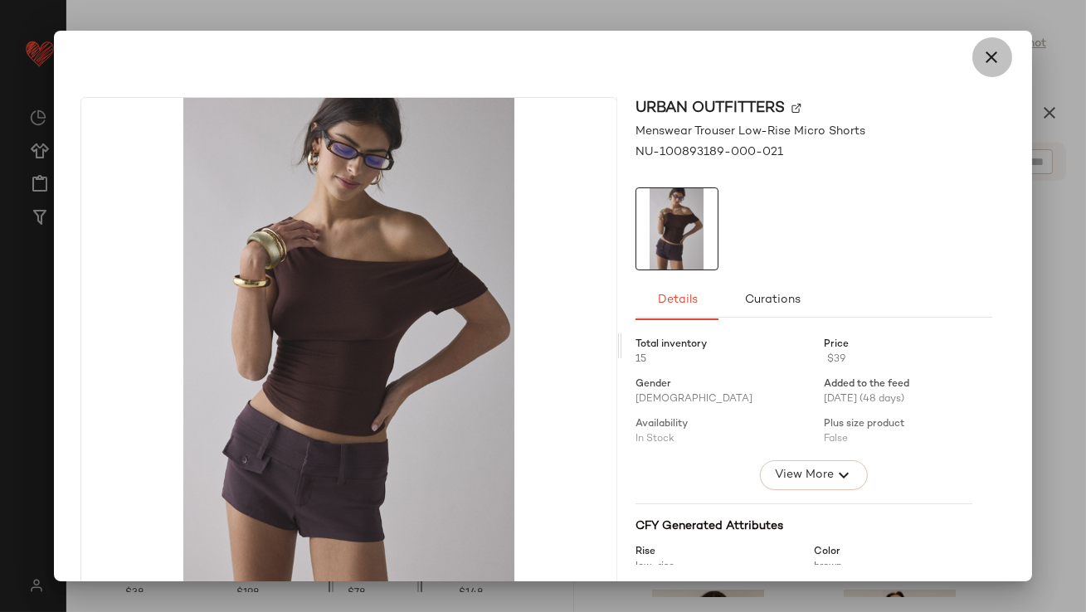
click at [998, 54] on button "button" at bounding box center [992, 57] width 40 height 40
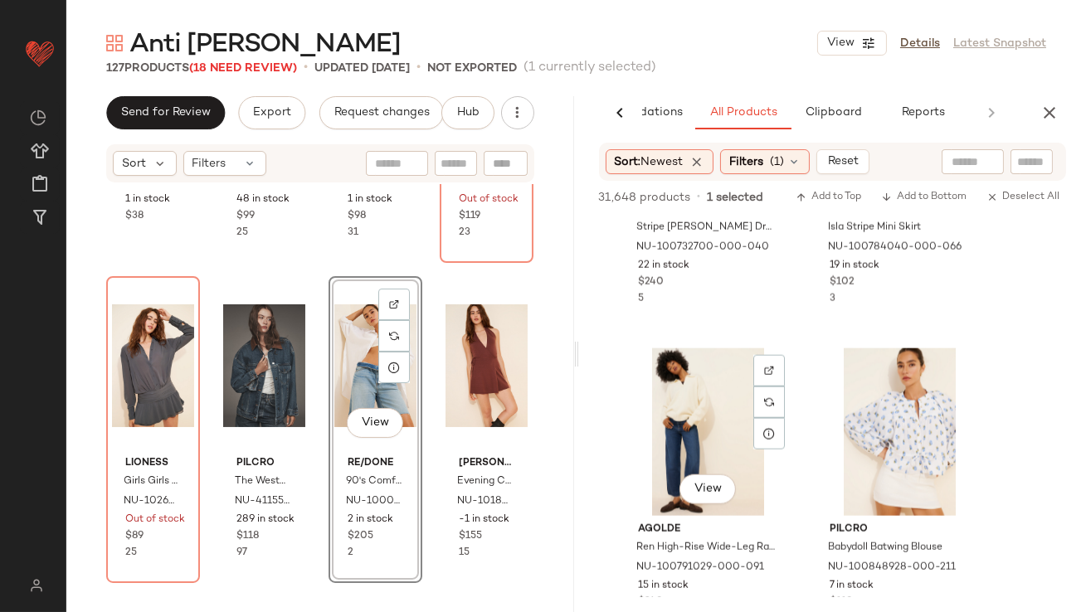
scroll to position [242867, 0]
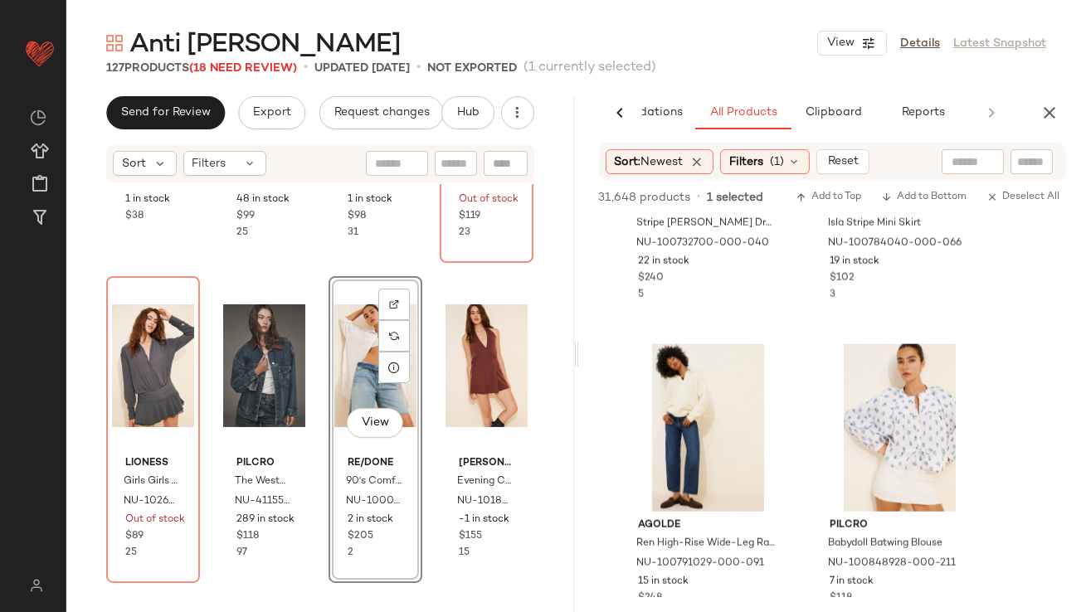
drag, startPoint x: 698, startPoint y: 379, endPoint x: 180, endPoint y: 0, distance: 642.2
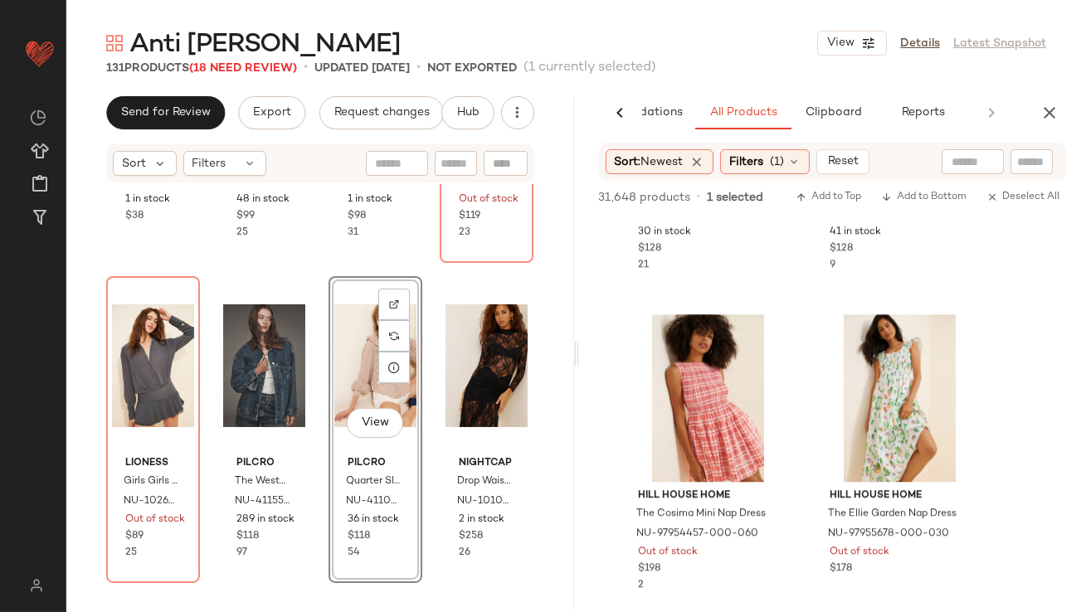
scroll to position [248158, 0]
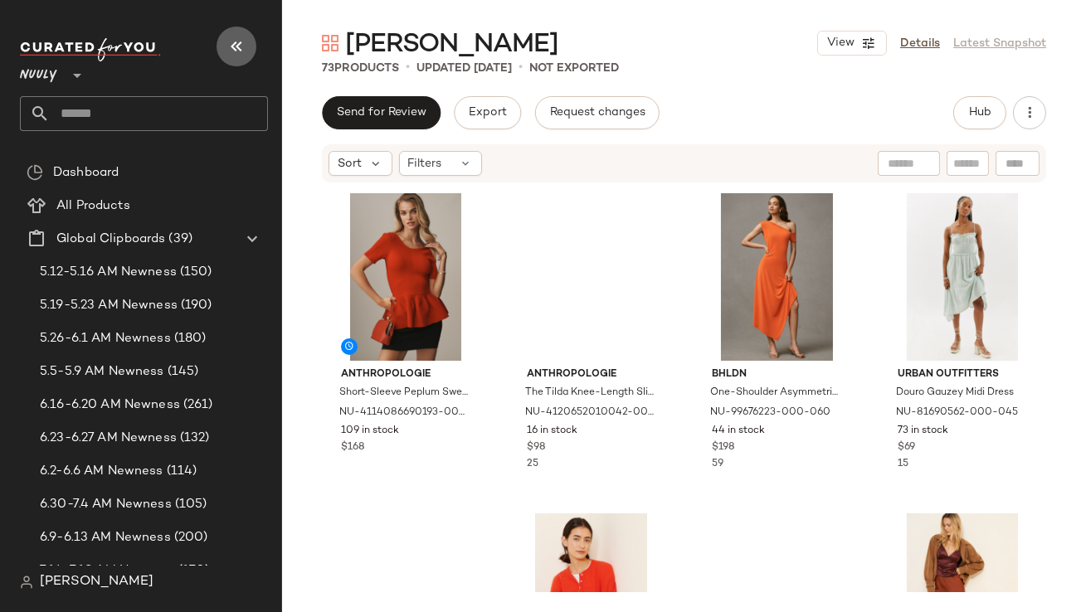
click at [232, 36] on icon "button" at bounding box center [236, 46] width 20 height 20
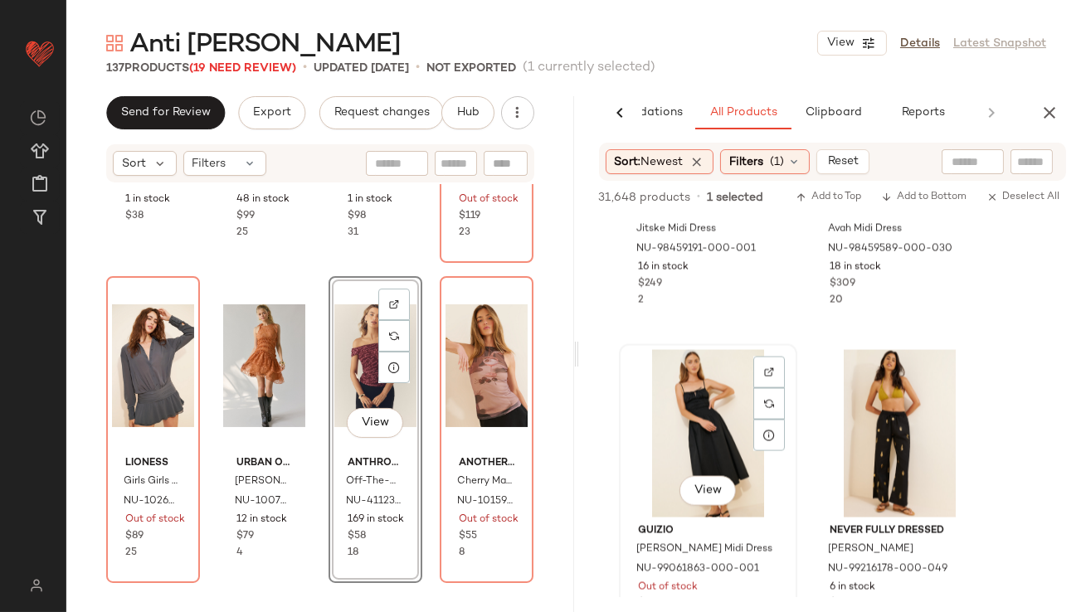
scroll to position [256331, 0]
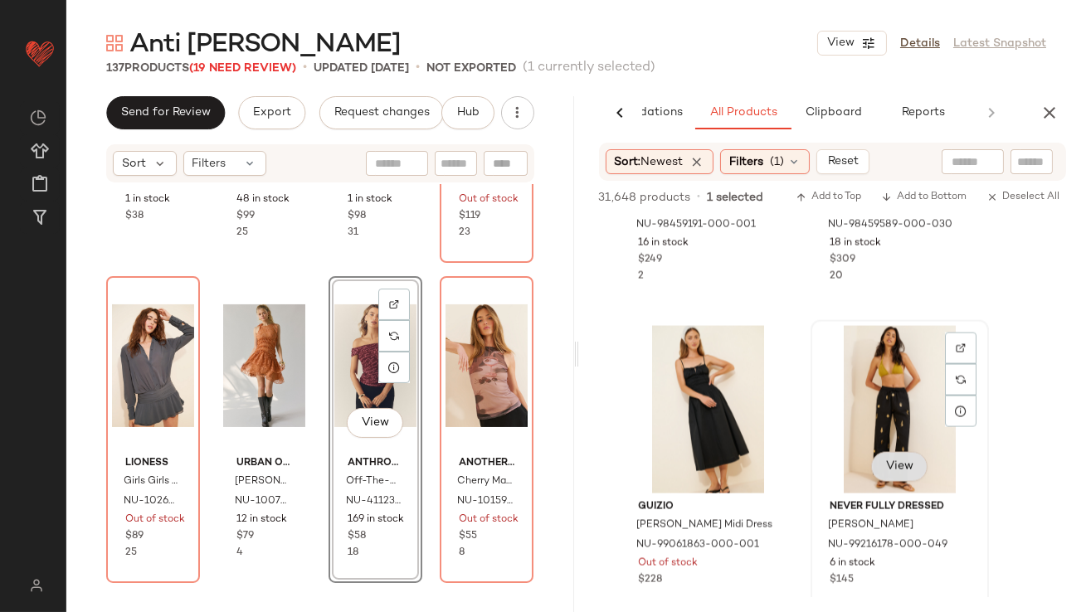
click at [873, 469] on button "View" at bounding box center [898, 467] width 56 height 30
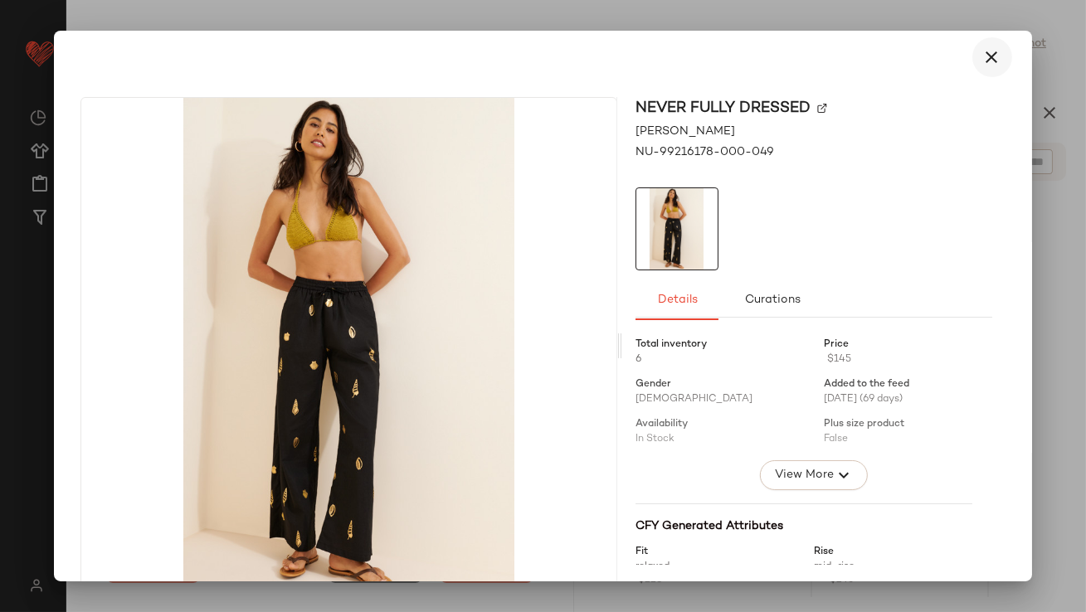
click at [982, 57] on icon "button" at bounding box center [992, 57] width 20 height 20
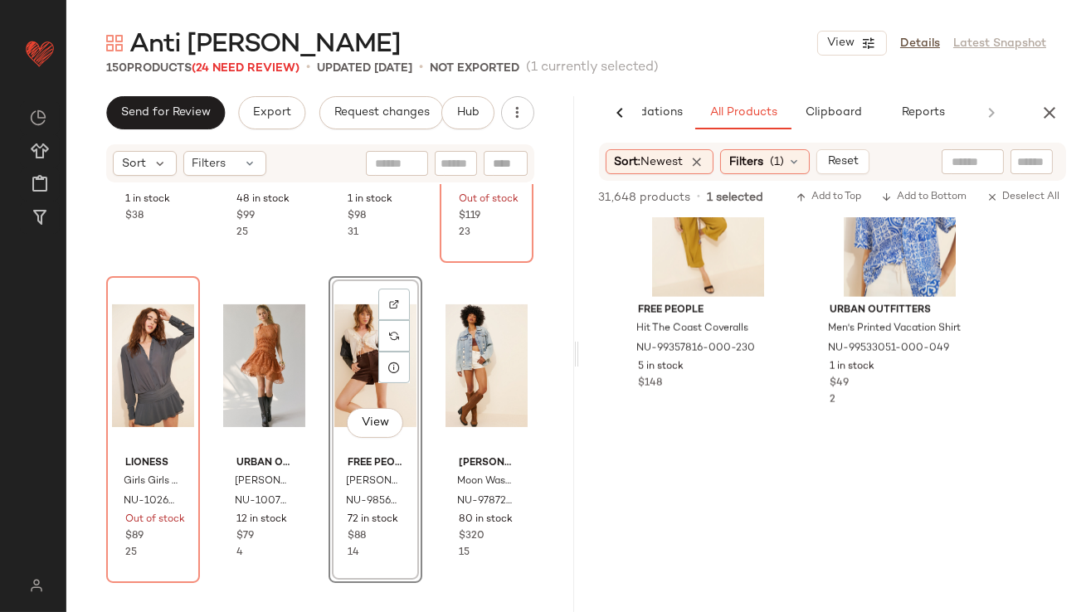
scroll to position [327620, 0]
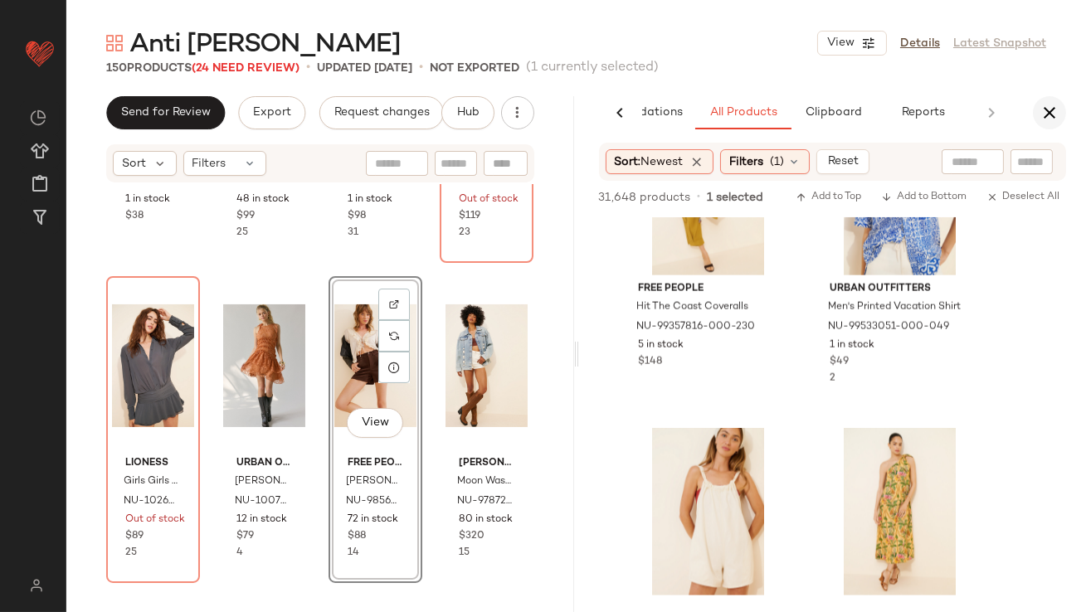
click at [1050, 106] on icon "button" at bounding box center [1049, 113] width 20 height 20
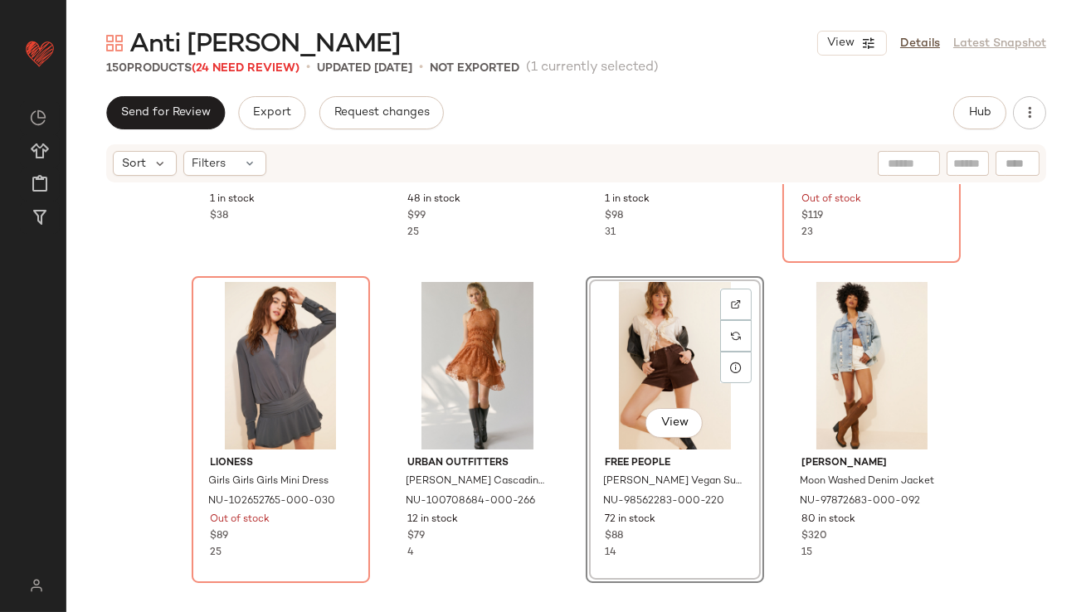
click at [0, 0] on div at bounding box center [0, 0] width 0 height 0
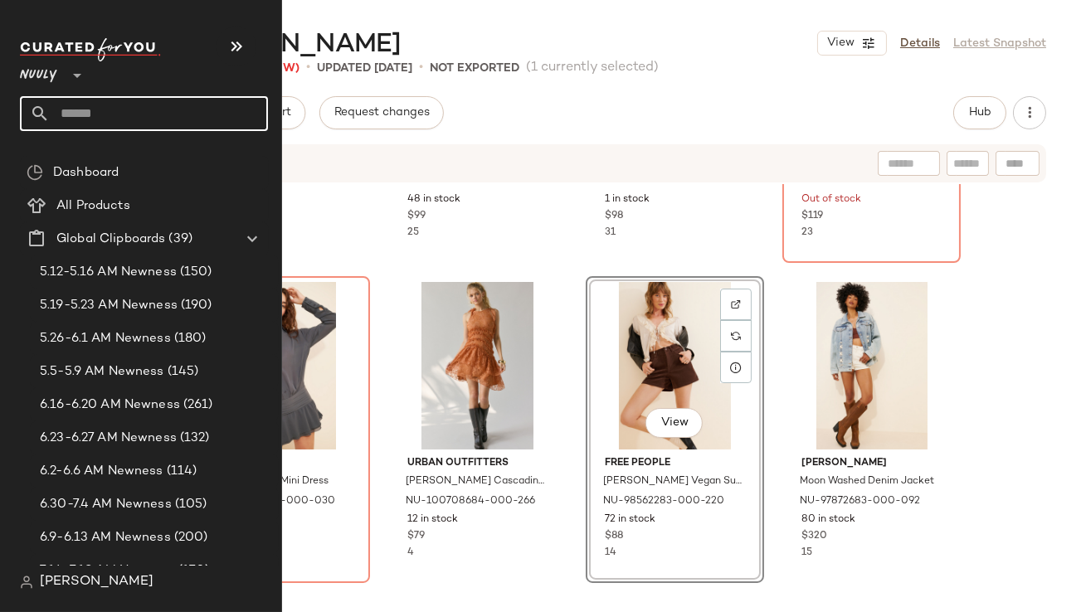
scroll to position [0, 0]
type input "*"
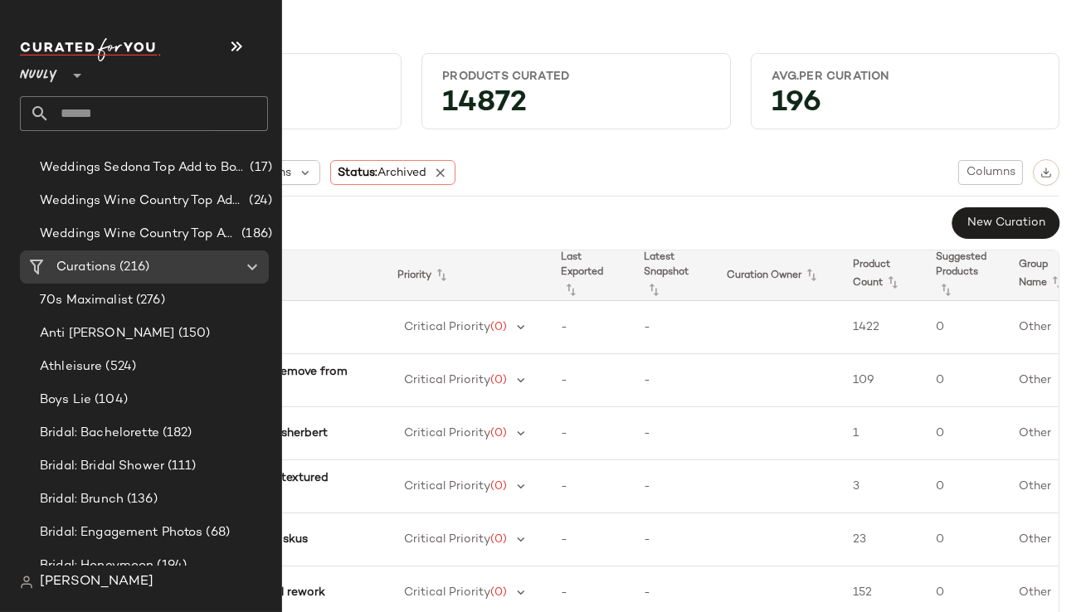
scroll to position [1348, 0]
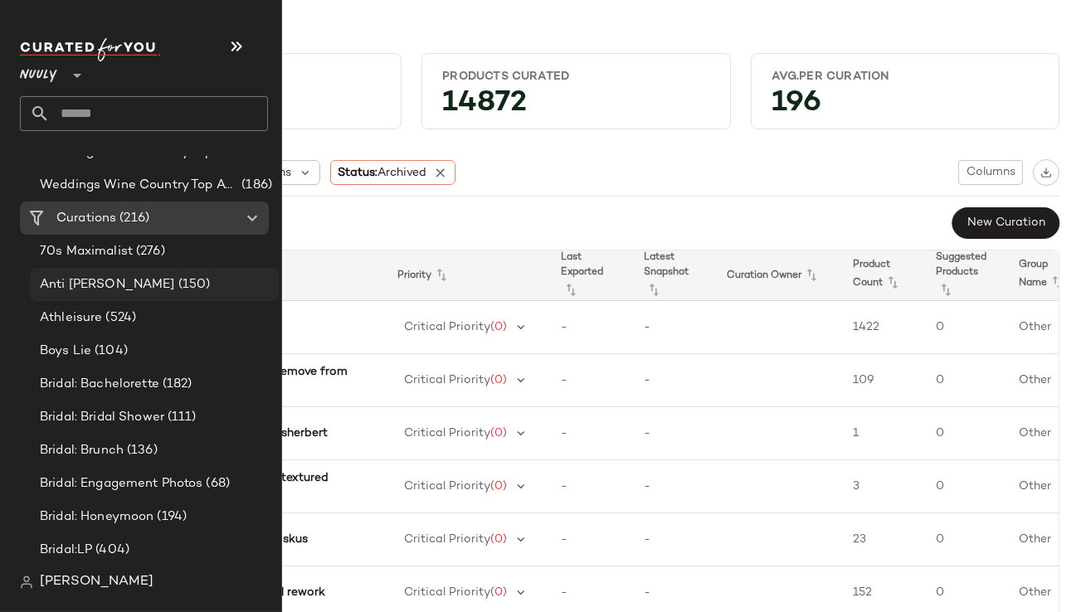
click at [98, 284] on span "Anti [PERSON_NAME]" at bounding box center [107, 284] width 135 height 19
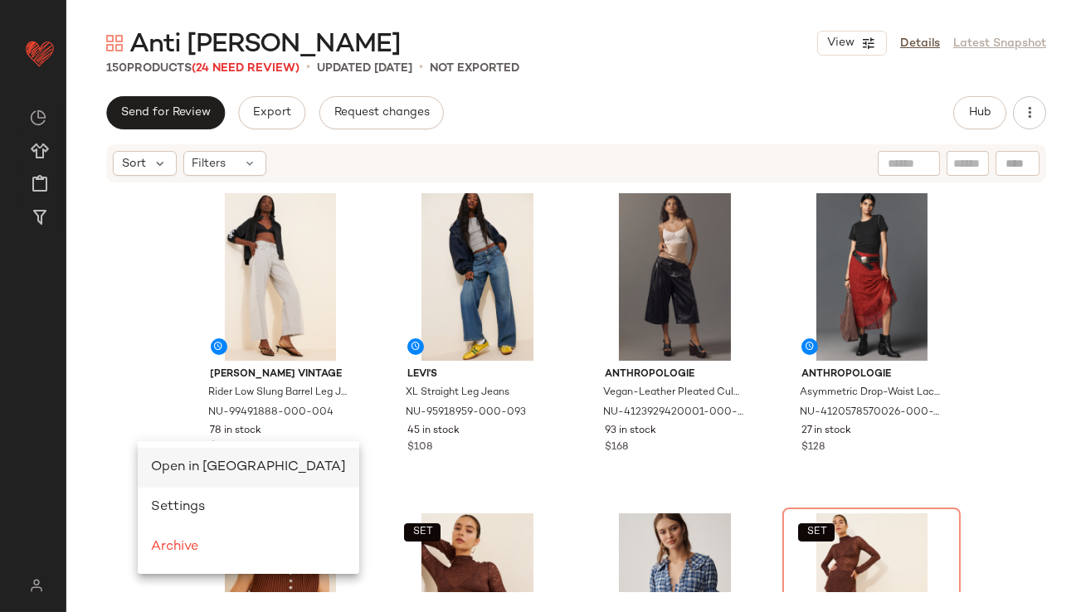
click at [165, 459] on div "Open in [GEOGRAPHIC_DATA]" at bounding box center [248, 468] width 195 height 20
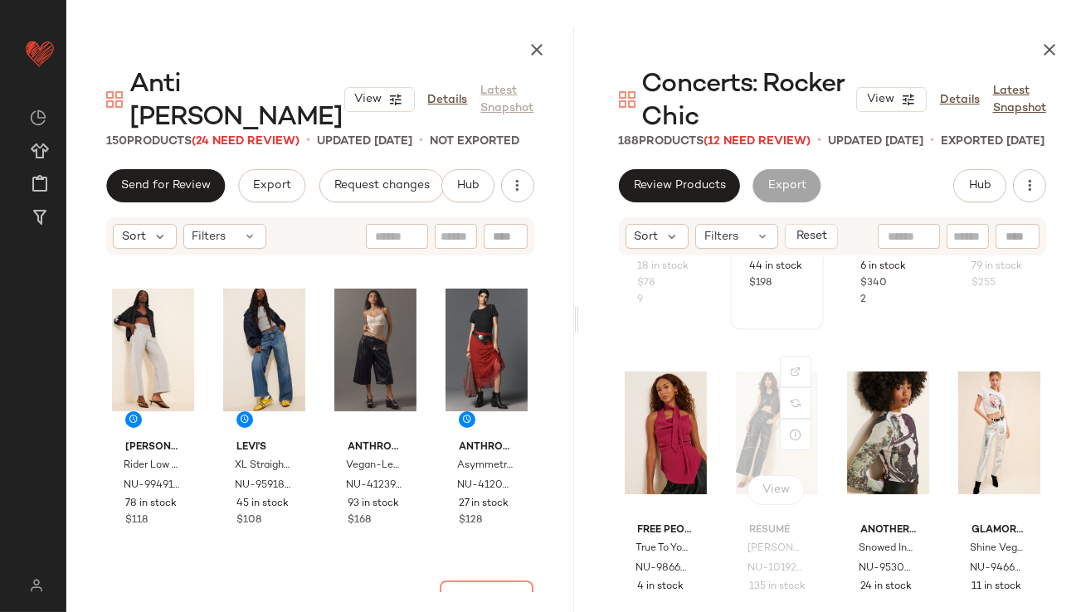
scroll to position [601, 0]
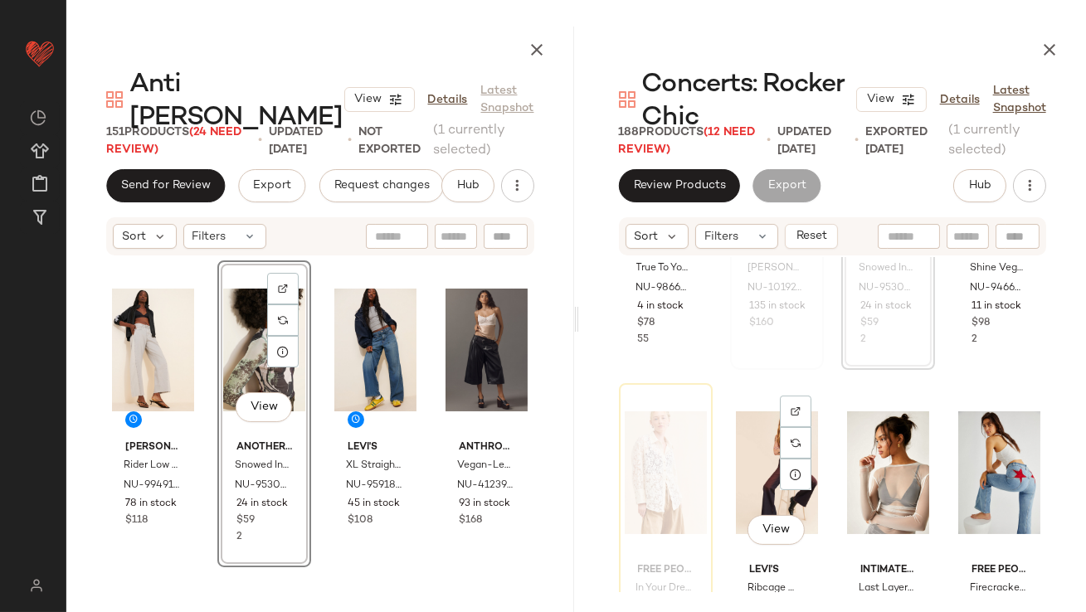
scroll to position [927, 0]
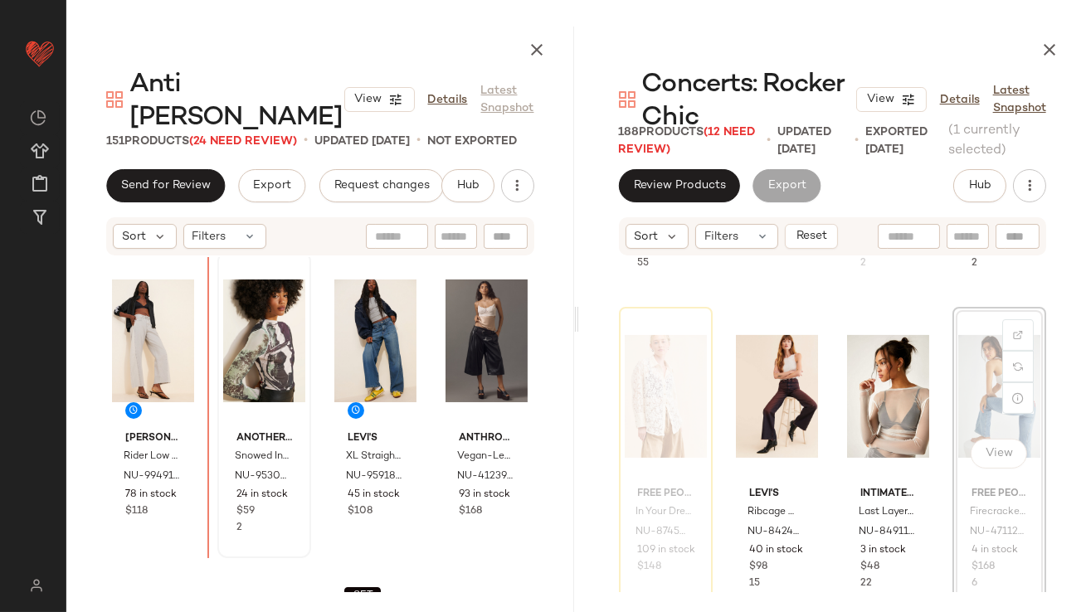
scroll to position [16, 0]
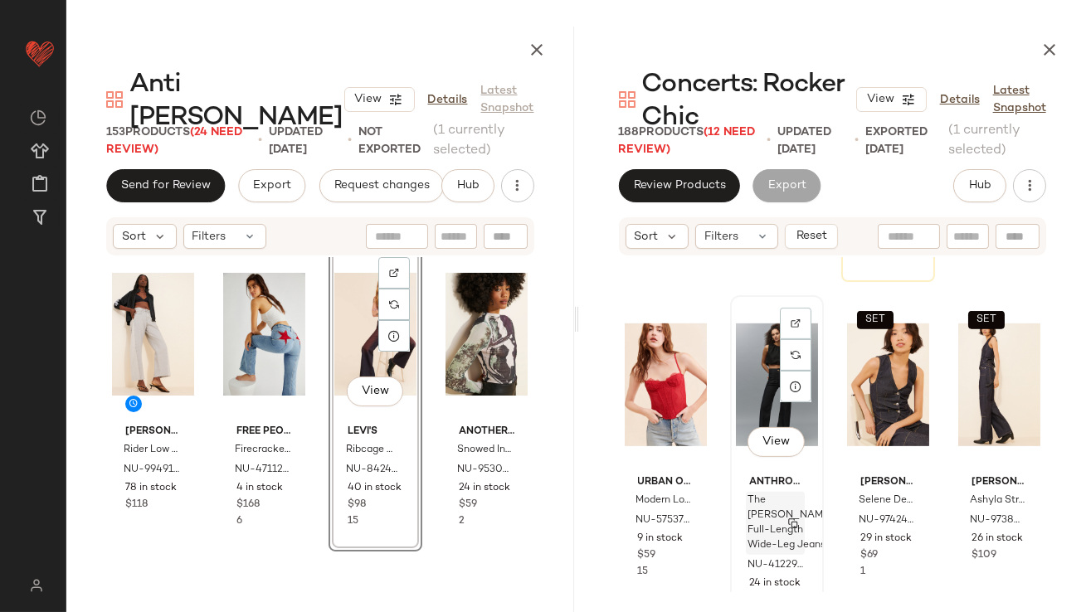
scroll to position [1582, 0]
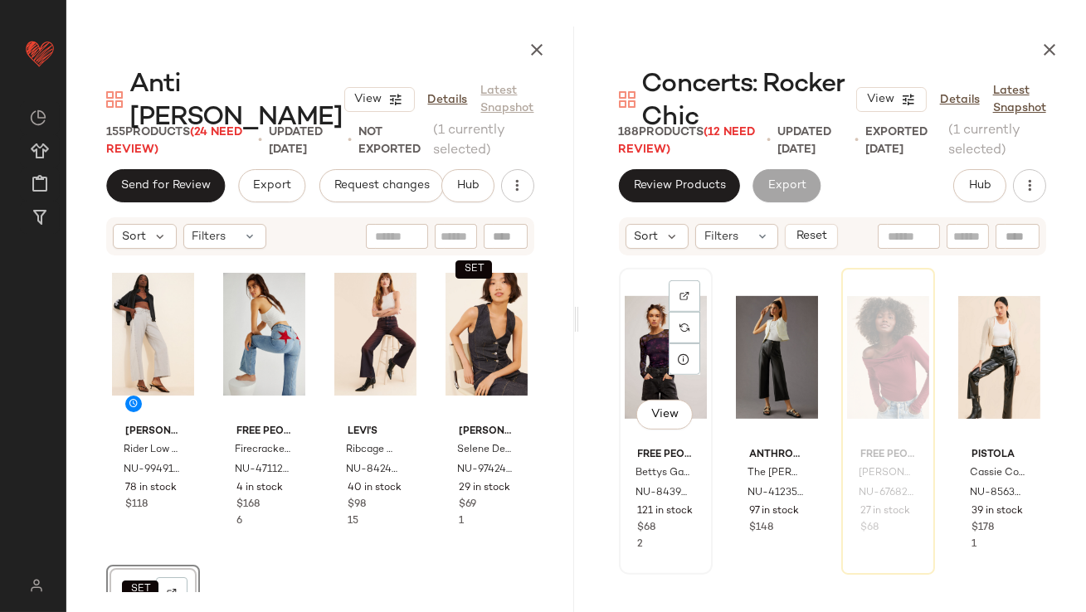
scroll to position [1929, 0]
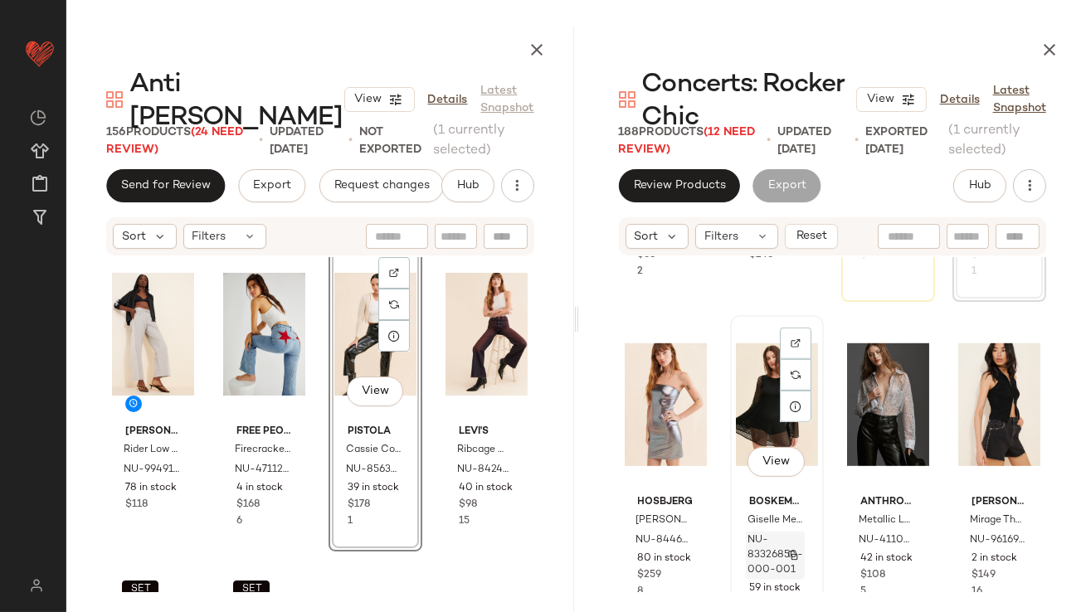
scroll to position [2200, 0]
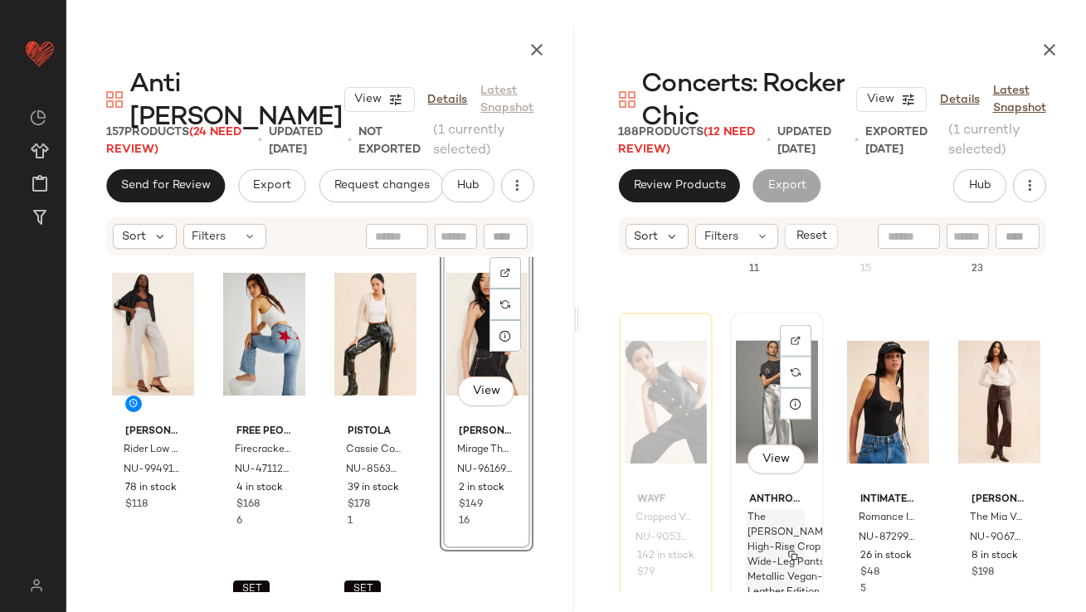
scroll to position [3808, 0]
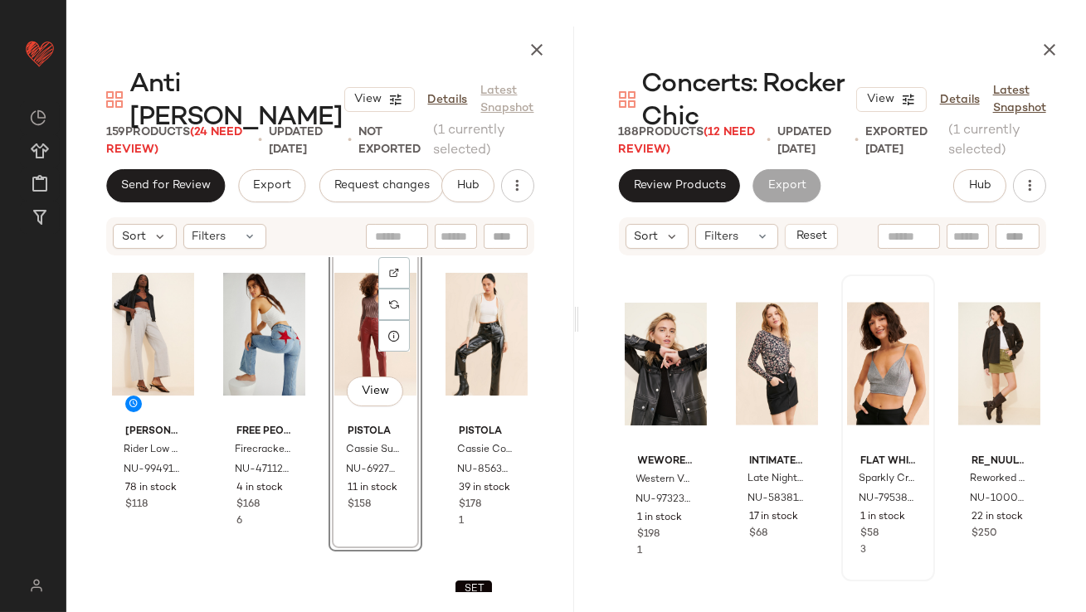
scroll to position [5724, 0]
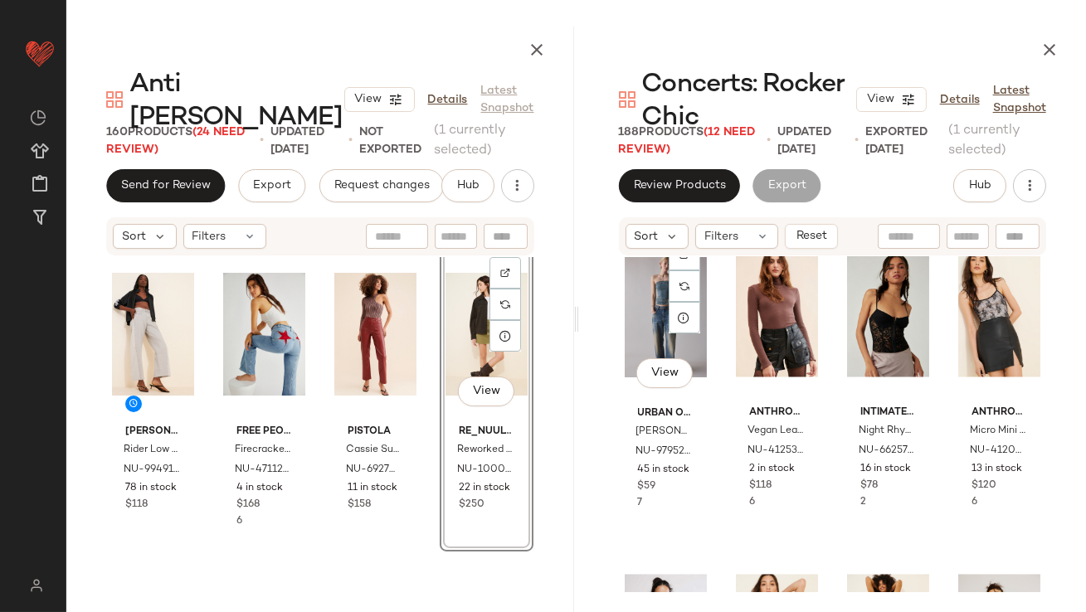
scroll to position [6118, 0]
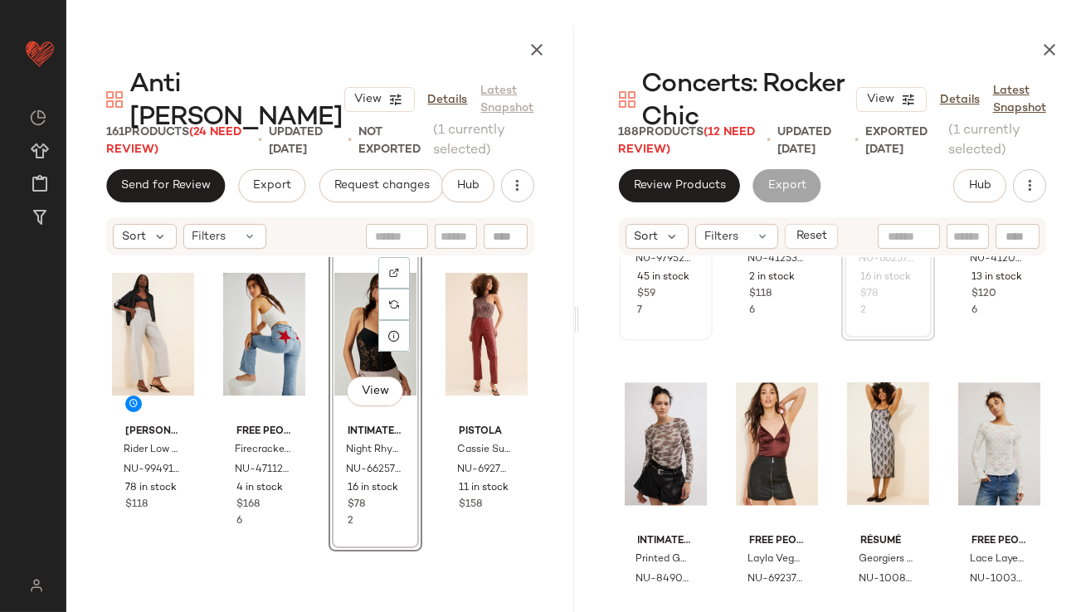
scroll to position [6457, 0]
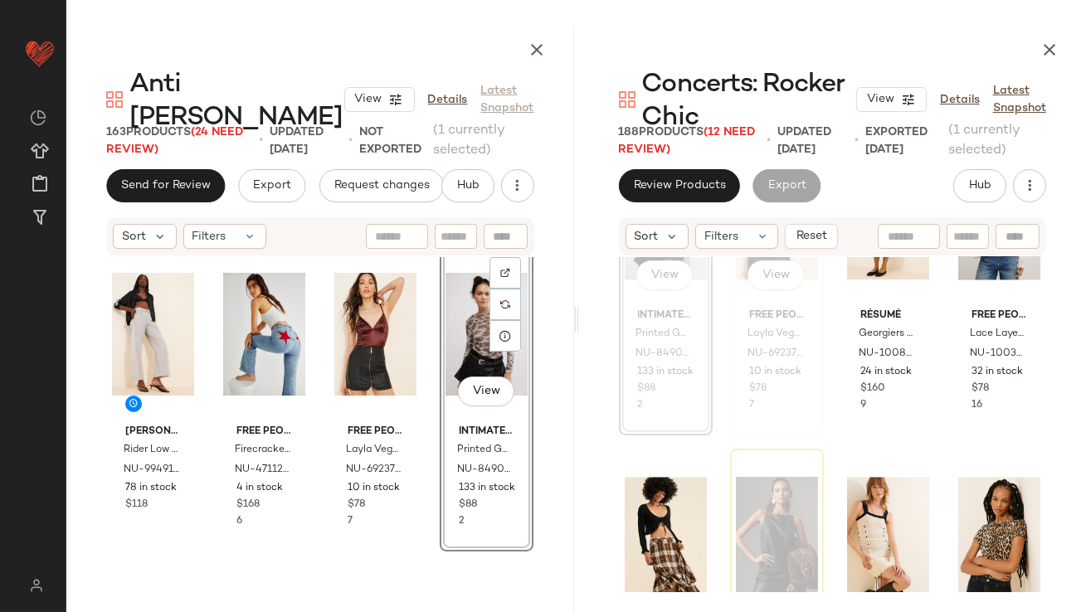
scroll to position [6699, 0]
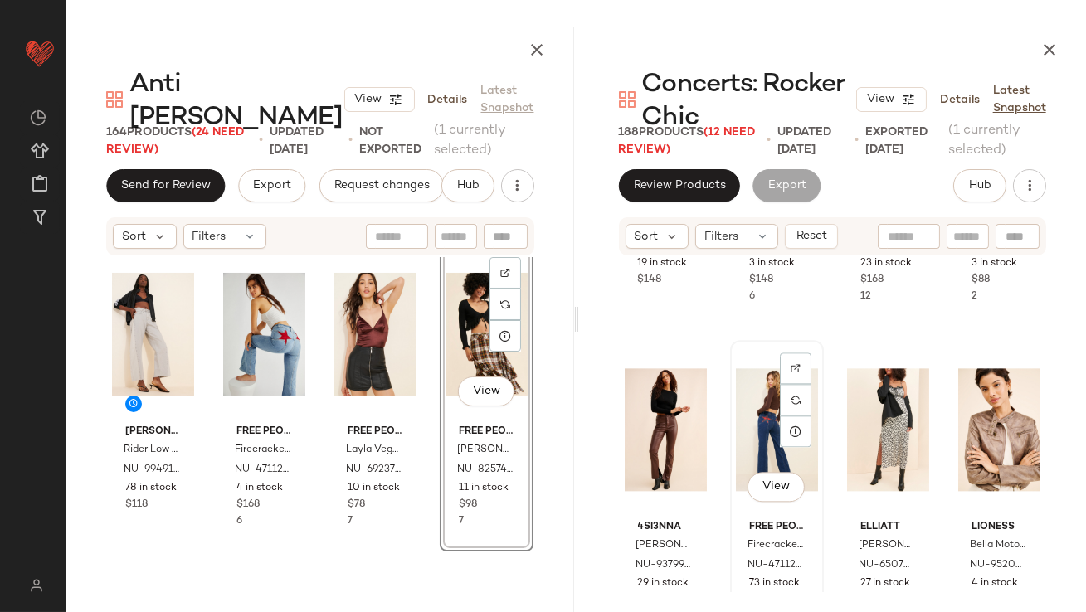
scroll to position [7618, 0]
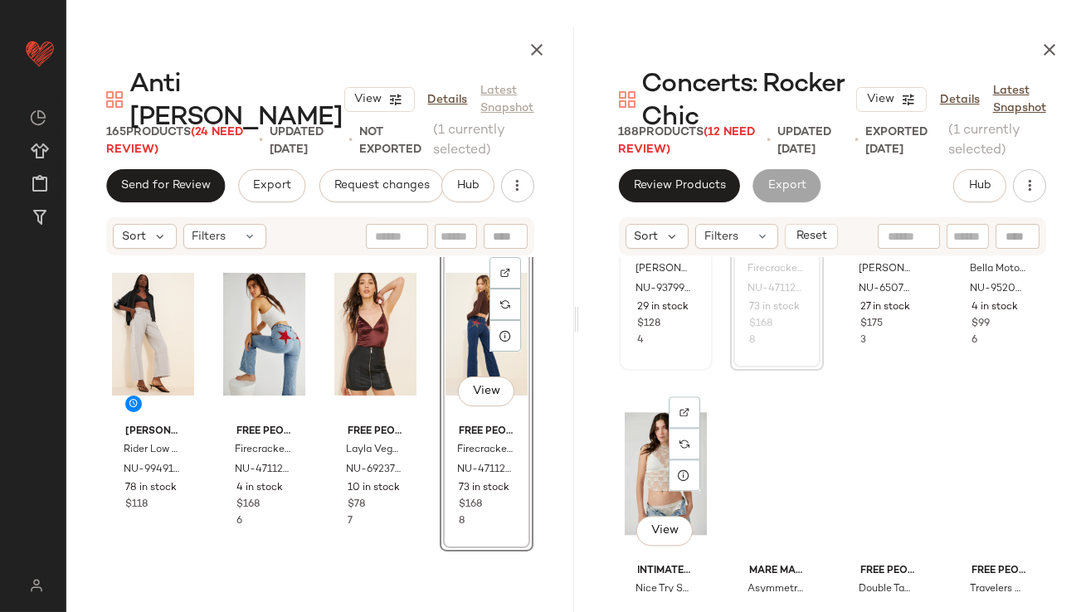
scroll to position [7940, 0]
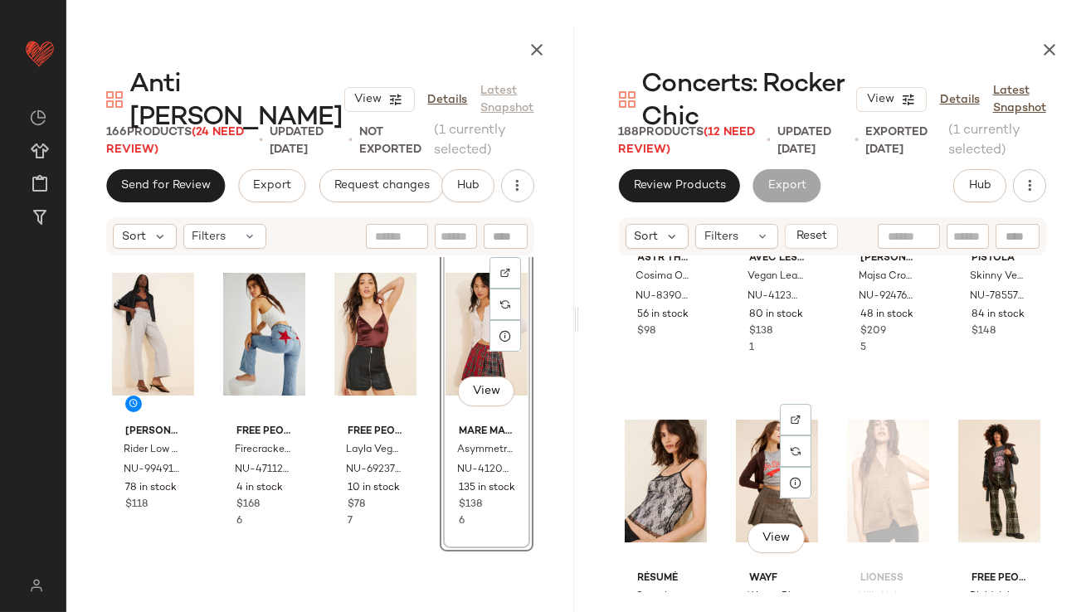
scroll to position [10853, 0]
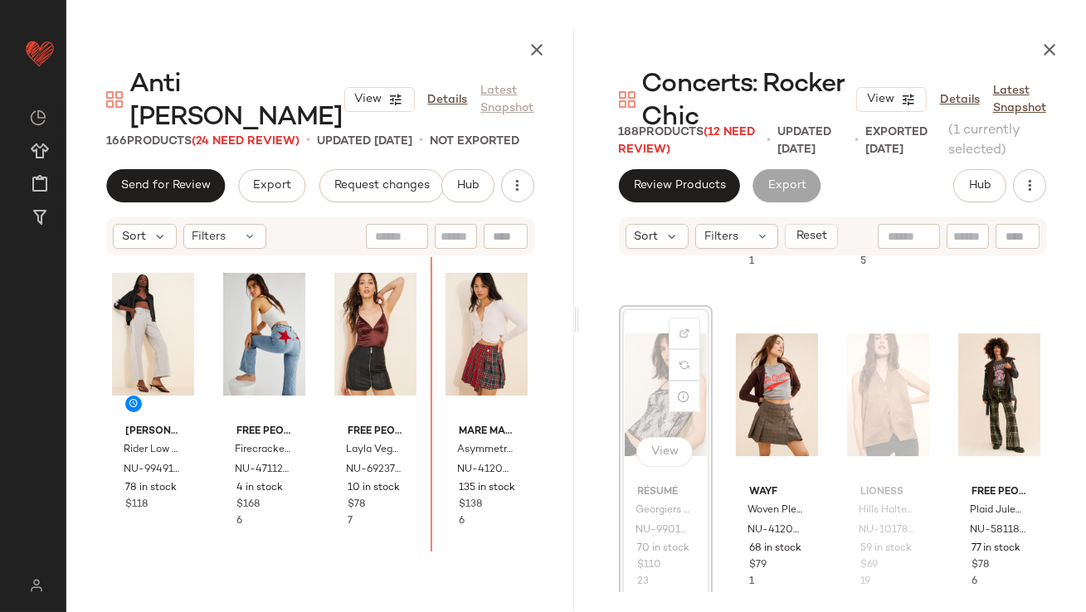
drag, startPoint x: 670, startPoint y: 420, endPoint x: 632, endPoint y: 420, distance: 38.2
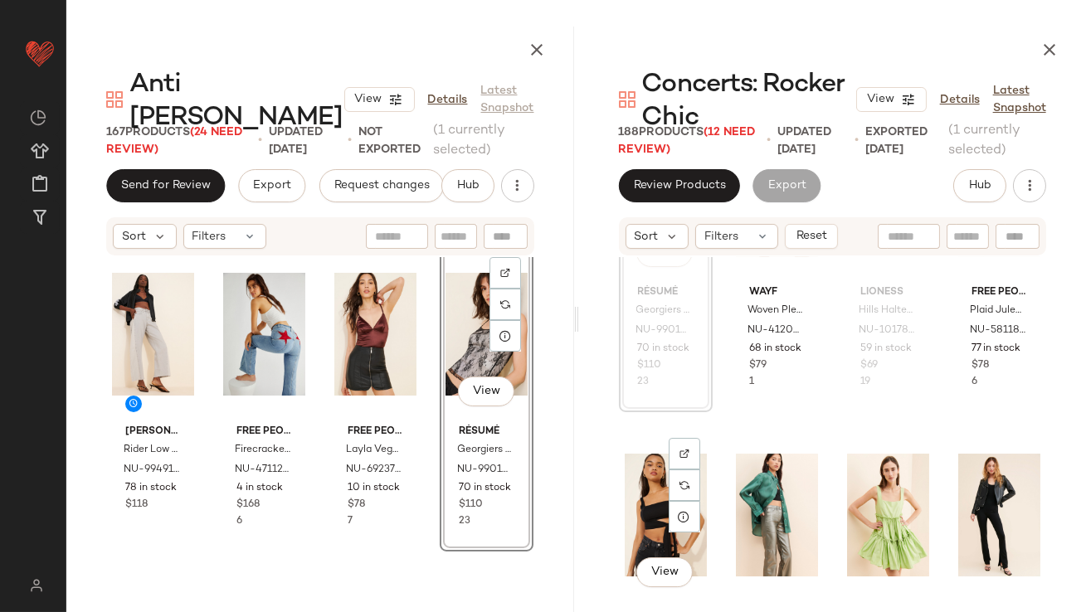
scroll to position [10927, 0]
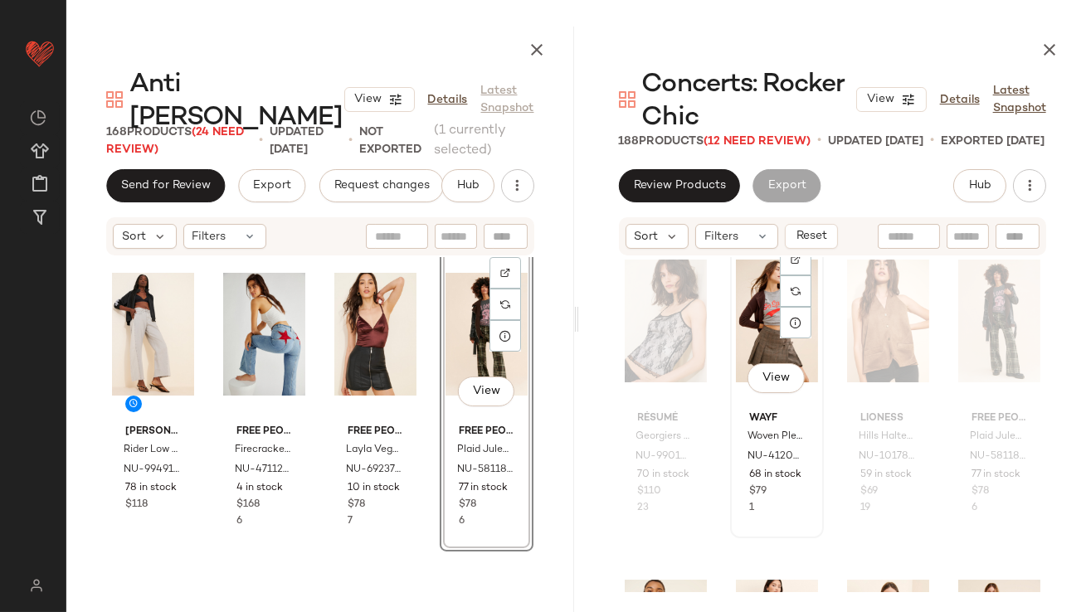
click at [754, 333] on div "View" at bounding box center [777, 321] width 82 height 168
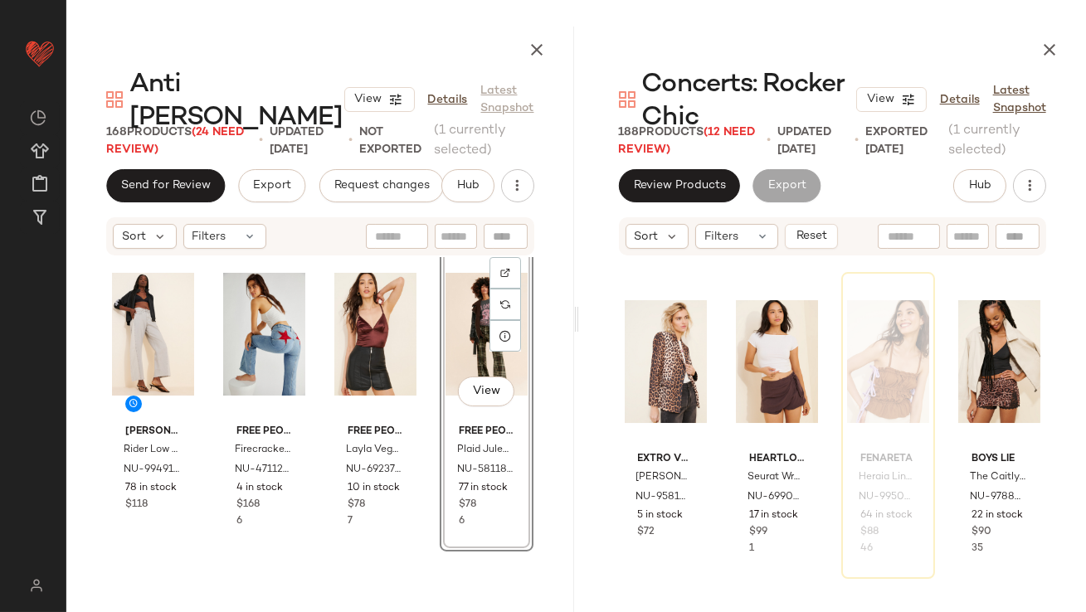
scroll to position [11528, 0]
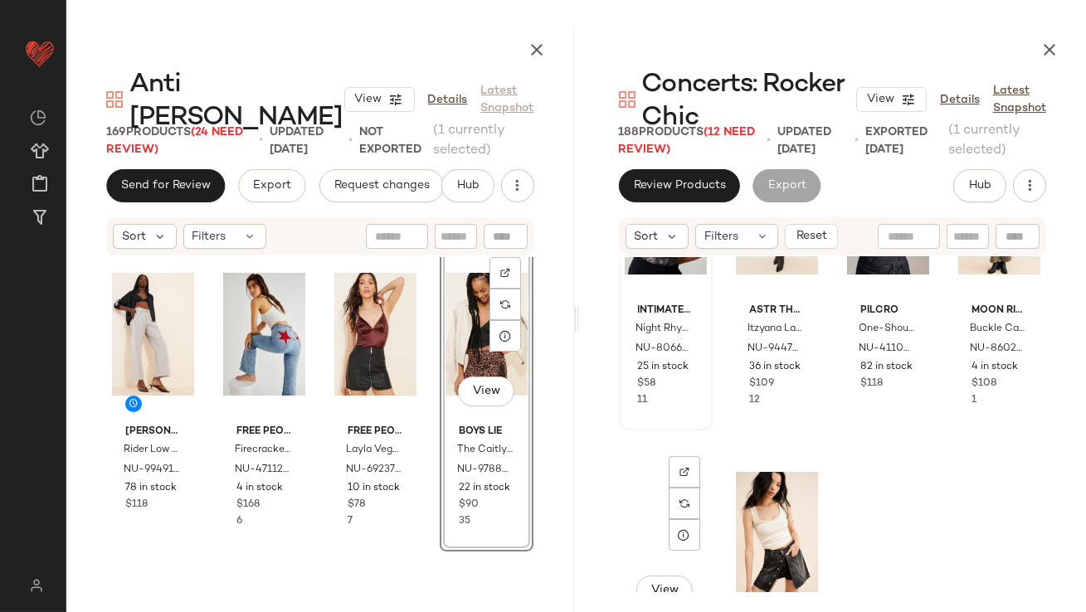
scroll to position [12092, 0]
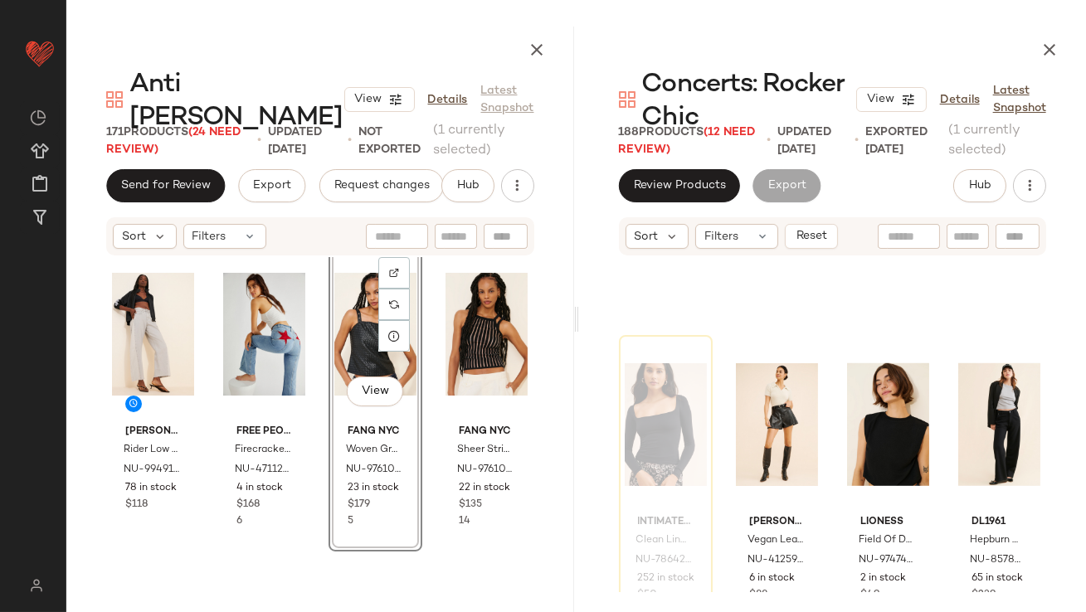
scroll to position [14075, 0]
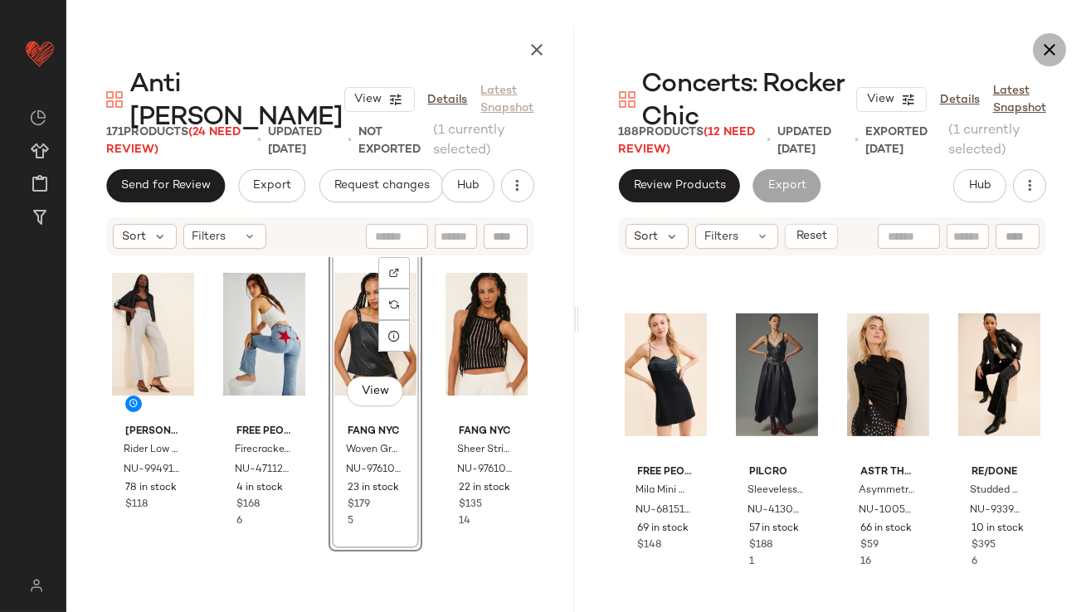
click at [1034, 44] on button "button" at bounding box center [1049, 49] width 33 height 33
